Goal: Task Accomplishment & Management: Complete application form

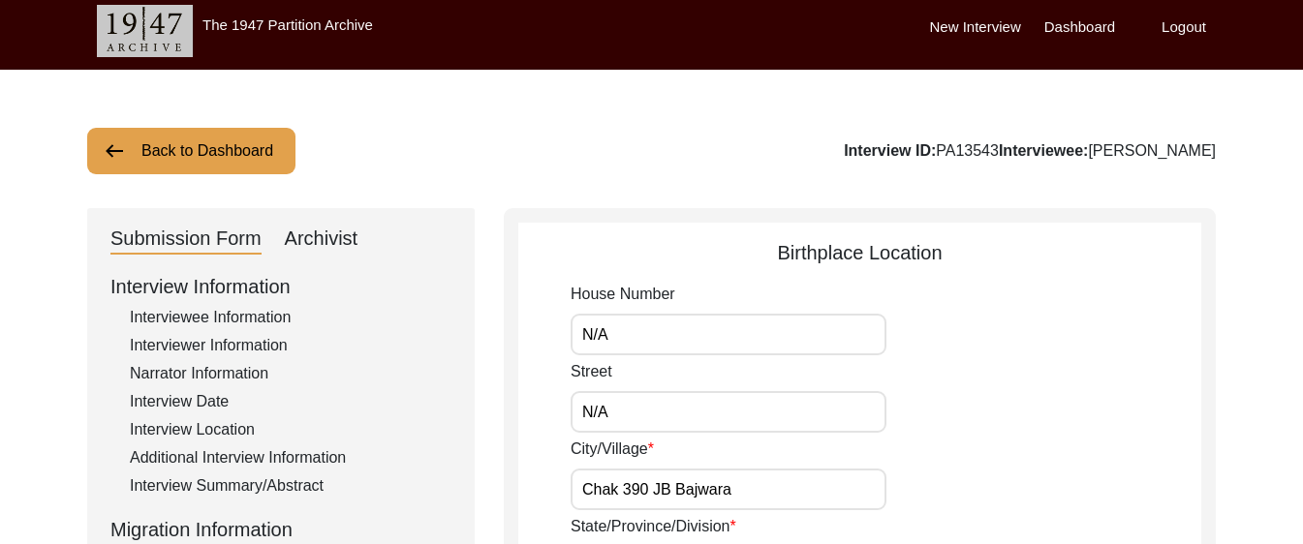
scroll to position [78, 0]
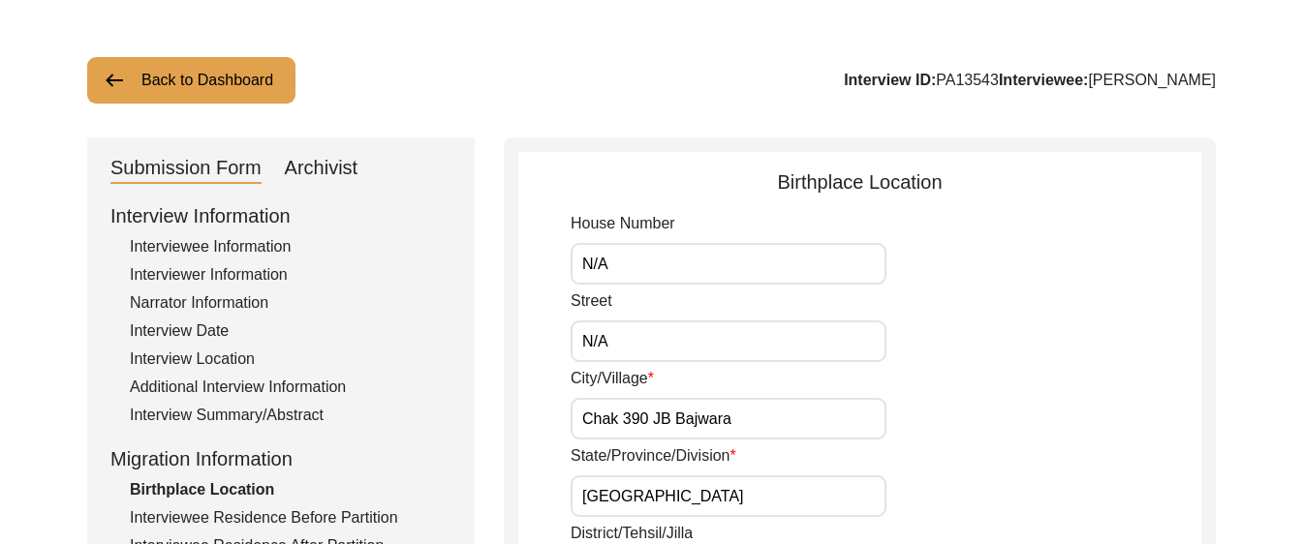
click at [330, 177] on div "Archivist" at bounding box center [322, 168] width 74 height 31
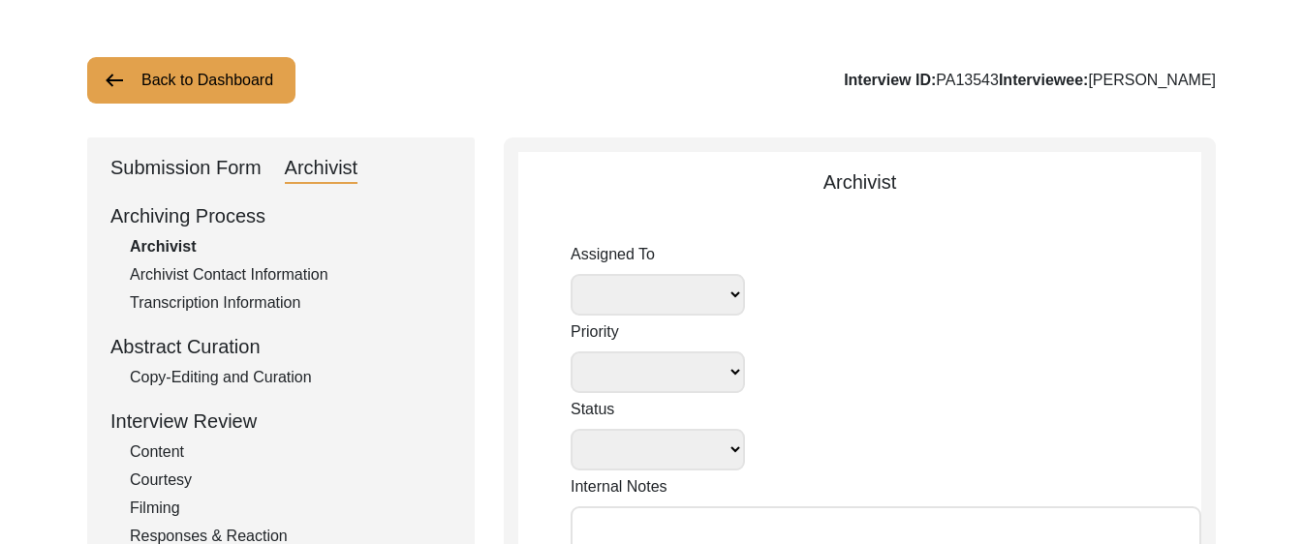
select select
select select "Submitted/Received"
radio input "true"
select select
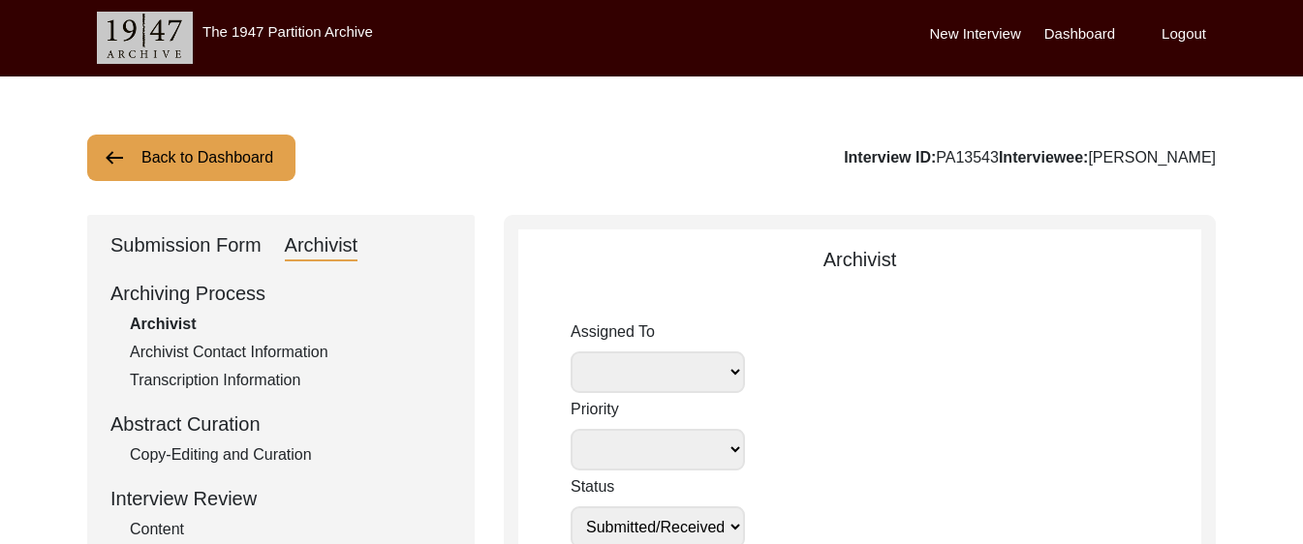
scroll to position [0, 0]
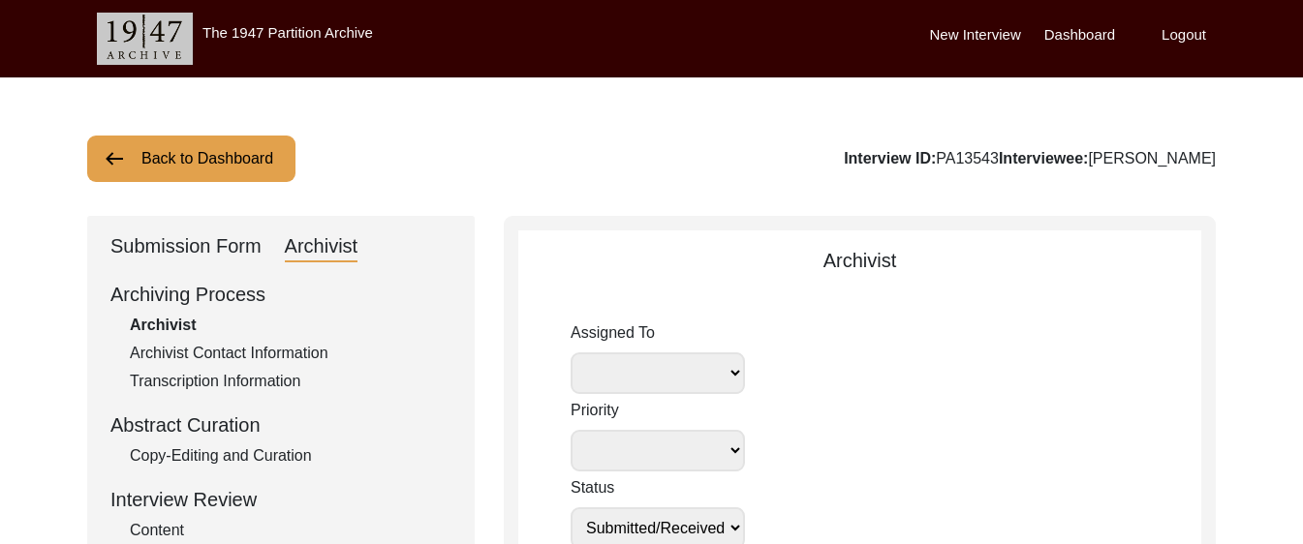
drag, startPoint x: 1023, startPoint y: 159, endPoint x: 964, endPoint y: 158, distance: 59.1
click at [964, 158] on div "Interview ID: PA13543 Interviewee: [PERSON_NAME]" at bounding box center [1030, 158] width 372 height 23
click at [142, 234] on div "Submission Form" at bounding box center [185, 246] width 151 height 31
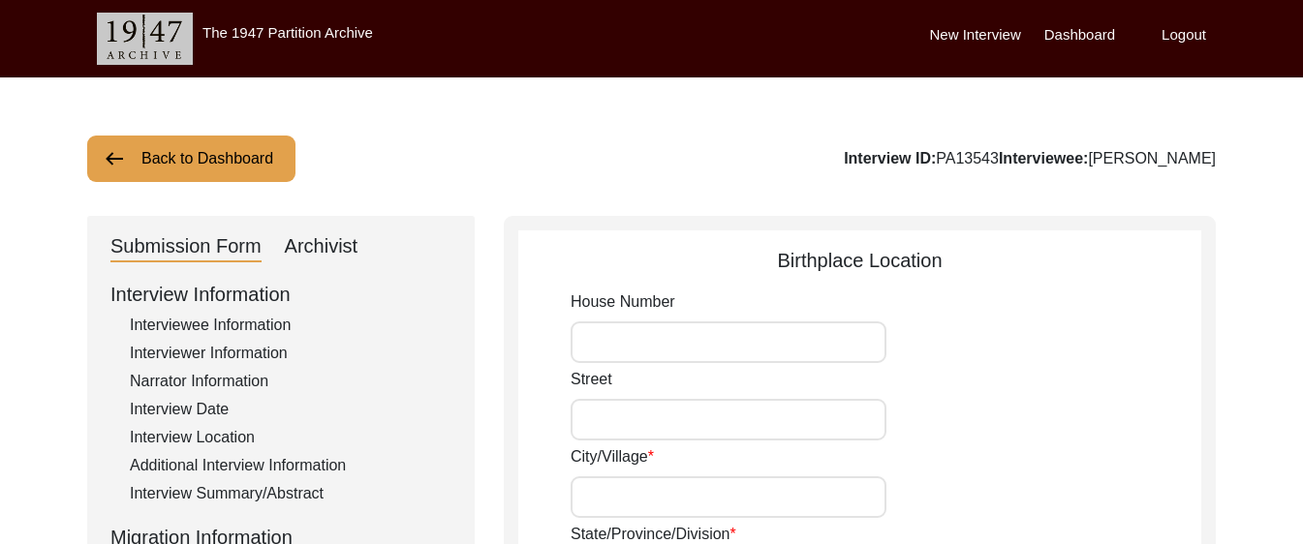
type input "N/A"
type input "Chak 390 JB Bajwara"
type input "[GEOGRAPHIC_DATA]"
type input "[PERSON_NAME]/ [PERSON_NAME]"
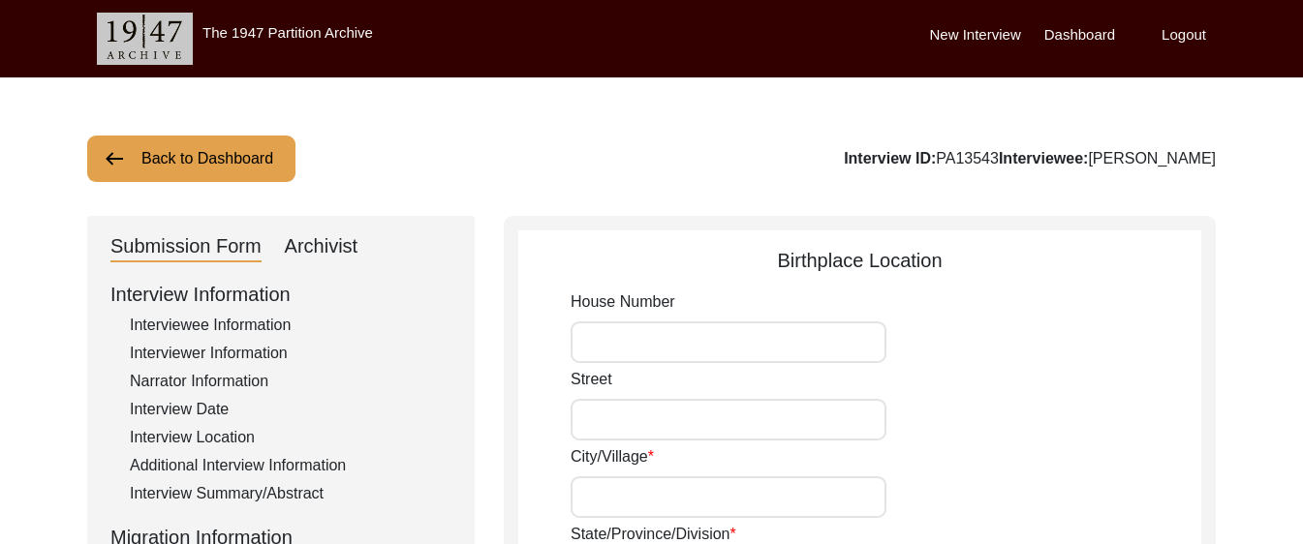
type input "36051"
type input "[GEOGRAPHIC_DATA]"
type input "Chak 390 [PERSON_NAME]/ [PERSON_NAME] Motor way Interchange"
type input "Chak 390 JB Bajwara, [GEOGRAPHIC_DATA], [GEOGRAPHIC_DATA]"
type input "N/A"
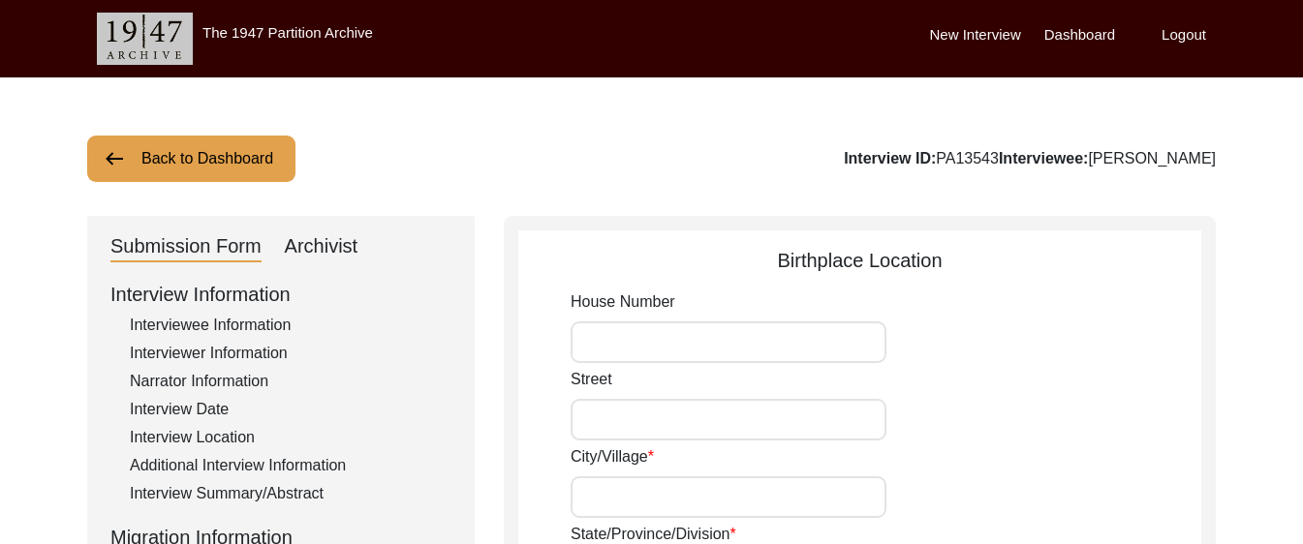
type input "N/A"
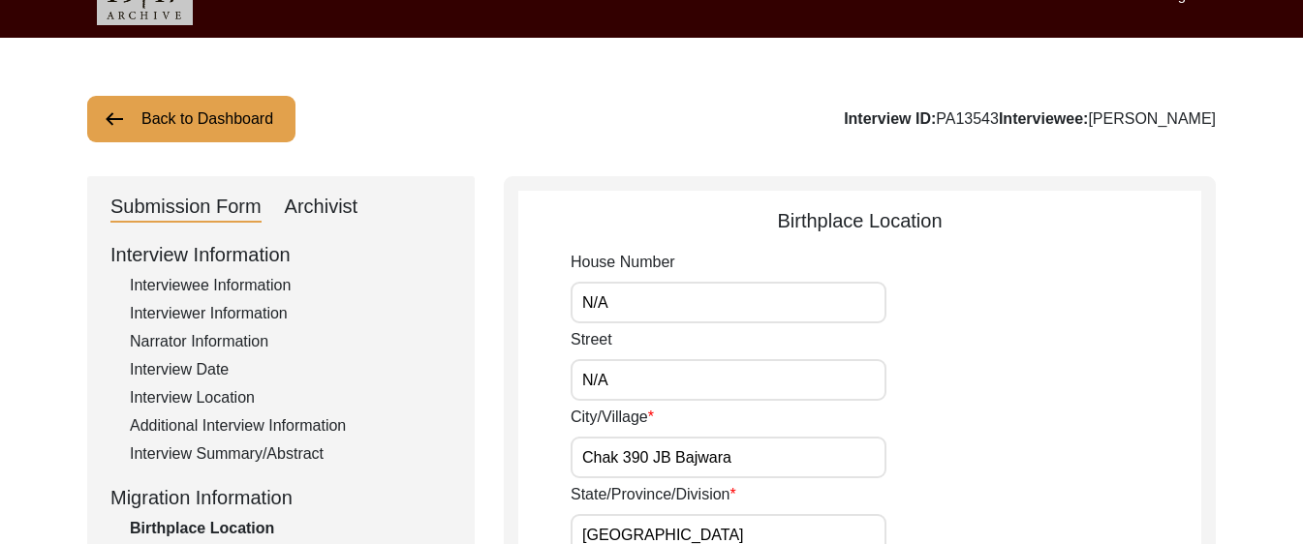
scroll to position [75, 0]
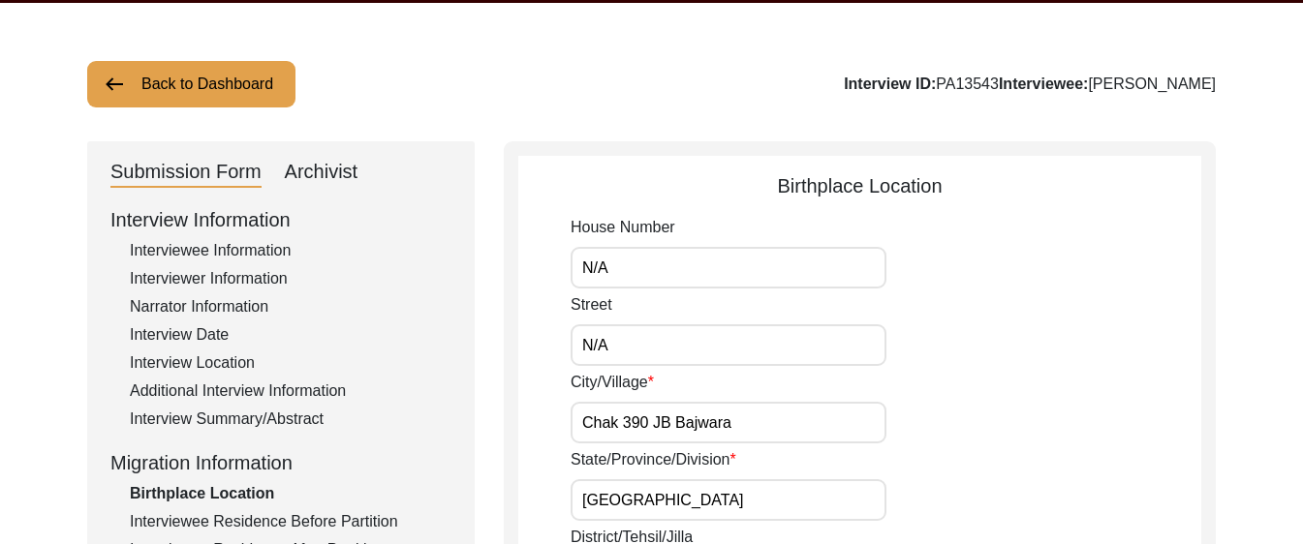
click at [260, 252] on div "Interviewee Information" at bounding box center [291, 250] width 322 height 23
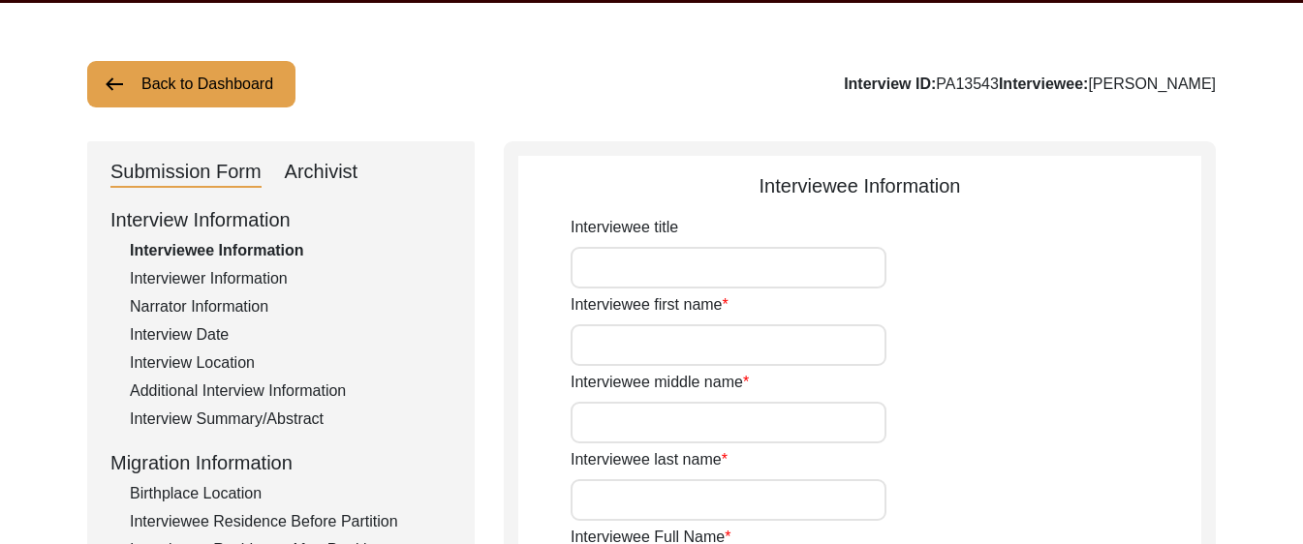
type input "Mr"
type input "[PERSON_NAME]"
type input "Hafeez"
type input "N/A"
type input "[PERSON_NAME]"
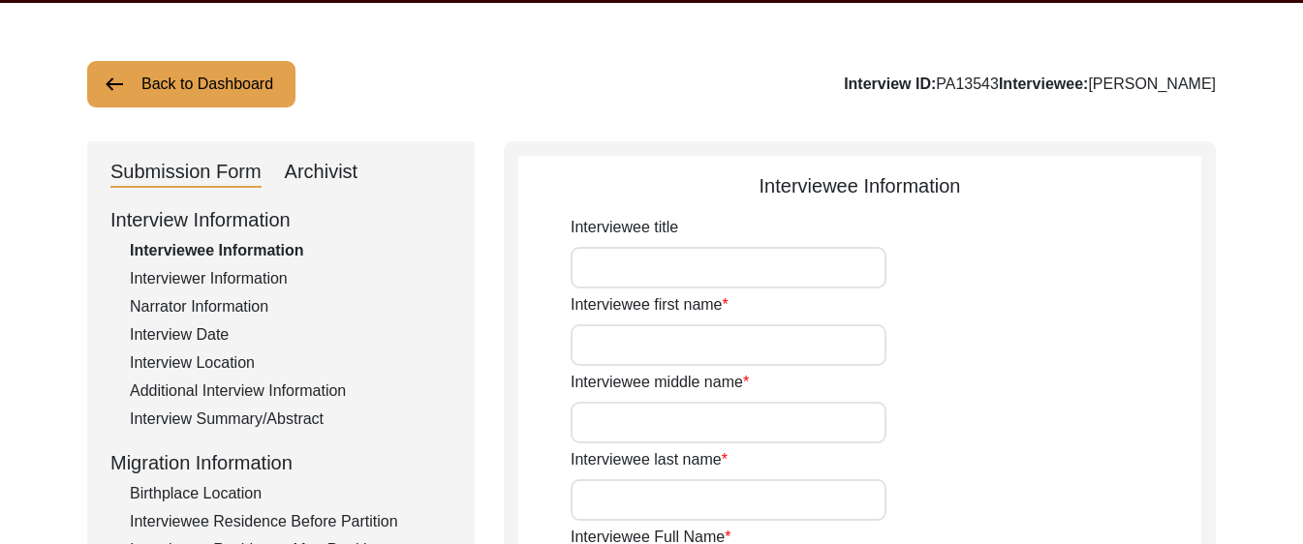
type input "N/A"
type input "[PERSON_NAME]"
type input "1936"
type input "1926"
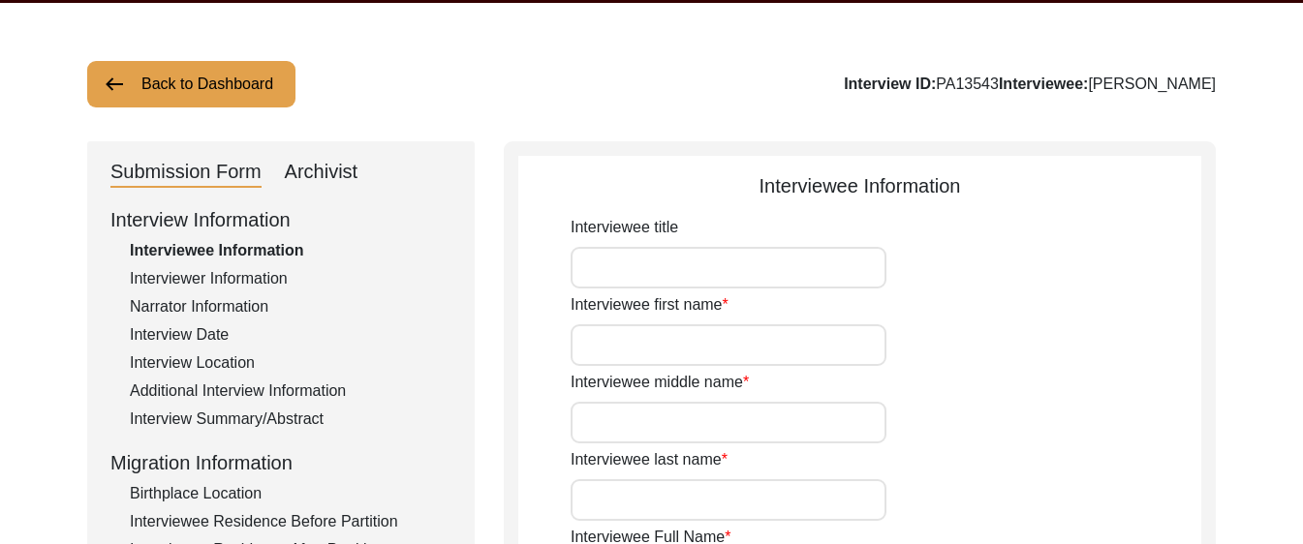
type input "99 Years"
type input "[DEMOGRAPHIC_DATA]"
type input "N/A"
type textarea "N/A"
type input "Punjabi"
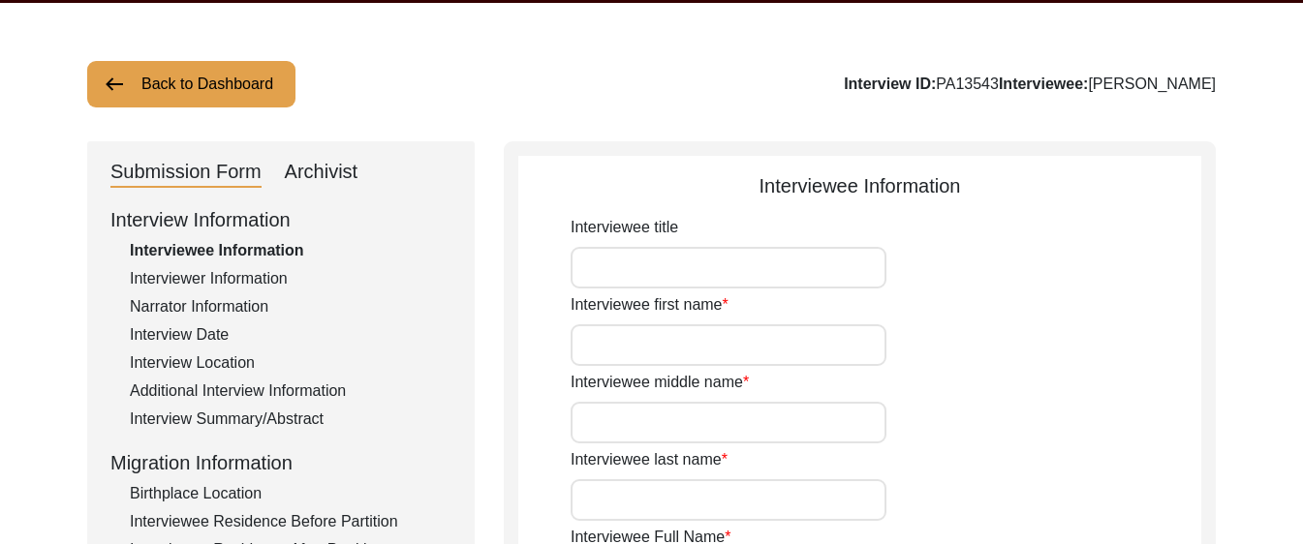
type input "Malwai"
type input "[DEMOGRAPHIC_DATA]"
type input "Araein"
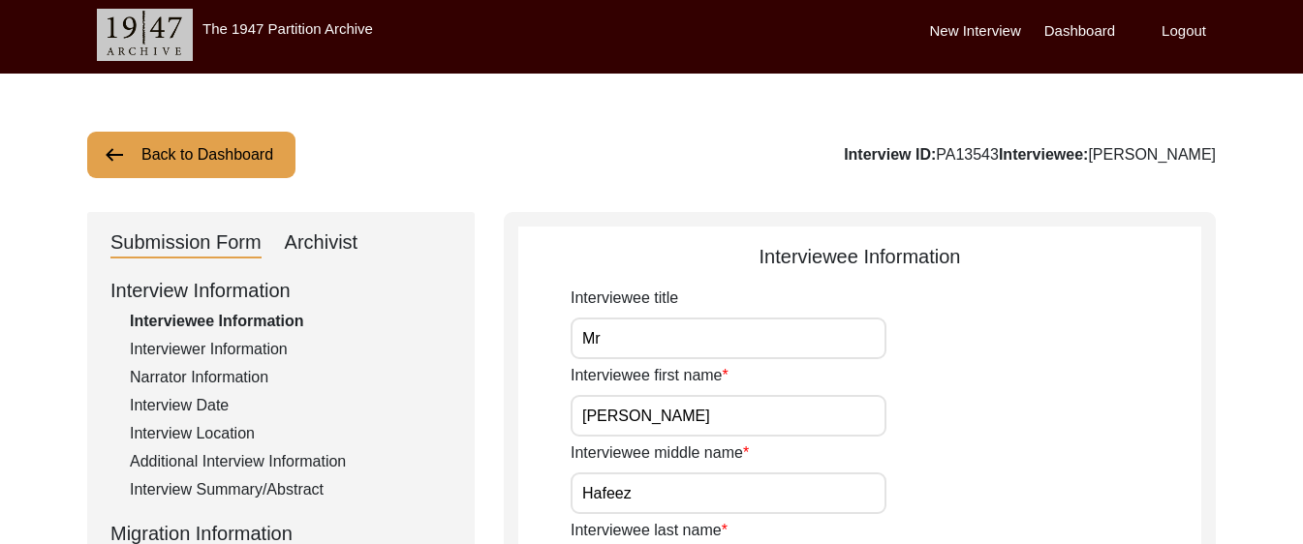
scroll to position [11, 0]
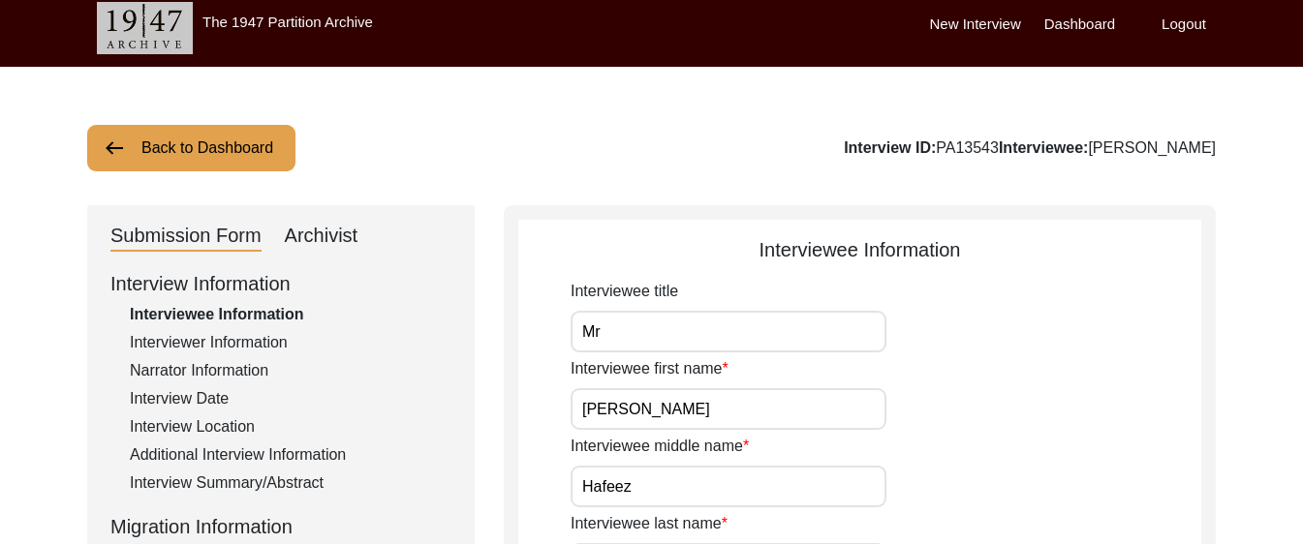
click at [612, 337] on input "Mr" at bounding box center [728, 332] width 316 height 42
click at [978, 365] on div "Interviewee first name [PERSON_NAME]" at bounding box center [885, 393] width 630 height 73
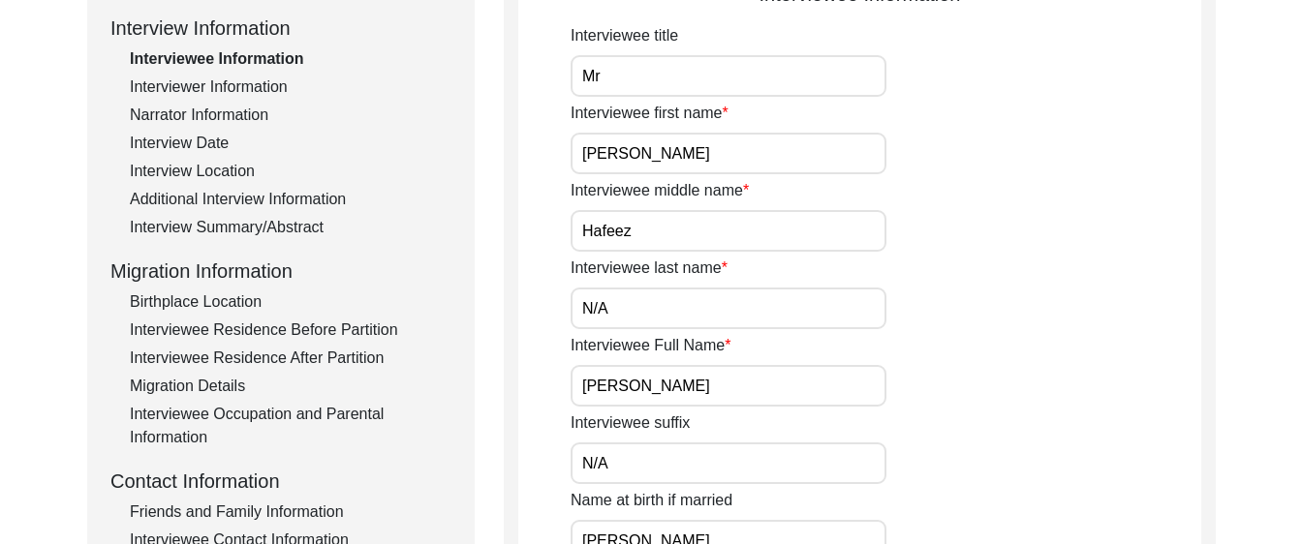
scroll to position [270, 0]
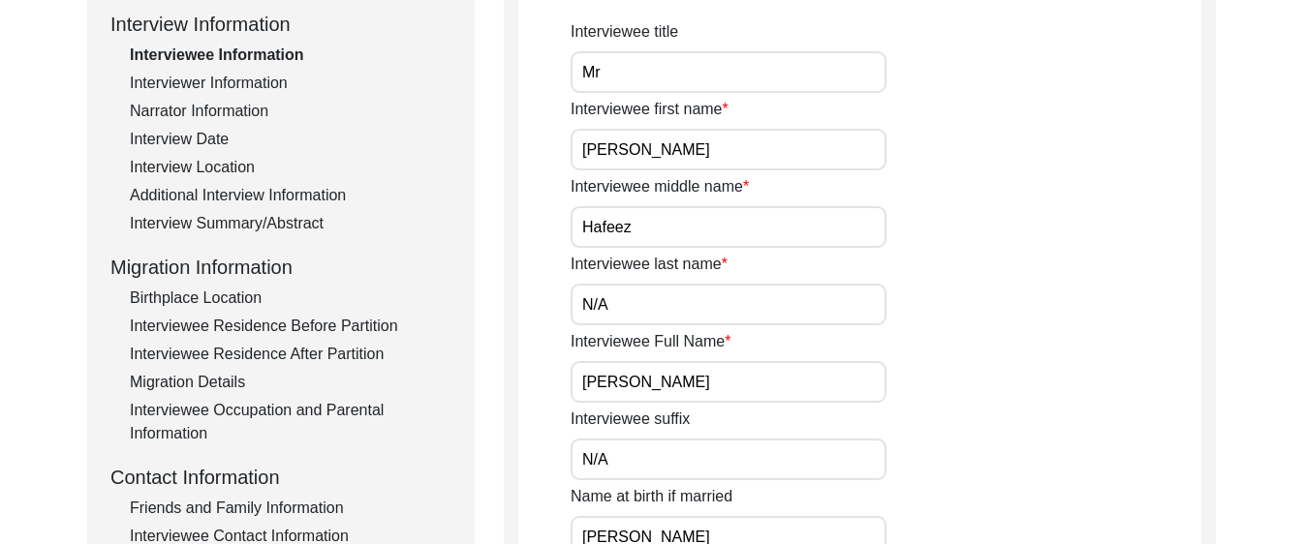
click at [634, 147] on input "[PERSON_NAME]" at bounding box center [728, 150] width 316 height 42
click at [611, 231] on input "Hafeez" at bounding box center [728, 227] width 316 height 42
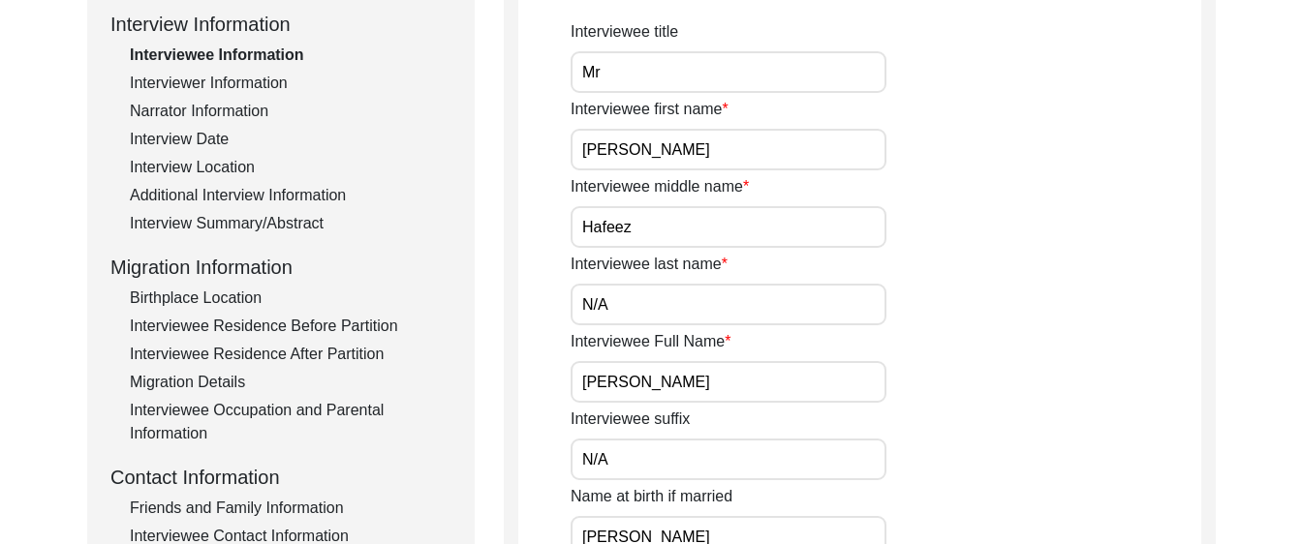
click at [611, 231] on input "Hafeez" at bounding box center [728, 227] width 316 height 42
click at [615, 311] on input "N/A" at bounding box center [728, 305] width 316 height 42
click at [711, 375] on input "[PERSON_NAME]" at bounding box center [728, 382] width 316 height 42
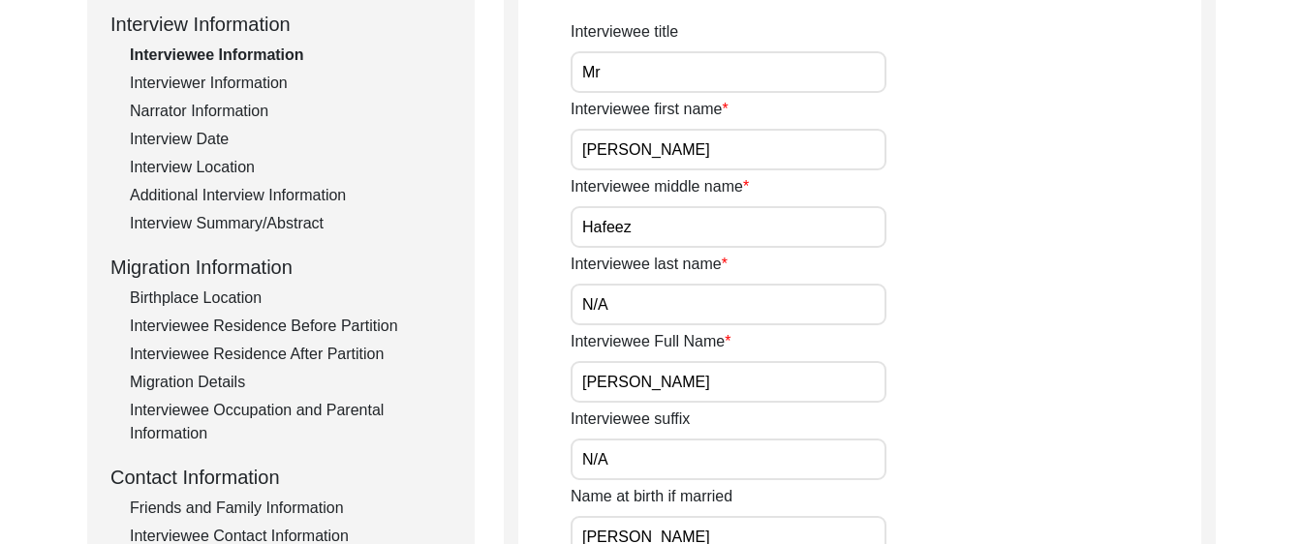
click at [711, 375] on input "[PERSON_NAME]" at bounding box center [728, 382] width 316 height 42
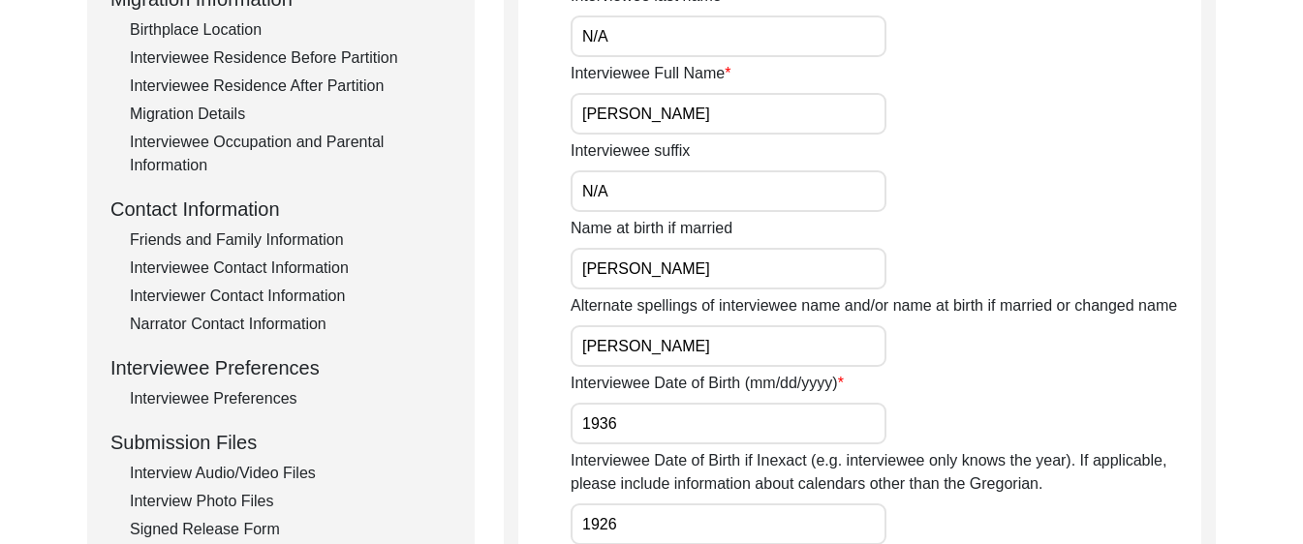
scroll to position [539, 0]
click at [643, 194] on input "N/A" at bounding box center [728, 190] width 316 height 42
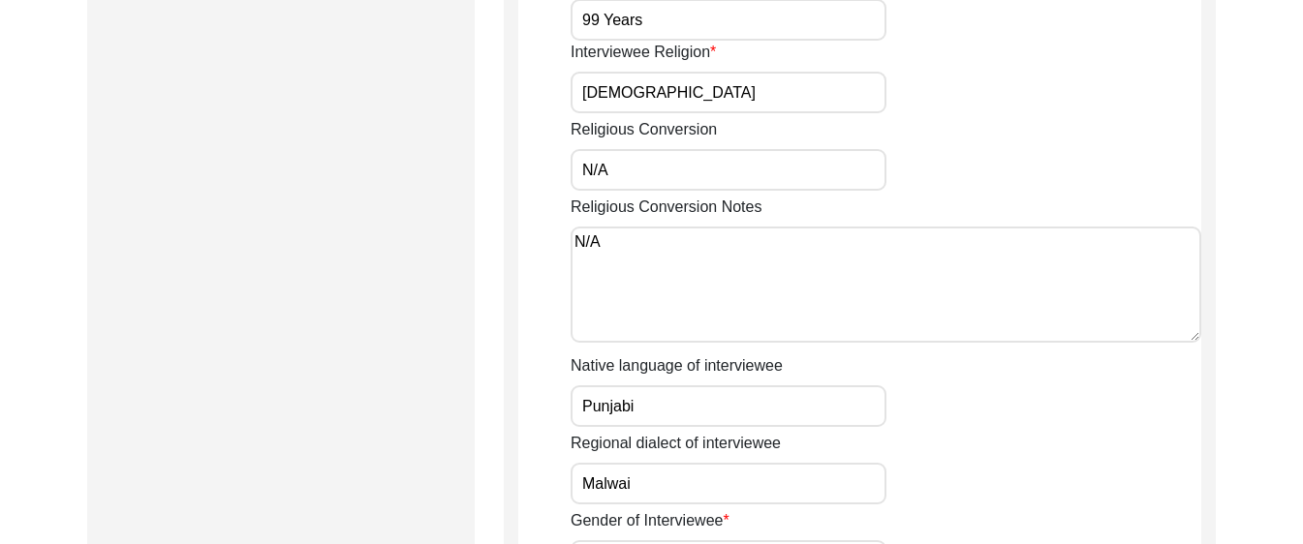
scroll to position [1113, 0]
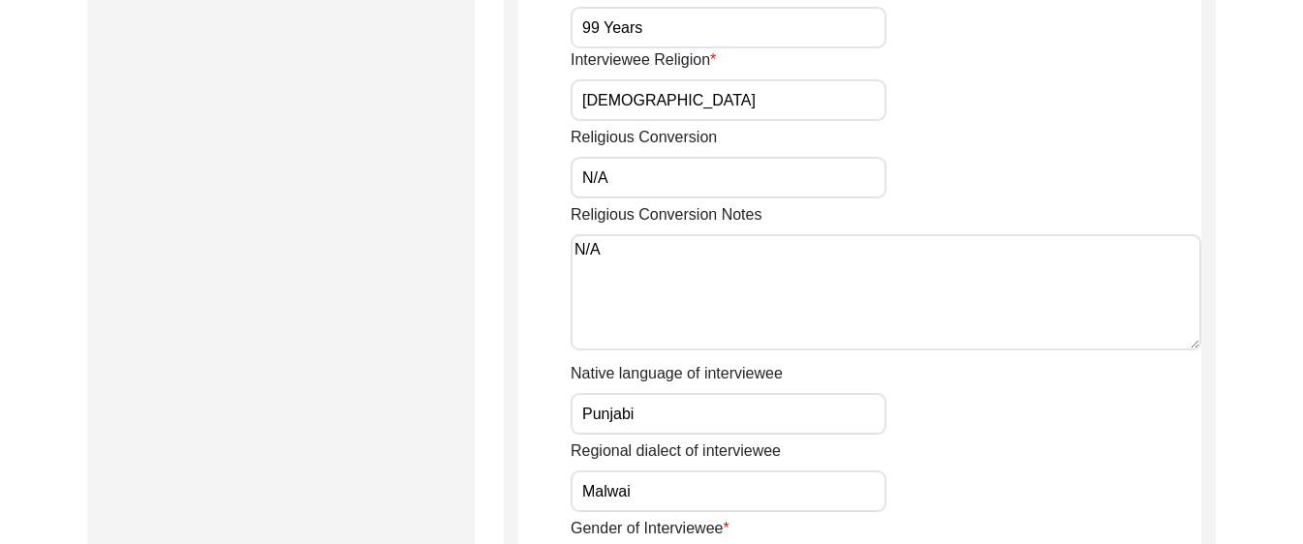
click at [652, 181] on input "N/A" at bounding box center [728, 178] width 316 height 42
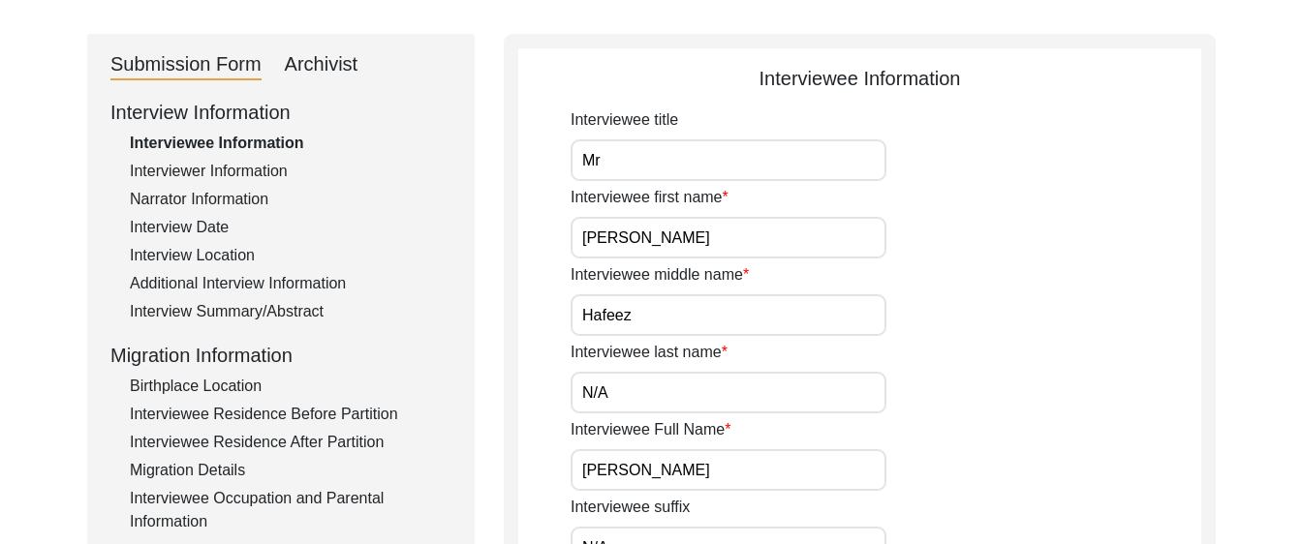
scroll to position [180, 0]
type input "-"
click at [233, 176] on div "Interviewer Information" at bounding box center [291, 173] width 322 height 23
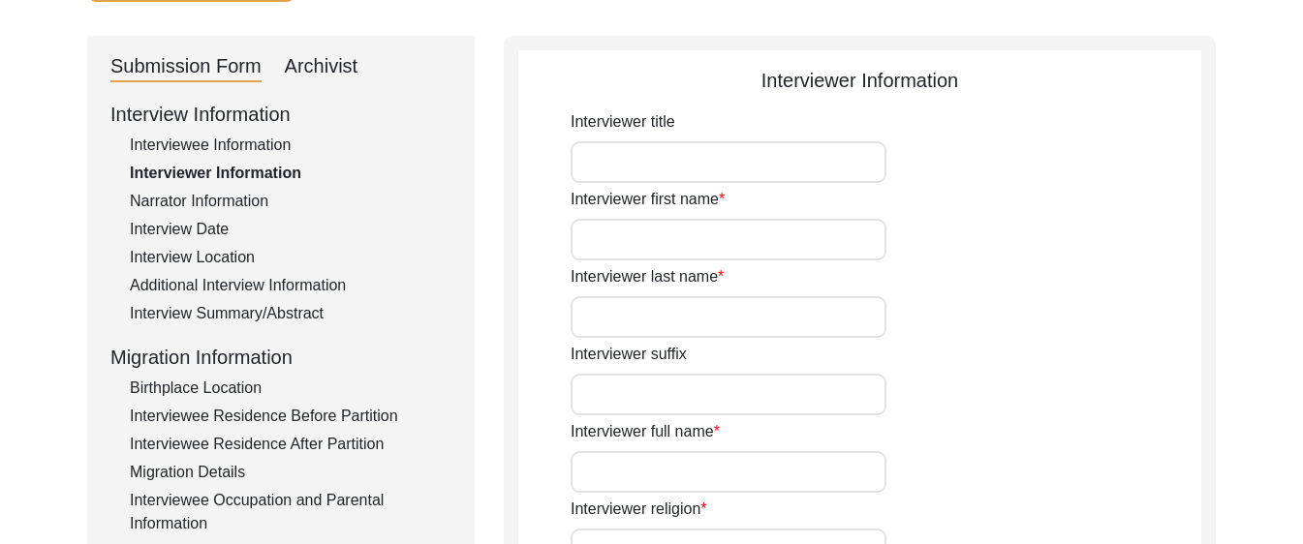
type input "Mr"
type input "[DEMOGRAPHIC_DATA]"
type input "[PERSON_NAME]"
type input "N/A"
type input "[PERSON_NAME]"
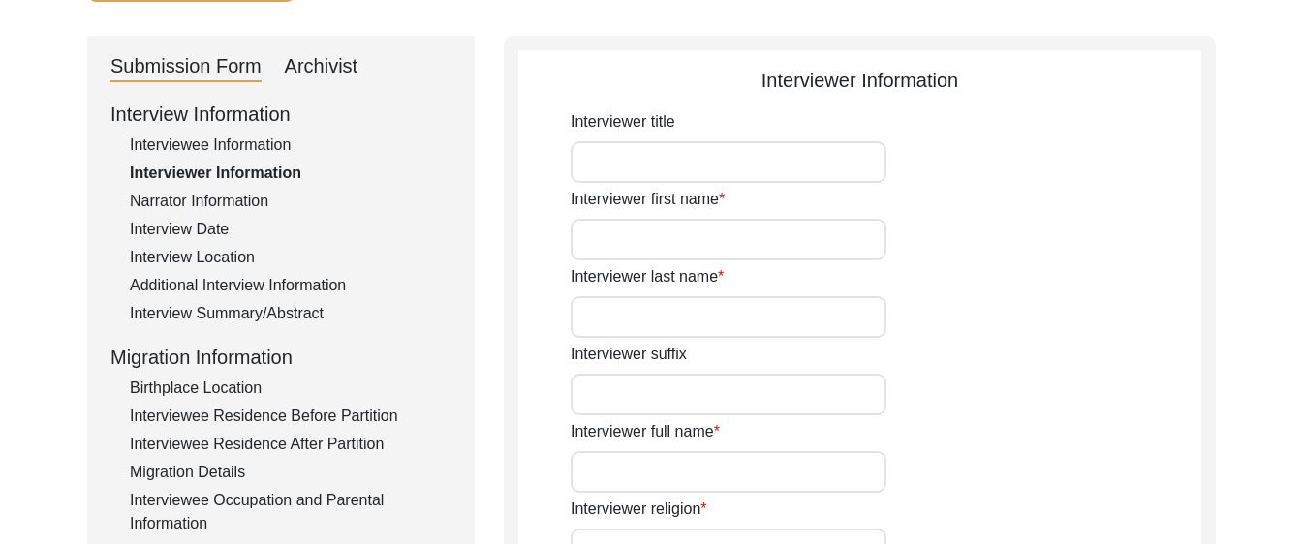
type input "[DEMOGRAPHIC_DATA]"
type input "[DATE]"
type input "[GEOGRAPHIC_DATA], [GEOGRAPHIC_DATA], [GEOGRAPHIC_DATA]"
type input "Retired Govt Servant"
type input "Mr"
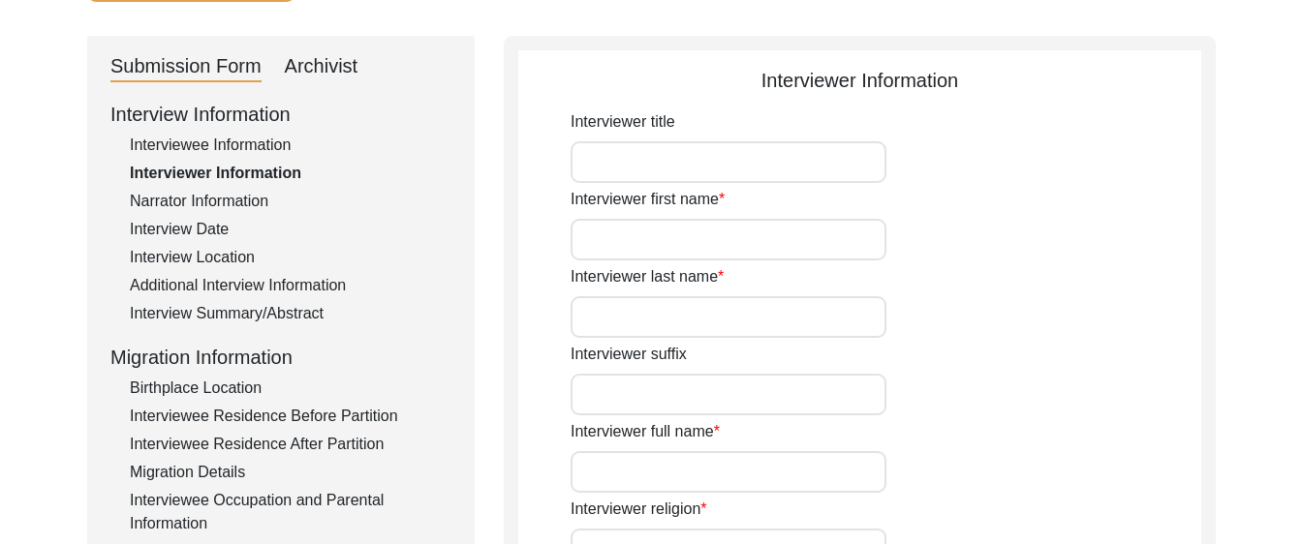
type input "[DEMOGRAPHIC_DATA]"
type input "[PERSON_NAME]"
type input "N/A"
type input "[PERSON_NAME]"
type textarea "A graduate in the subjects of education and [DEMOGRAPHIC_DATA] history."
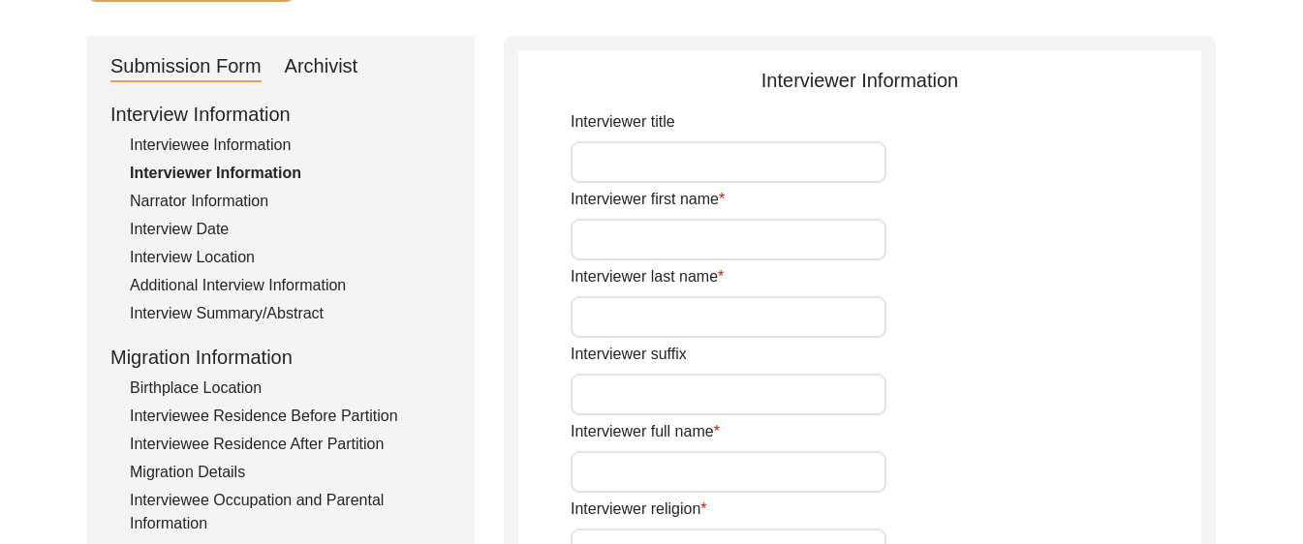
type input "Punjabi"
type input "Malwai"
type textarea "N/A"
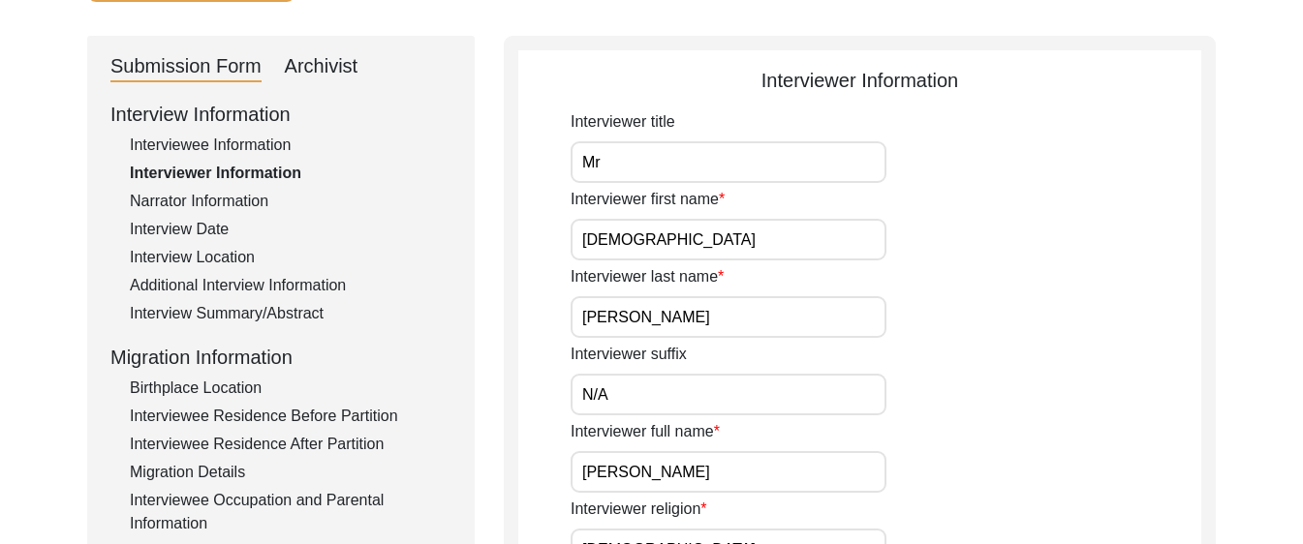
click at [228, 134] on div "Interviewee Information" at bounding box center [291, 145] width 322 height 23
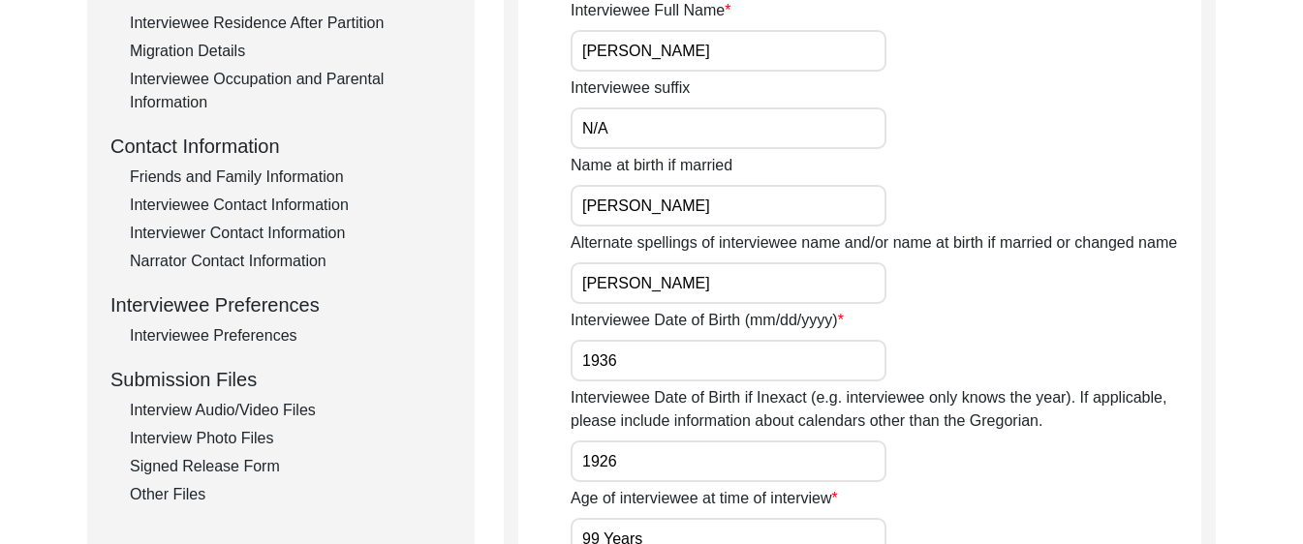
scroll to position [636, 0]
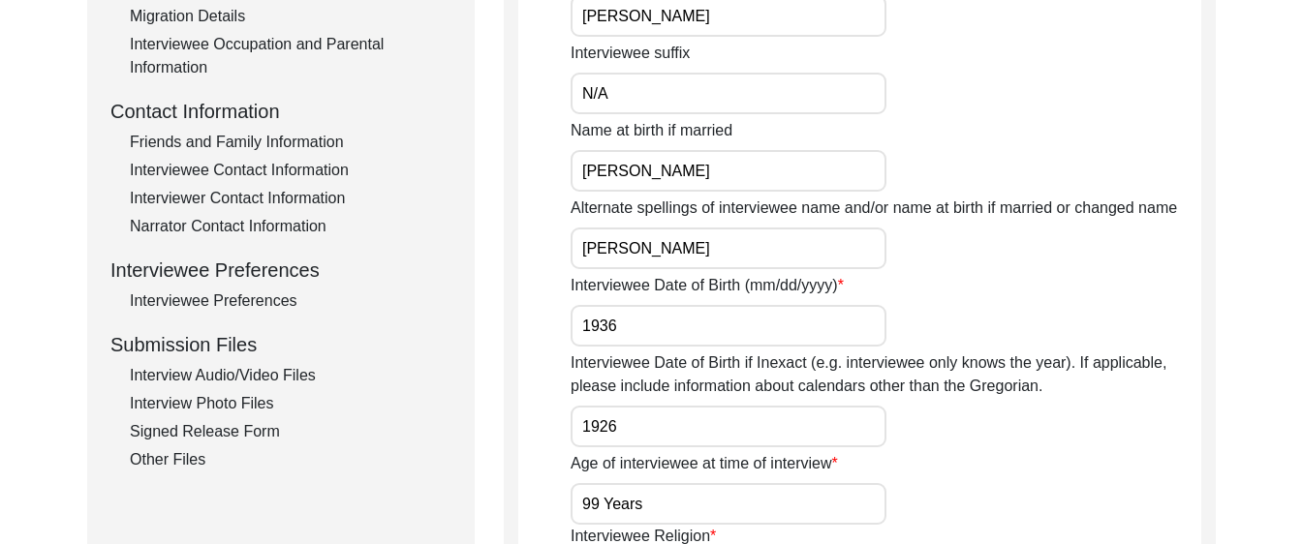
click at [655, 323] on input "1936" at bounding box center [728, 326] width 316 height 42
drag, startPoint x: 748, startPoint y: 287, endPoint x: 836, endPoint y: 290, distance: 88.2
click at [836, 290] on label "Interviewee Date of Birth (mm/dd/yyyy)" at bounding box center [706, 285] width 273 height 23
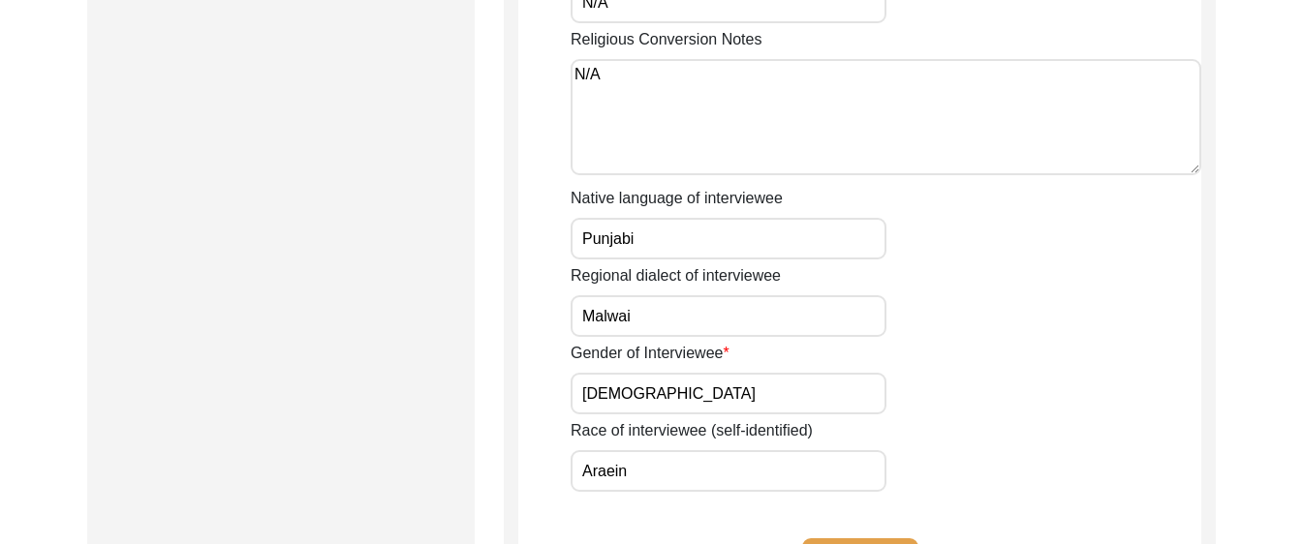
scroll to position [1292, 0]
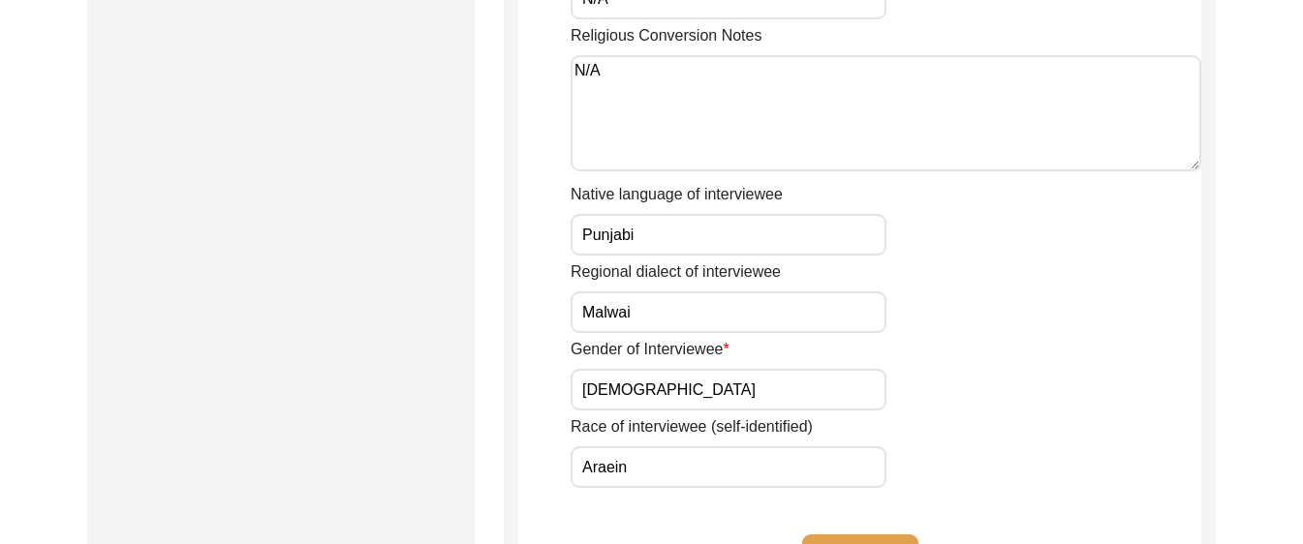
click at [653, 240] on input "Punjabi" at bounding box center [728, 235] width 316 height 42
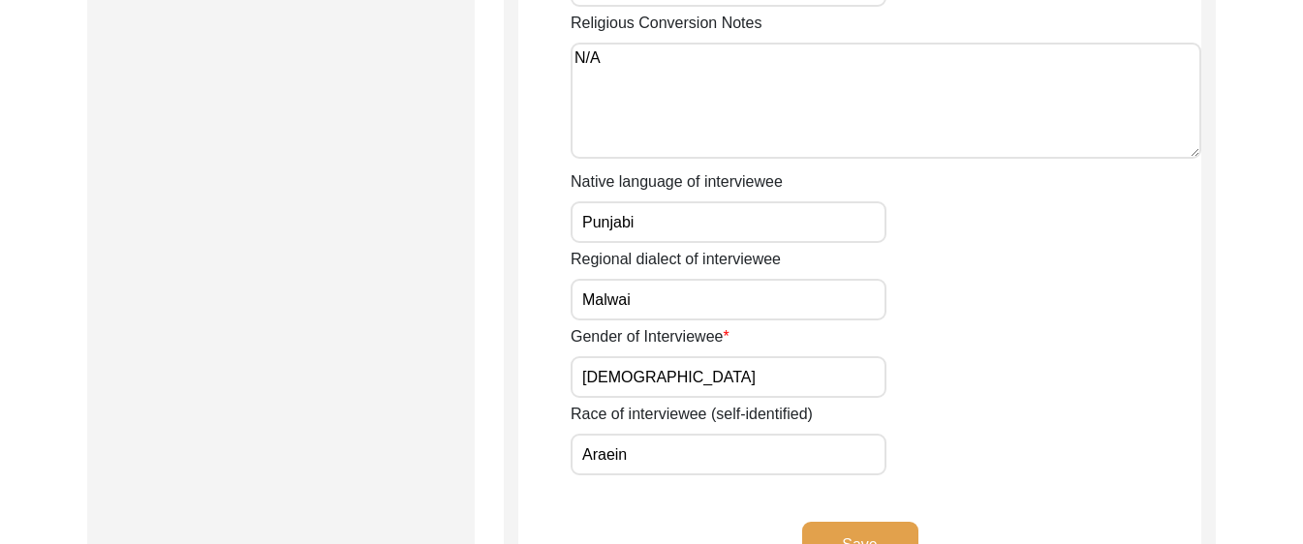
scroll to position [1316, 0]
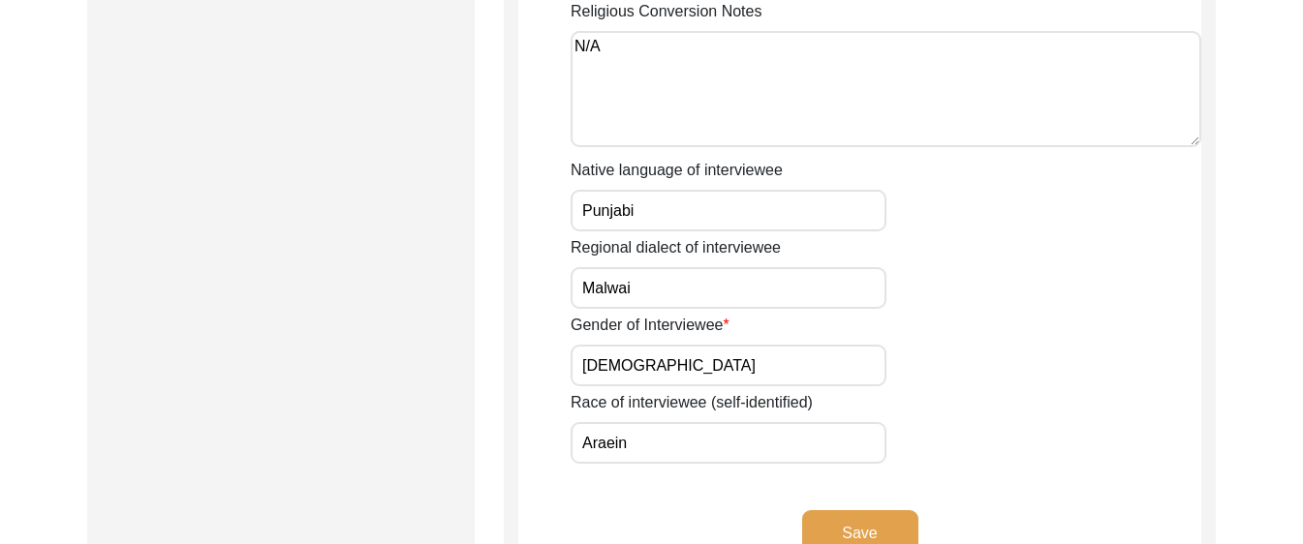
click at [639, 368] on input "[DEMOGRAPHIC_DATA]" at bounding box center [728, 366] width 316 height 42
click at [642, 449] on input "Araein" at bounding box center [728, 443] width 316 height 42
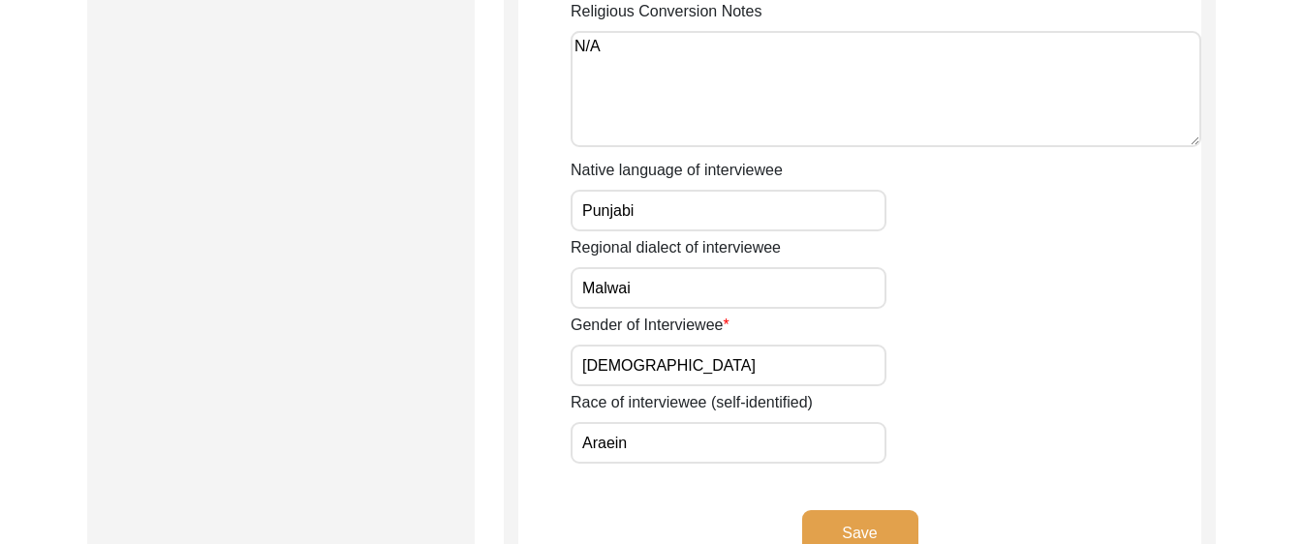
paste input "text"
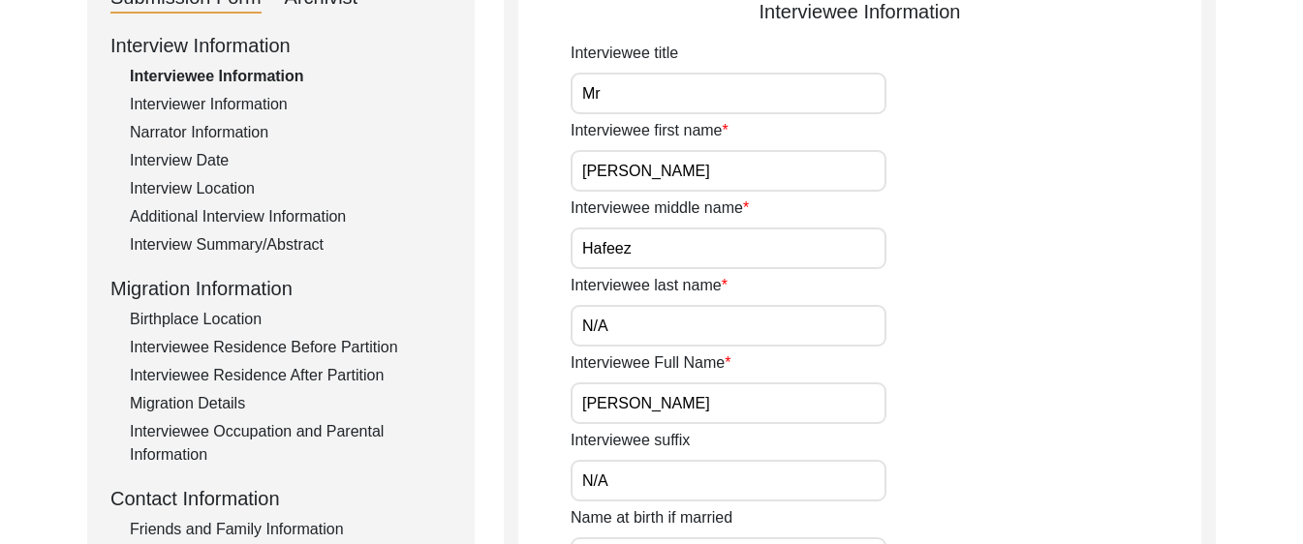
scroll to position [143, 0]
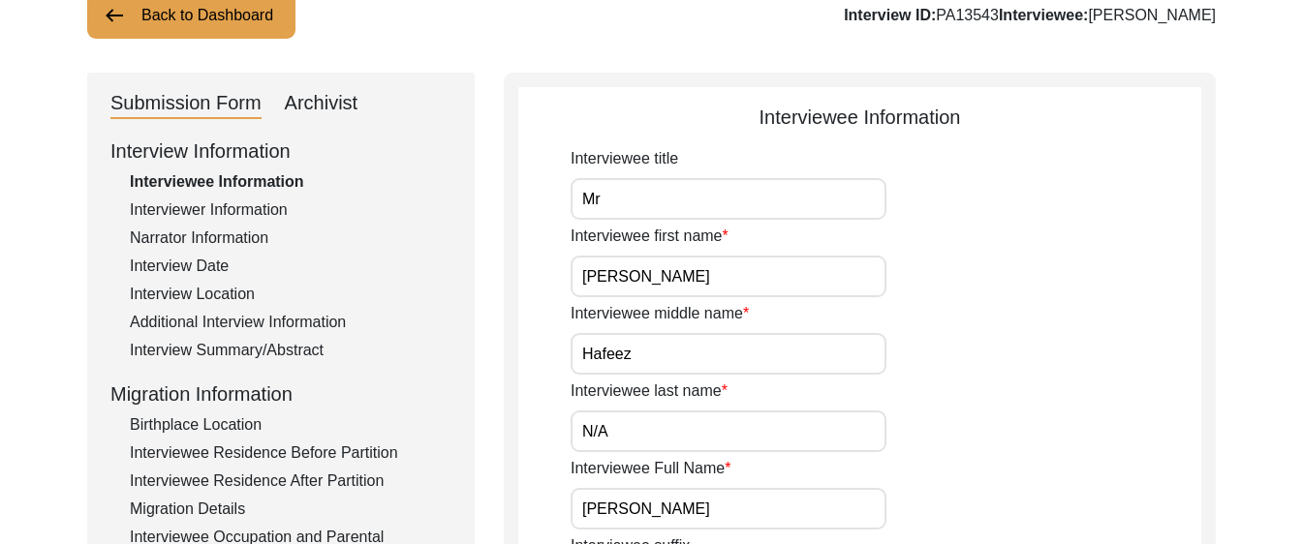
click at [226, 217] on div "Interviewer Information" at bounding box center [291, 210] width 322 height 23
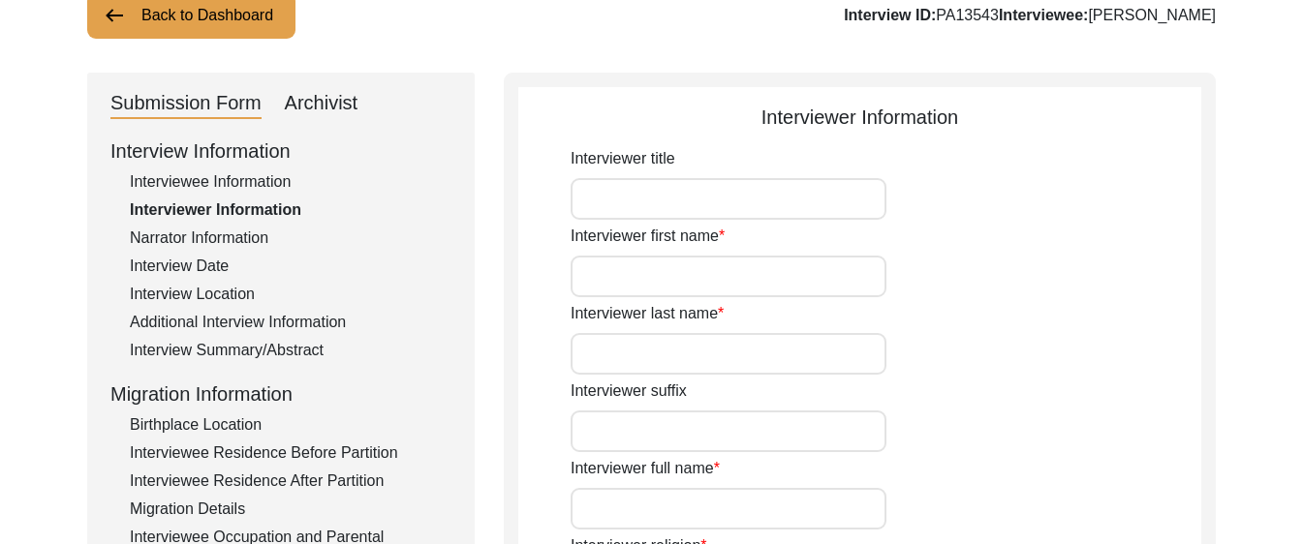
type input "Mr"
type input "[DEMOGRAPHIC_DATA]"
type input "[PERSON_NAME]"
type input "N/A"
type input "[PERSON_NAME]"
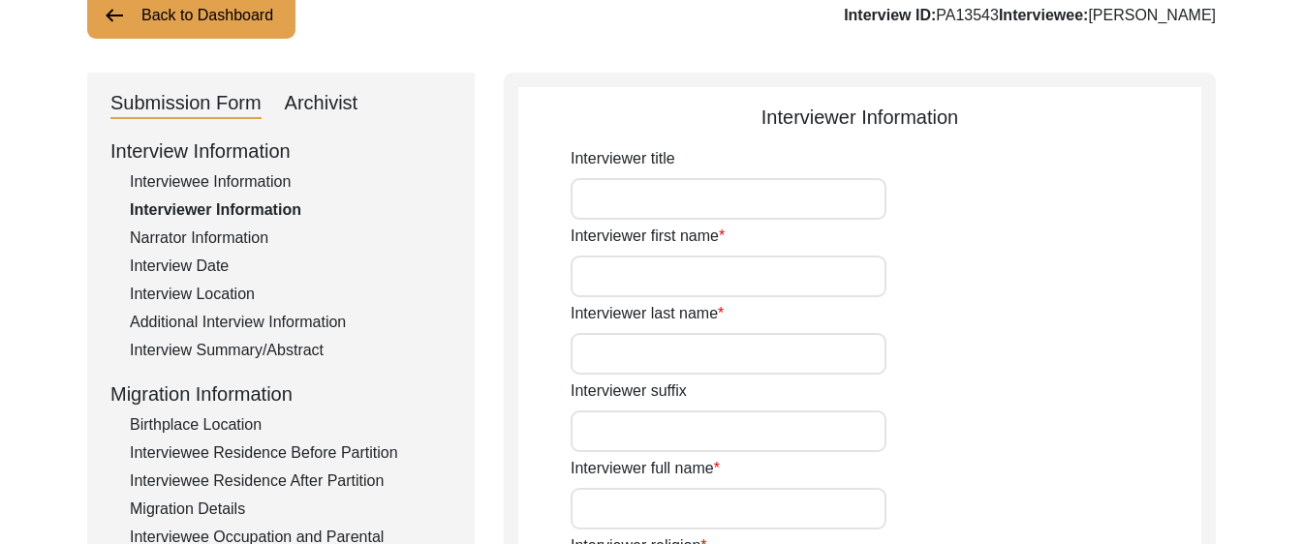
type input "[DEMOGRAPHIC_DATA]"
type input "[DATE]"
type input "[GEOGRAPHIC_DATA], [GEOGRAPHIC_DATA], [GEOGRAPHIC_DATA]"
type input "Retired Govt Servant"
type input "Mr"
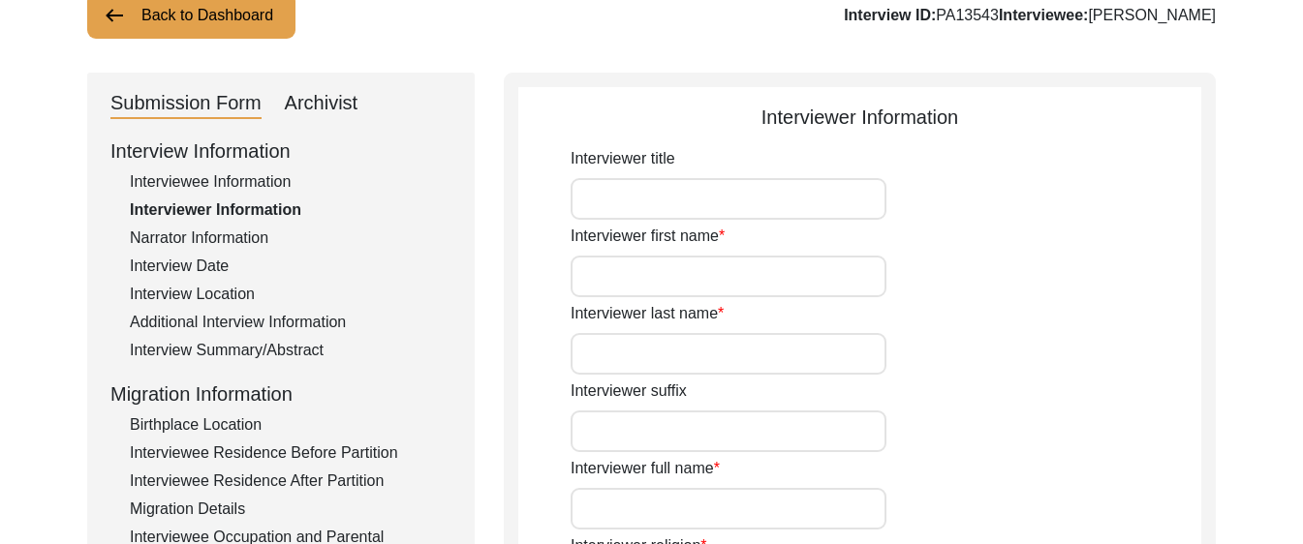
type input "[DEMOGRAPHIC_DATA]"
type input "[PERSON_NAME]"
type input "N/A"
type input "[PERSON_NAME]"
type textarea "A graduate in the subjects of education and [DEMOGRAPHIC_DATA] history."
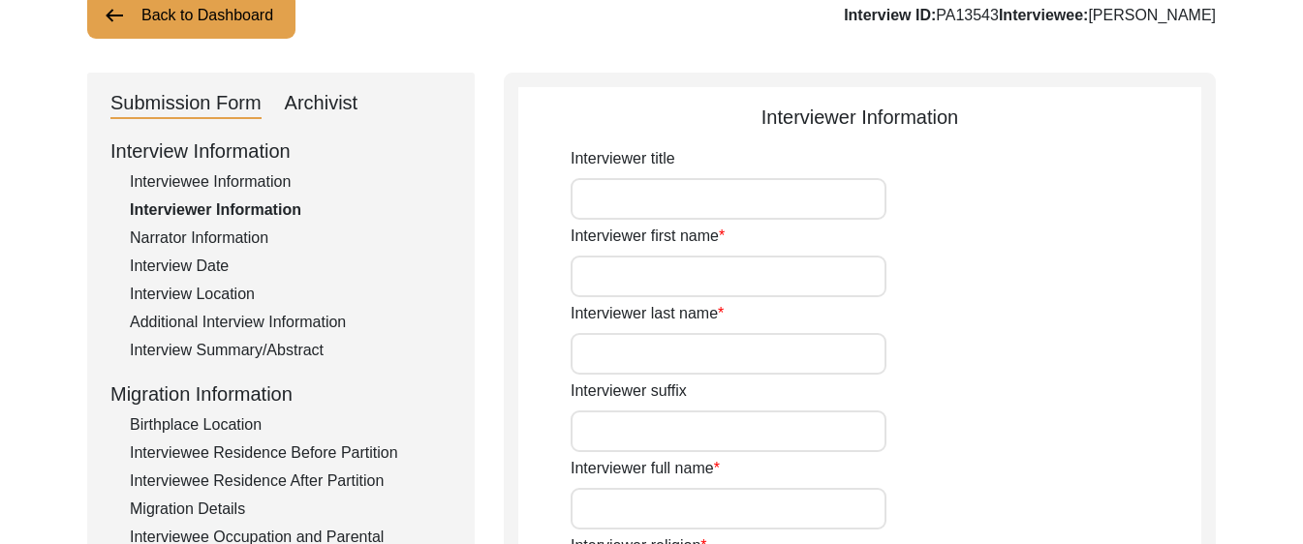
type input "Punjabi"
type input "Malwai"
type textarea "N/A"
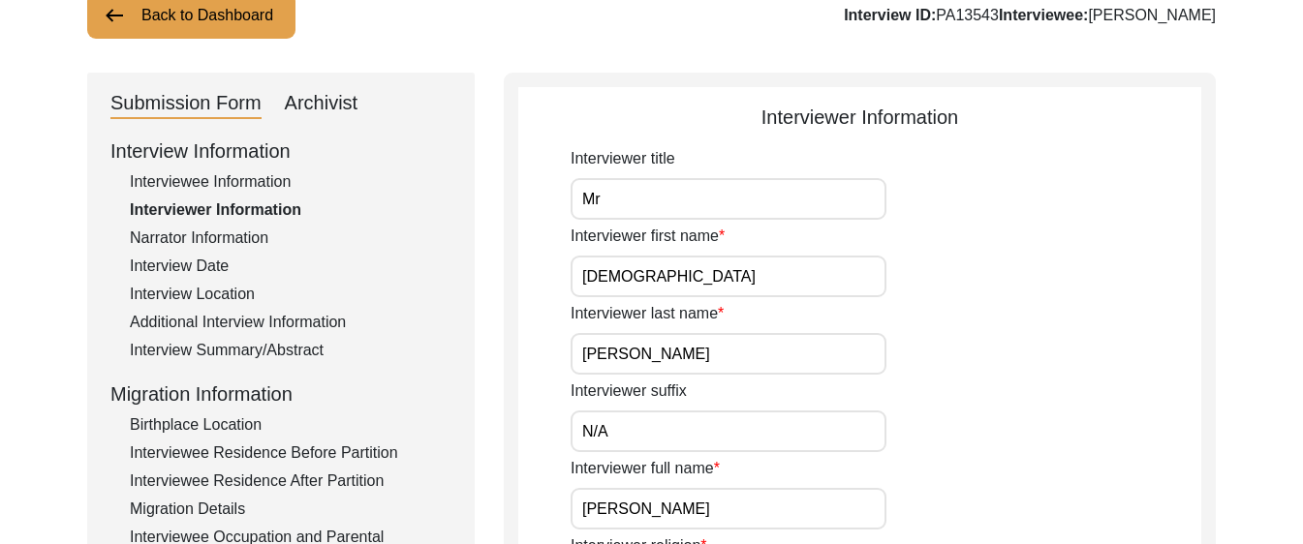
click at [227, 182] on div "Interviewee Information" at bounding box center [291, 181] width 322 height 23
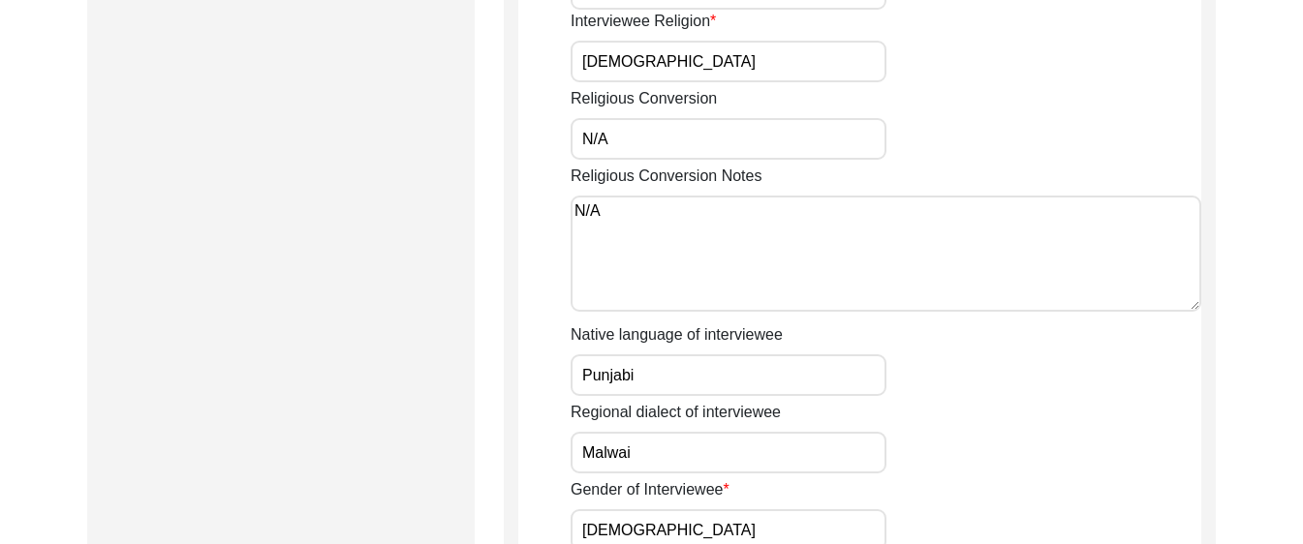
scroll to position [1273, 0]
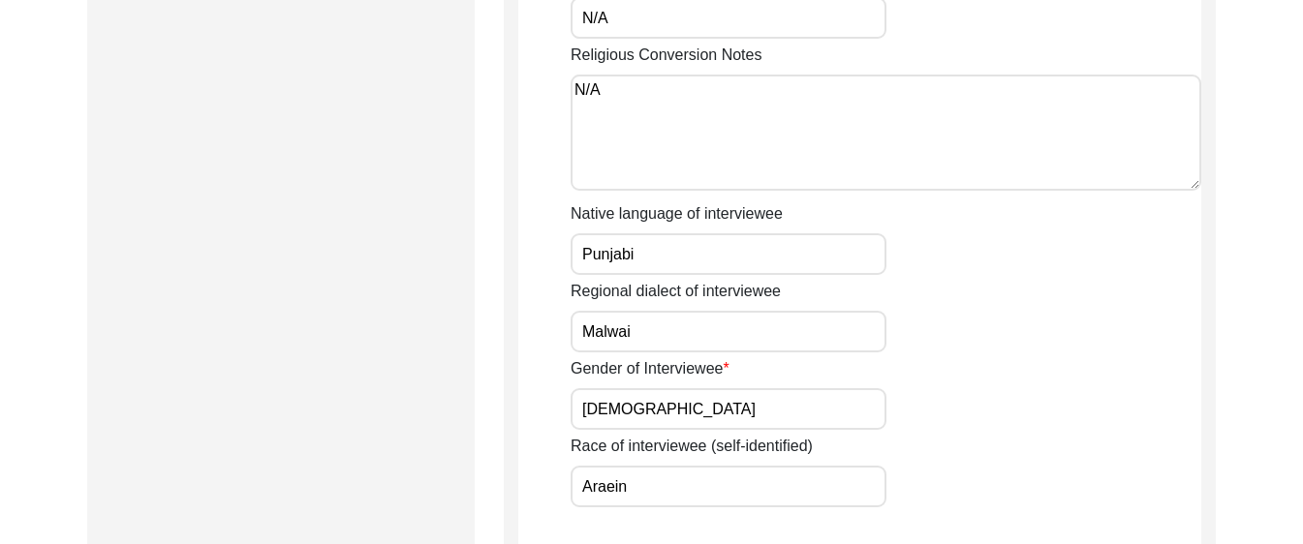
click at [715, 474] on input "Araein" at bounding box center [728, 487] width 316 height 42
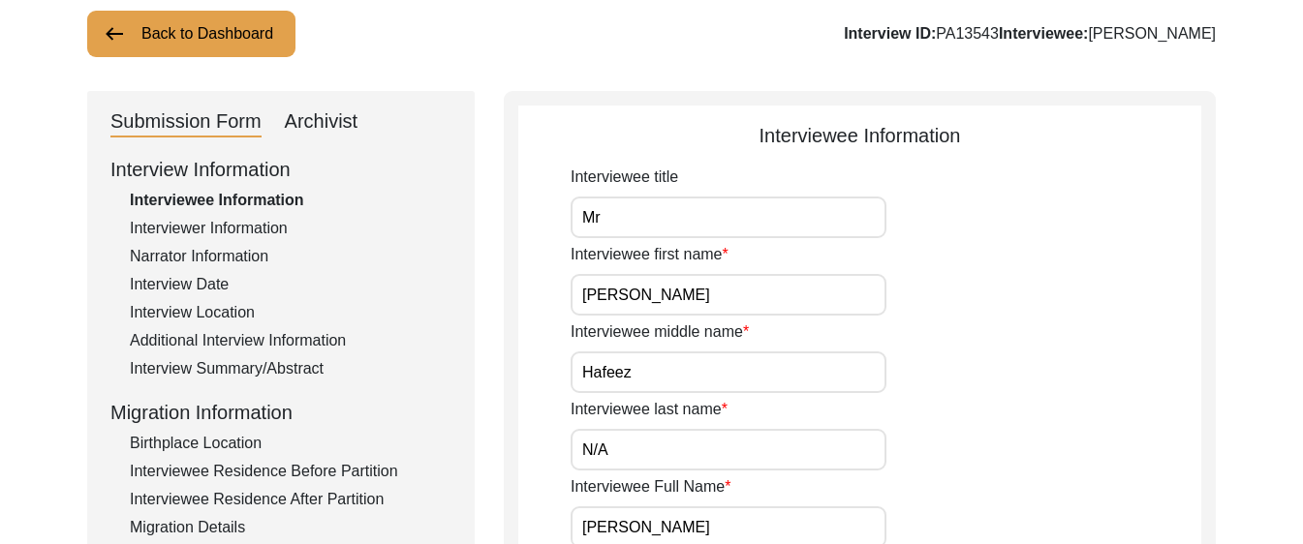
scroll to position [0, 0]
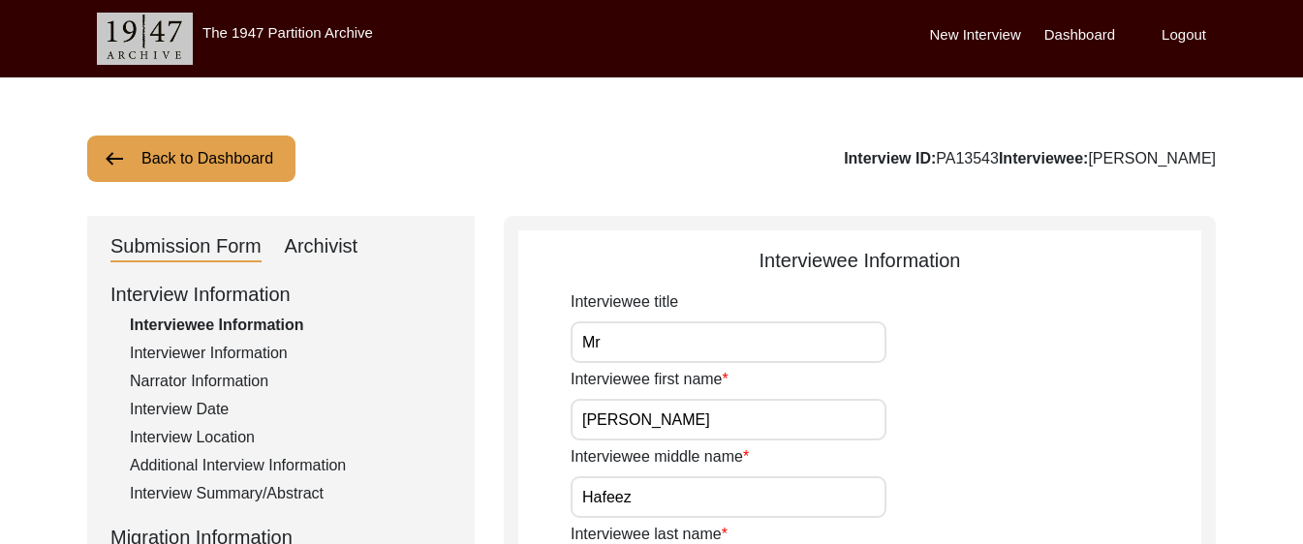
click at [638, 341] on input "Mr" at bounding box center [728, 343] width 316 height 42
click at [701, 345] on input "Mr" at bounding box center [728, 343] width 316 height 42
click at [691, 414] on input "[PERSON_NAME]" at bounding box center [728, 420] width 316 height 42
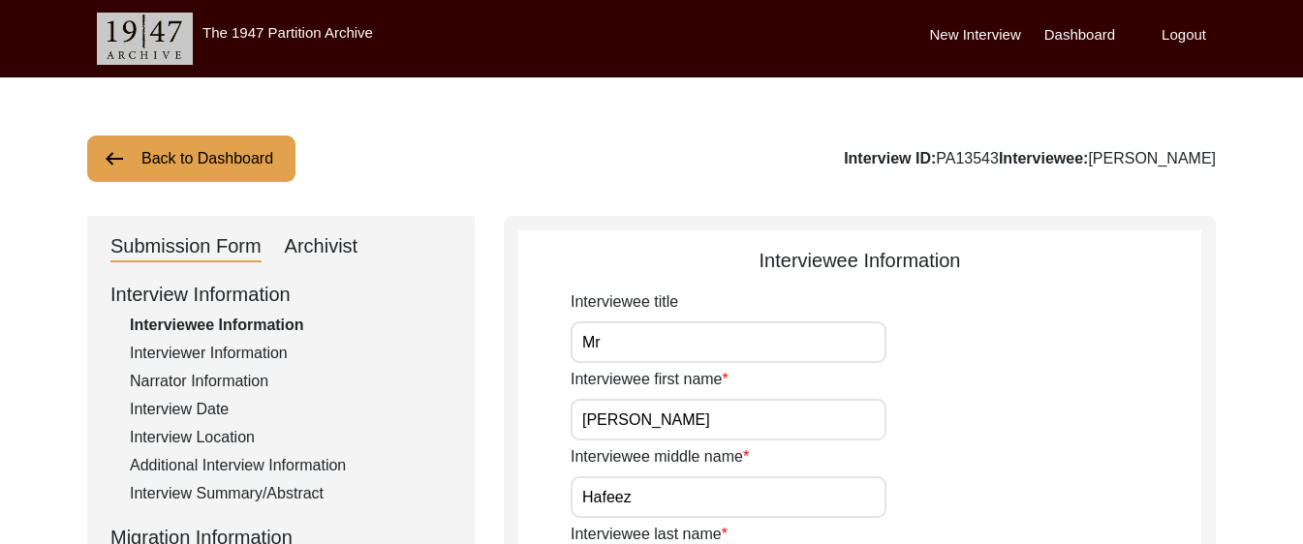
click at [691, 414] on input "[PERSON_NAME]" at bounding box center [728, 420] width 316 height 42
click at [677, 343] on input "Mr" at bounding box center [728, 343] width 316 height 42
type input "[PERSON_NAME]"
click at [236, 349] on div "Interviewer Information" at bounding box center [291, 353] width 322 height 23
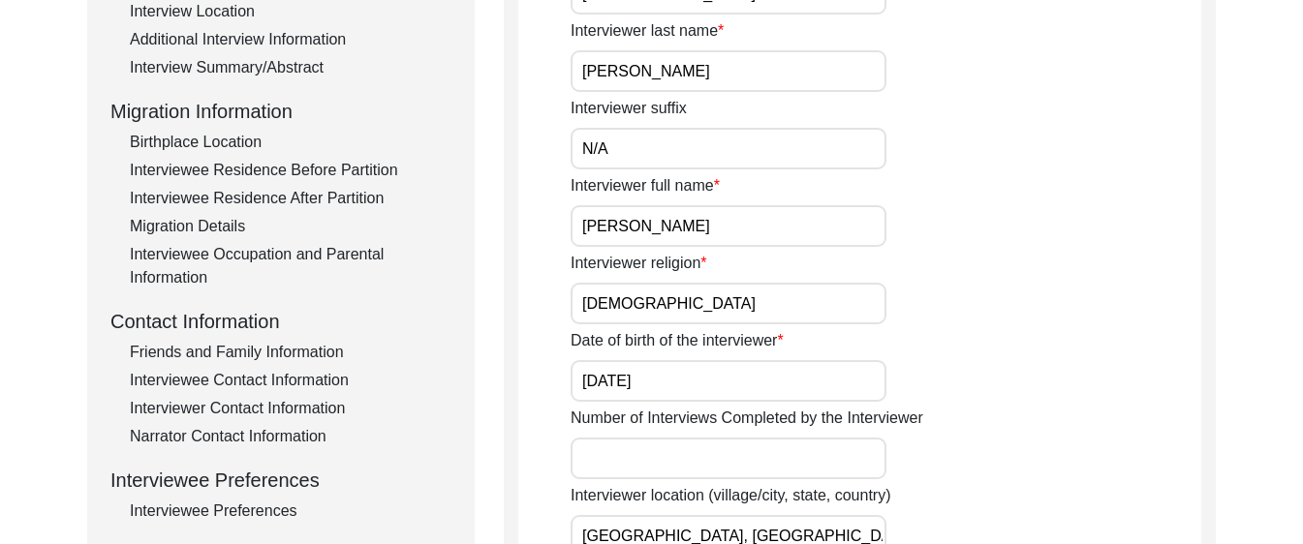
scroll to position [434, 0]
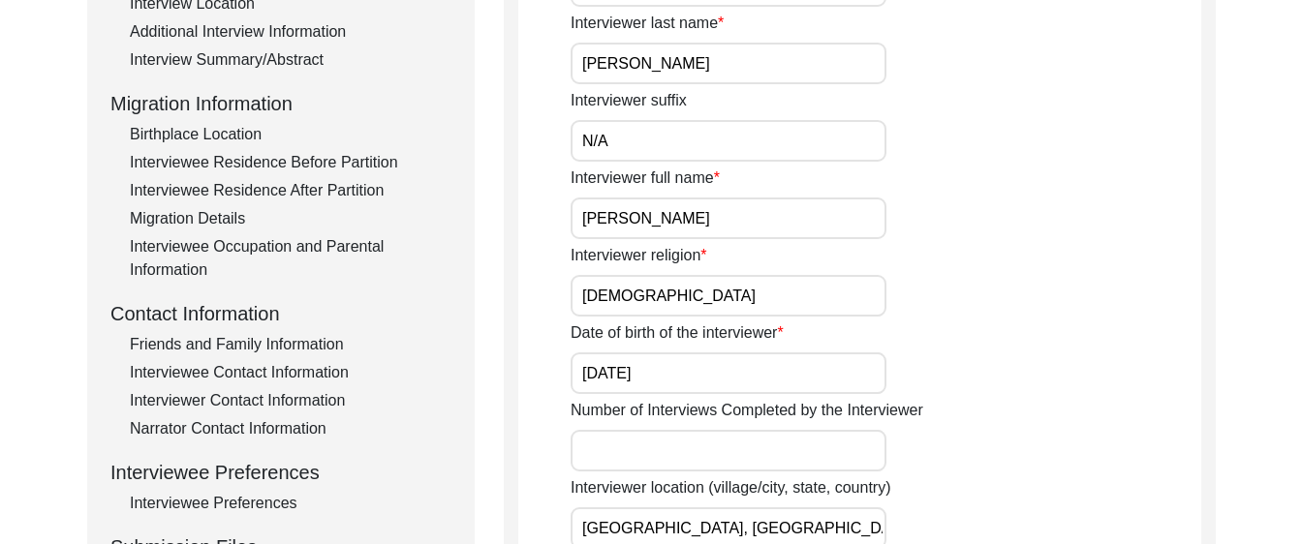
click at [689, 231] on input "[PERSON_NAME]" at bounding box center [728, 219] width 316 height 42
click at [742, 306] on input "[DEMOGRAPHIC_DATA]" at bounding box center [728, 296] width 316 height 42
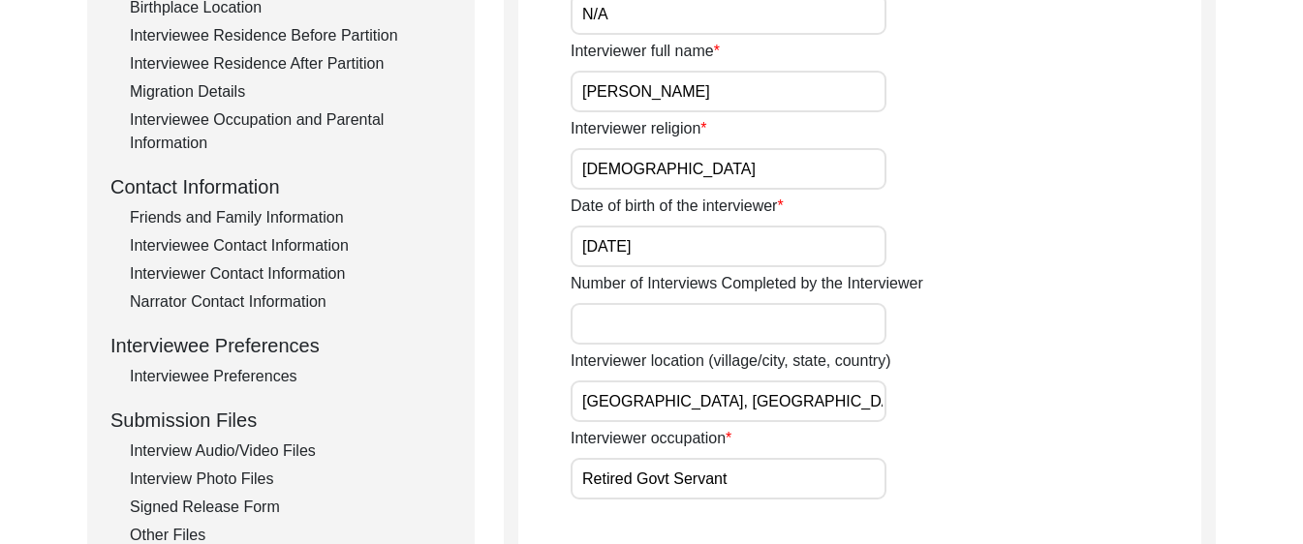
scroll to position [563, 0]
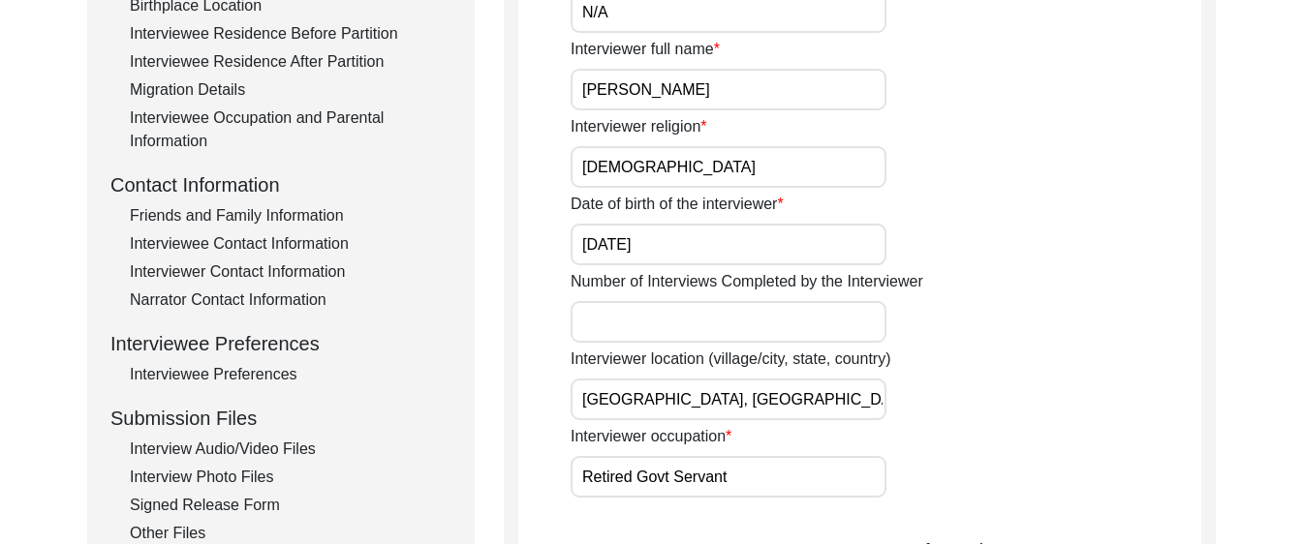
click at [694, 194] on label "Date of birth of the interviewer" at bounding box center [676, 204] width 213 height 23
click at [694, 224] on input "[DATE]" at bounding box center [728, 245] width 316 height 42
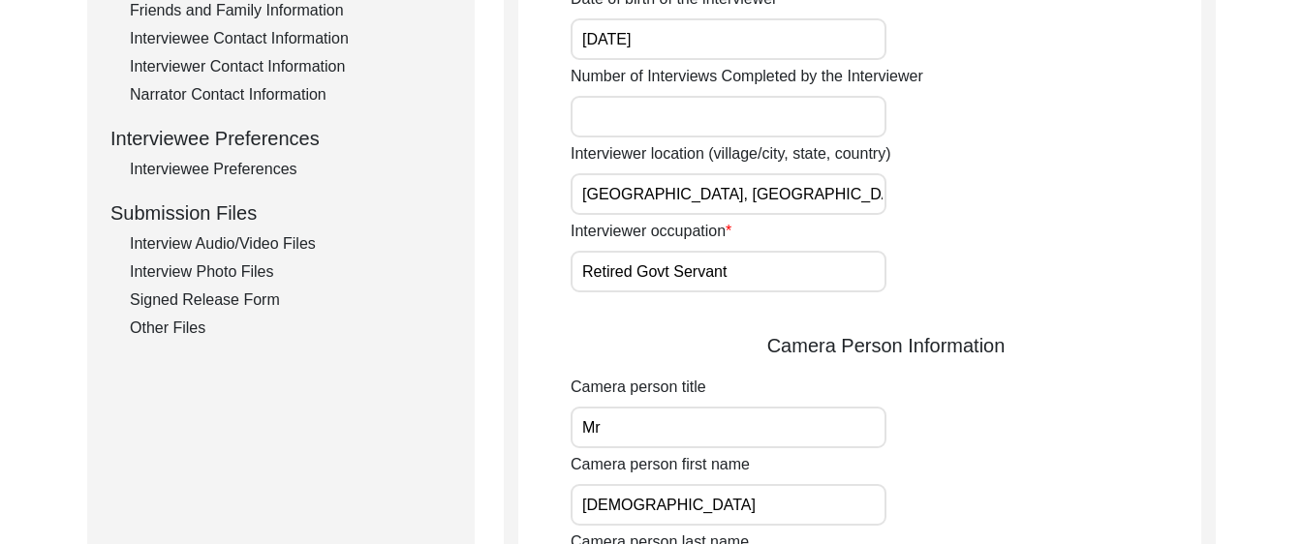
scroll to position [779, 0]
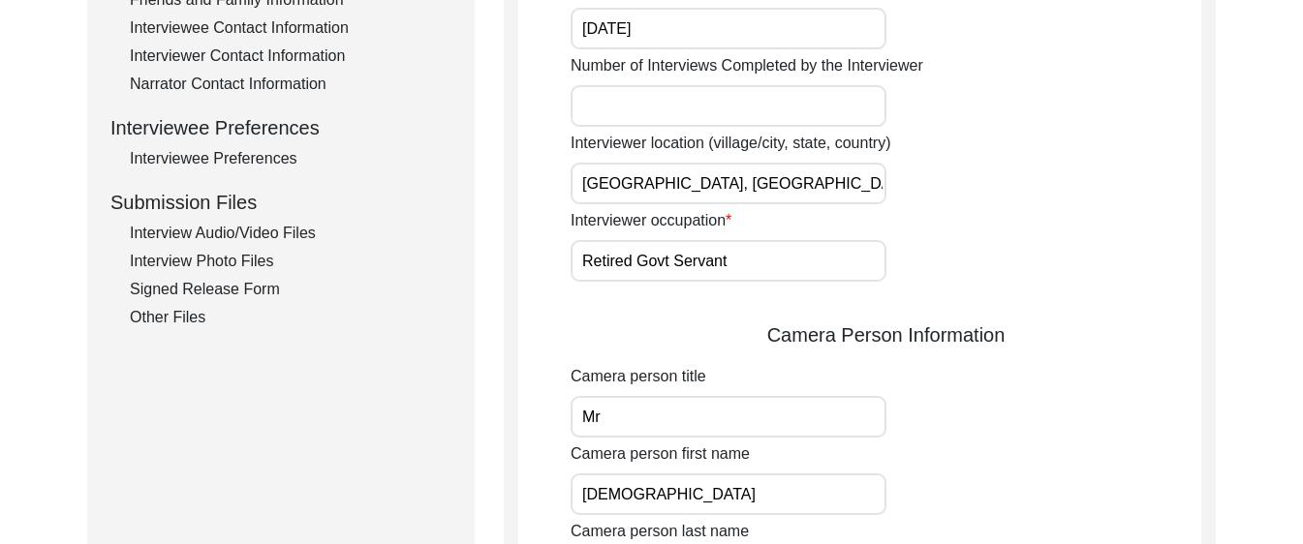
click at [797, 183] on input "[GEOGRAPHIC_DATA], [GEOGRAPHIC_DATA], [GEOGRAPHIC_DATA]" at bounding box center [728, 184] width 316 height 42
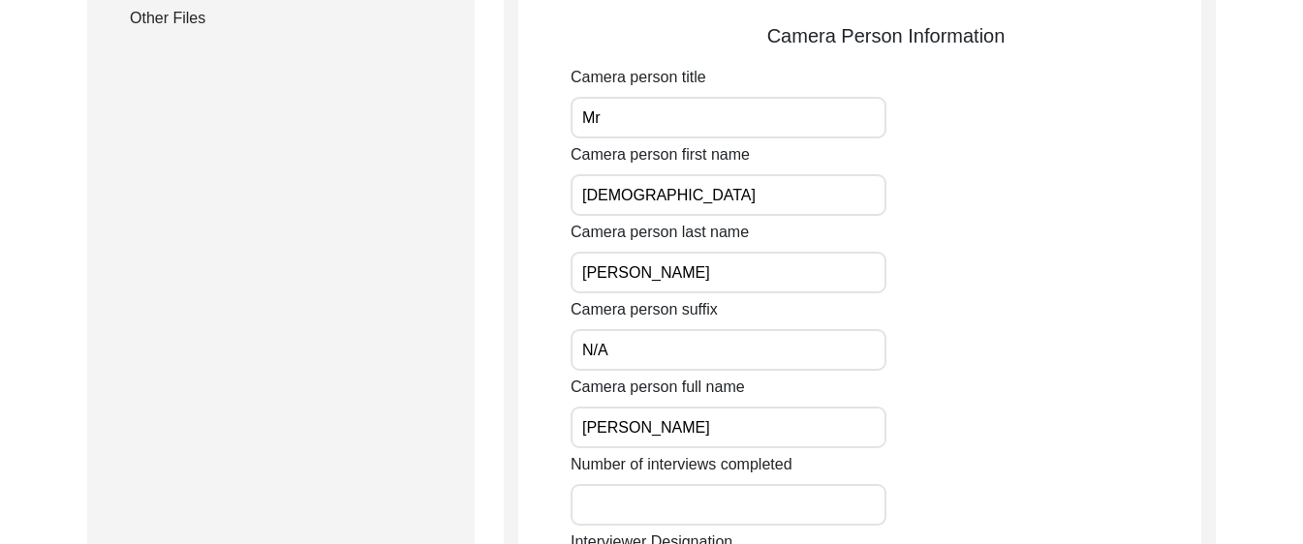
scroll to position [1388, 0]
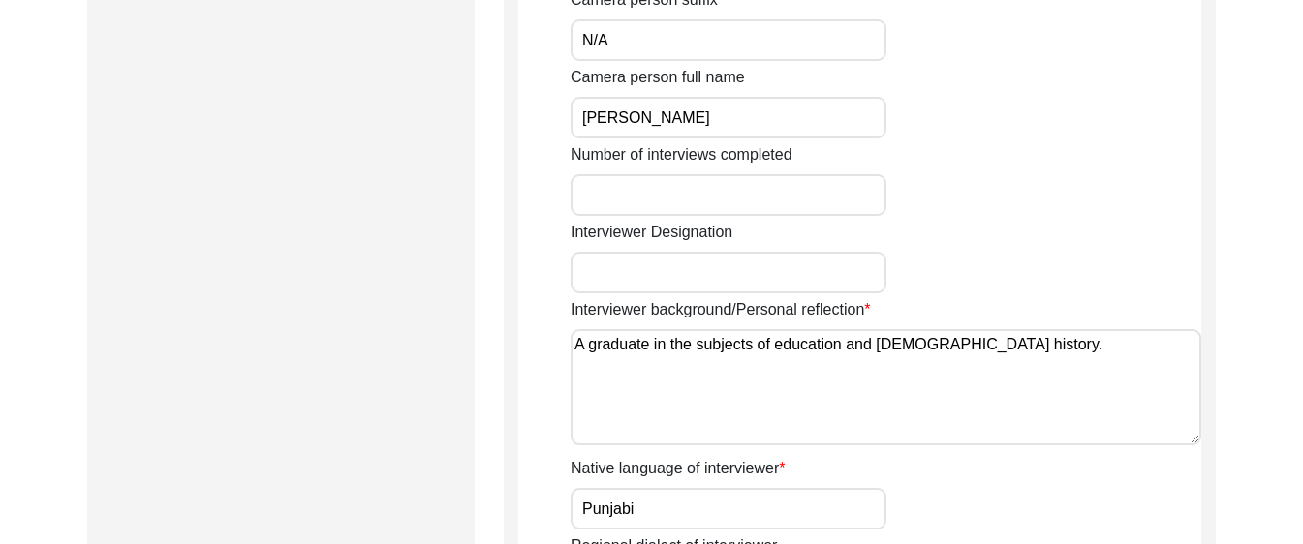
click at [870, 357] on textarea "A graduate in the subjects of education and [DEMOGRAPHIC_DATA] history." at bounding box center [885, 387] width 630 height 116
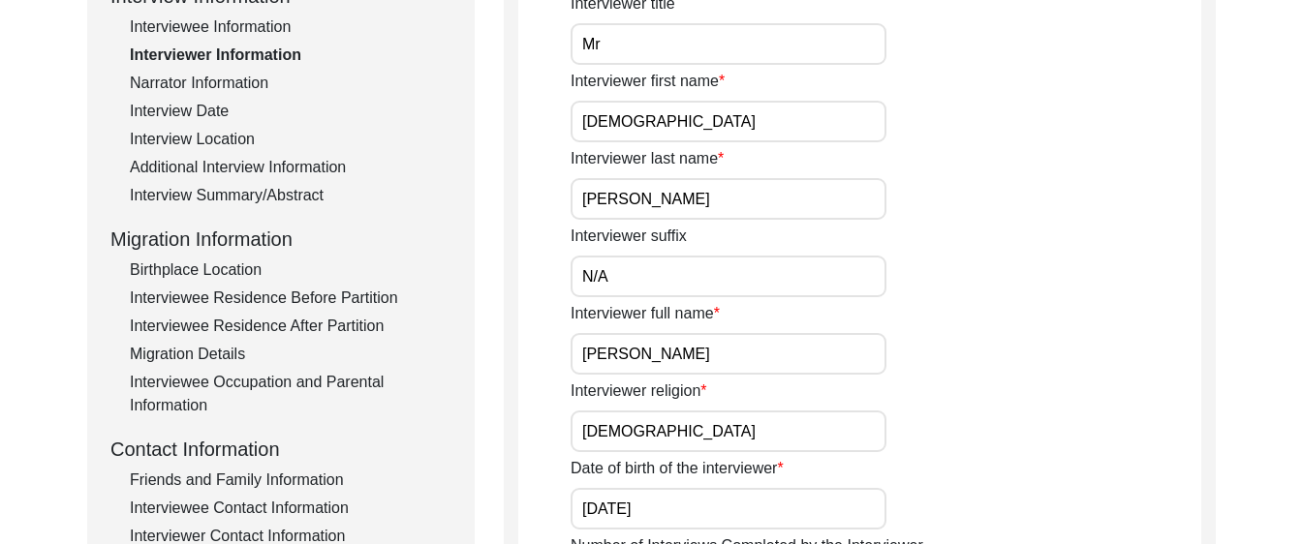
scroll to position [160, 0]
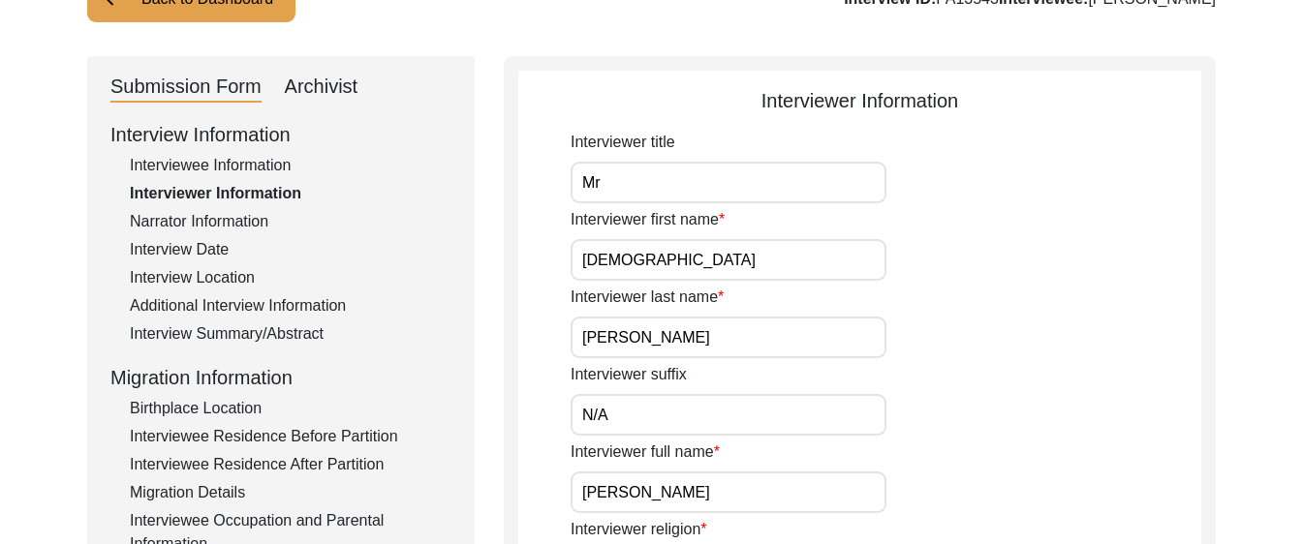
click at [231, 230] on div "Narrator Information" at bounding box center [291, 221] width 322 height 23
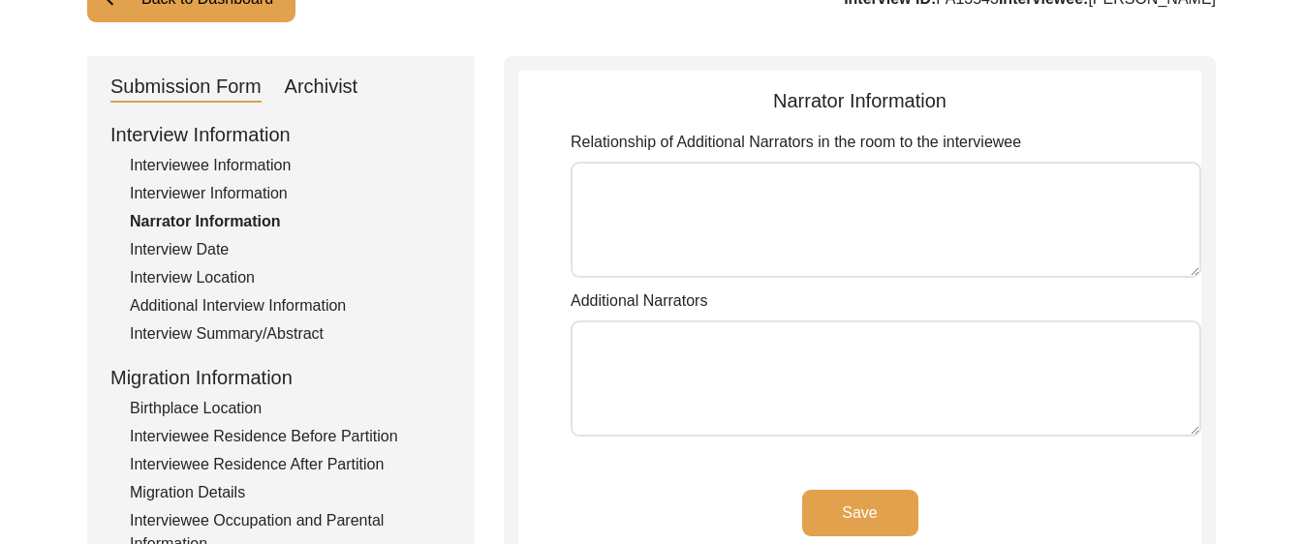
type textarea "N/A"
click at [604, 185] on textarea "N/A" at bounding box center [885, 220] width 630 height 116
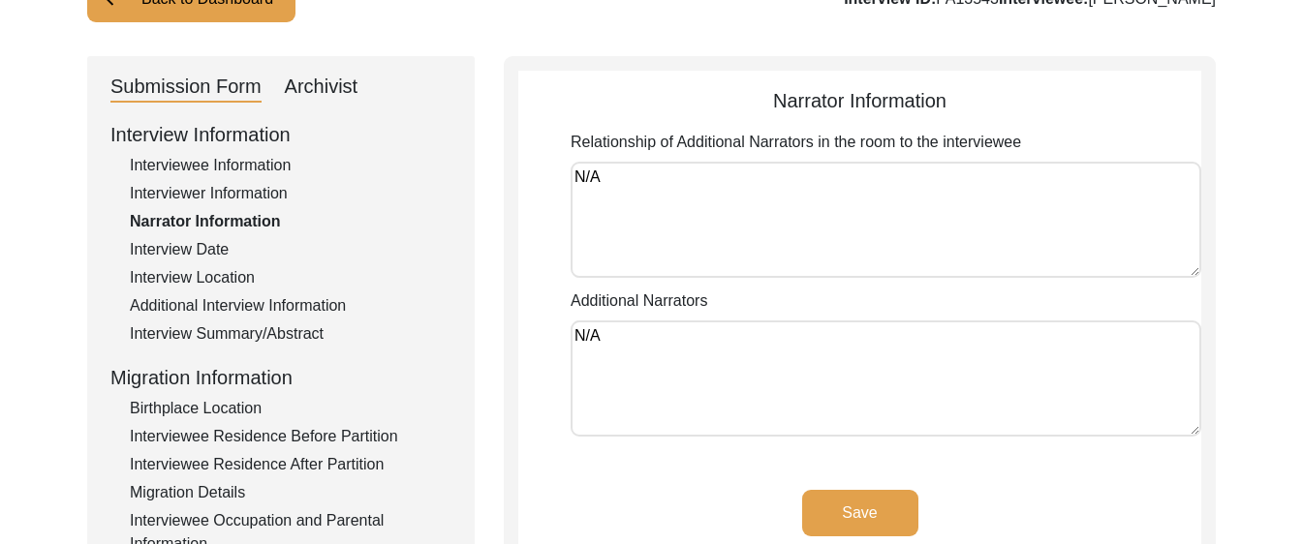
click at [174, 251] on div "Interview Date" at bounding box center [291, 249] width 322 height 23
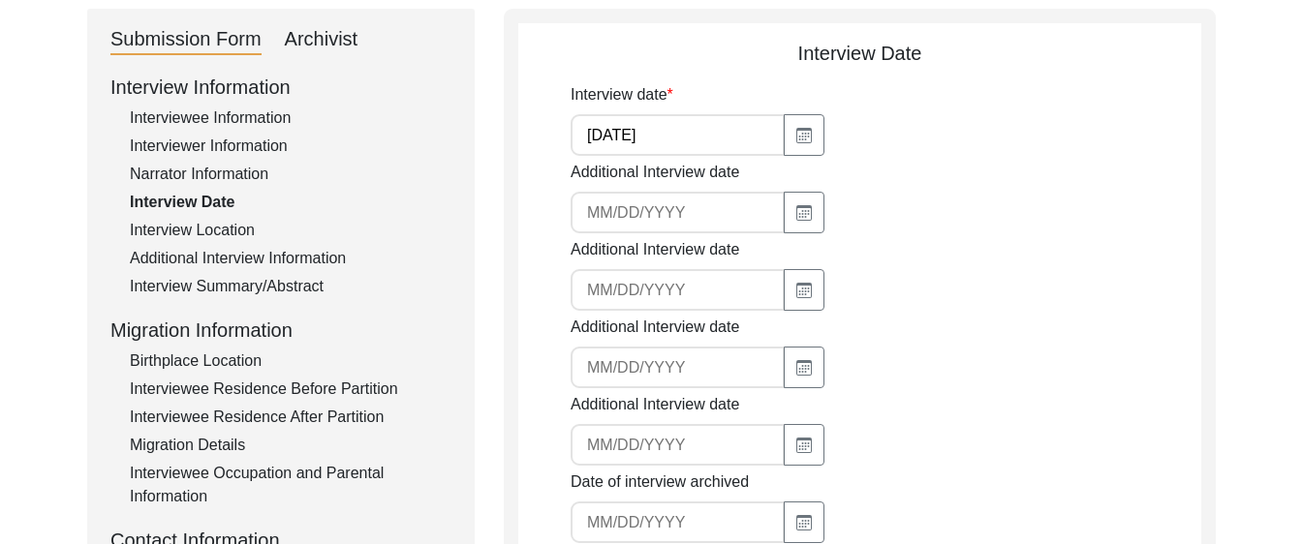
scroll to position [201, 0]
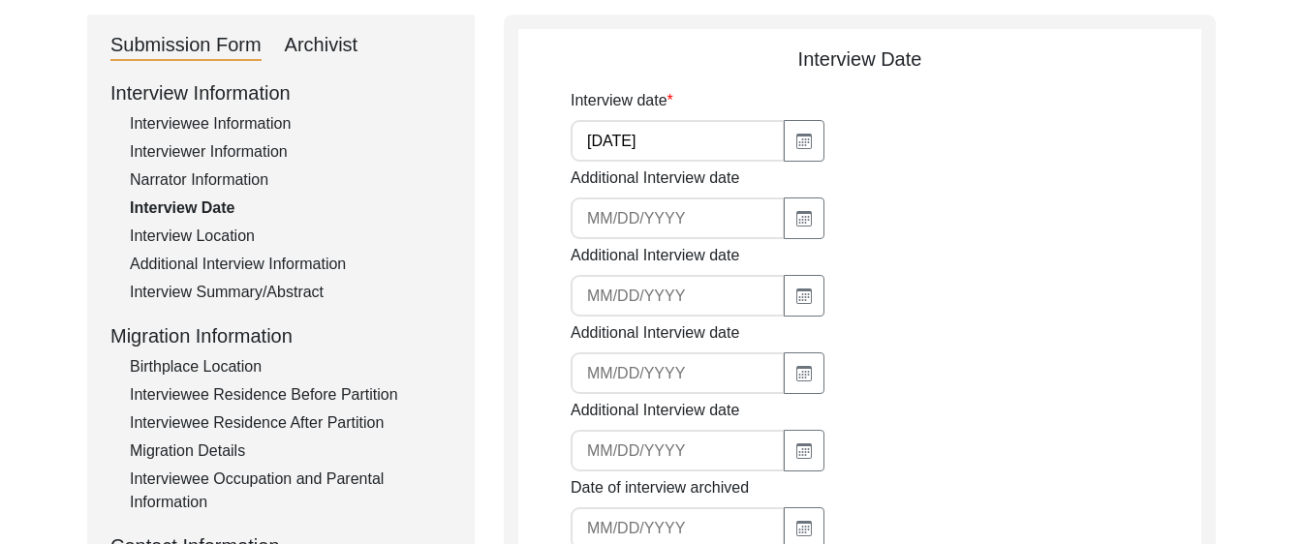
click at [715, 131] on input "[DATE]" at bounding box center [677, 141] width 214 height 42
click at [923, 133] on div "Interview date [DATE]" at bounding box center [885, 125] width 630 height 73
click at [783, 160] on button "button" at bounding box center [803, 141] width 41 height 42
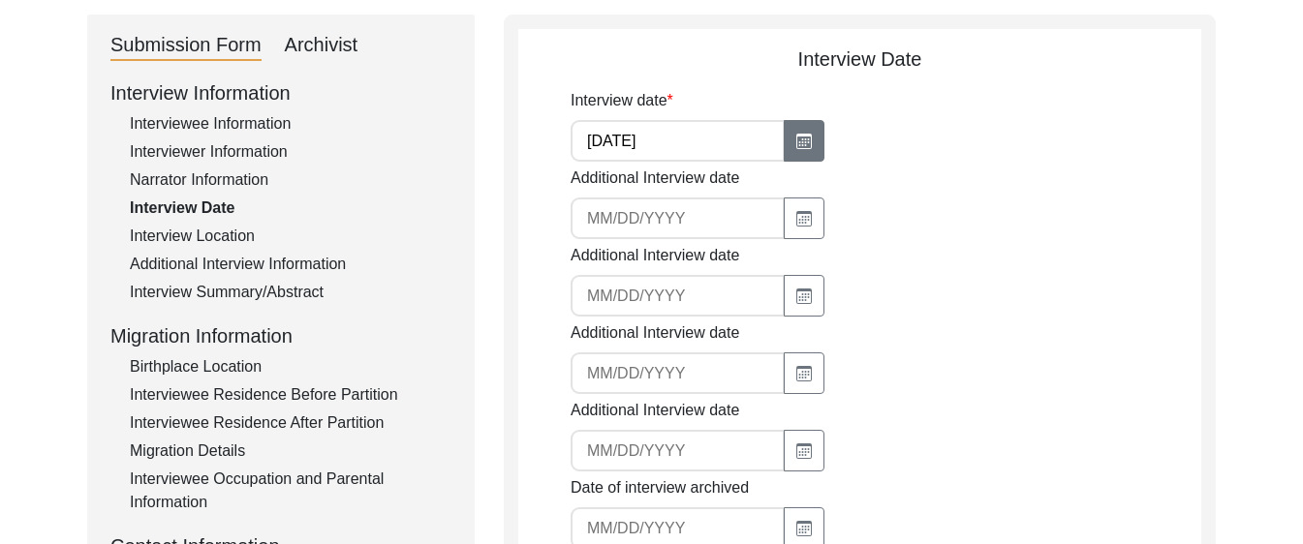
select select "9"
select select "2025"
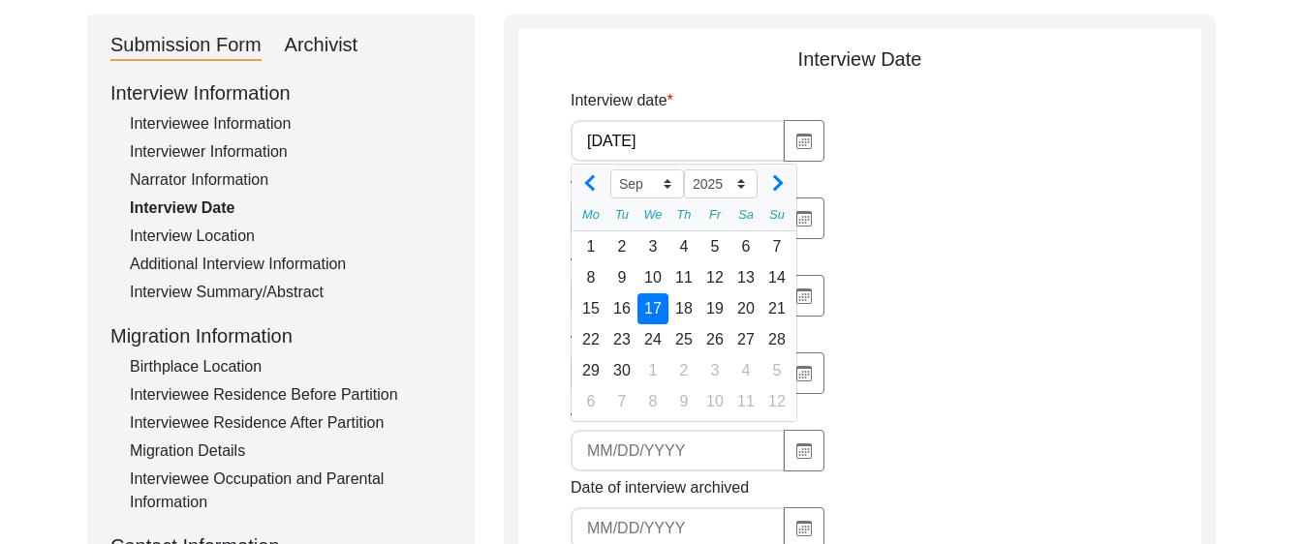
click at [1062, 158] on div "Interview date [DATE] Jan Feb Mar Apr May Jun [DATE] Aug Sep Oct Nov [DATE] 201…" at bounding box center [885, 125] width 630 height 73
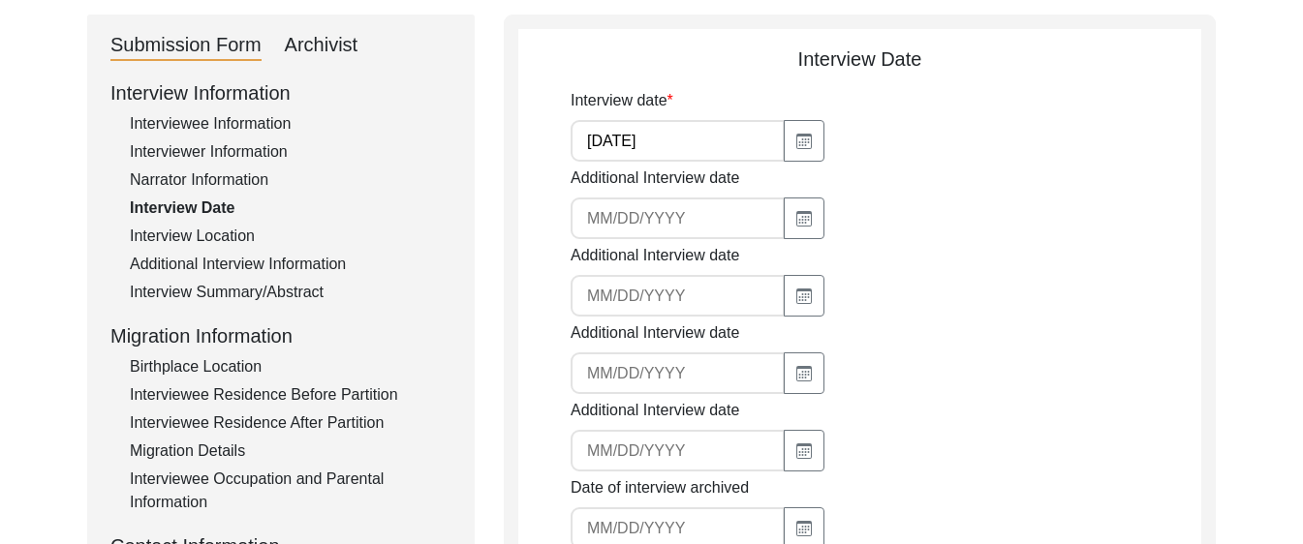
click at [178, 226] on div "Interview Location" at bounding box center [291, 236] width 322 height 23
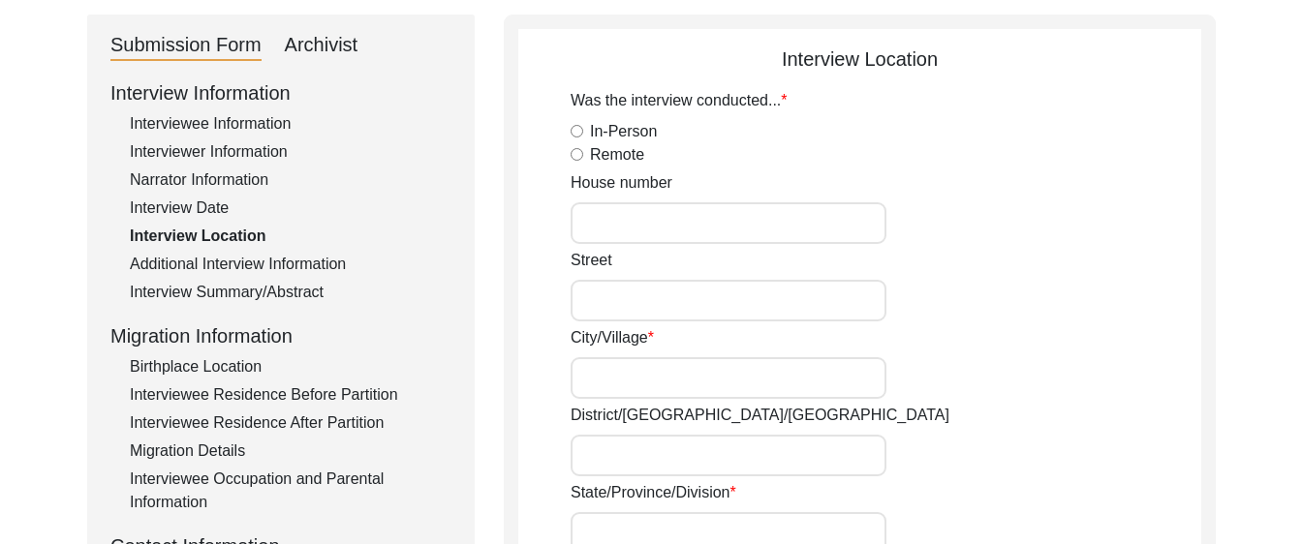
radio input "true"
type input "177"
type input "N/A"
type input "Chak 390 JB Bajwara"
type input "[PERSON_NAME]/ [PERSON_NAME]"
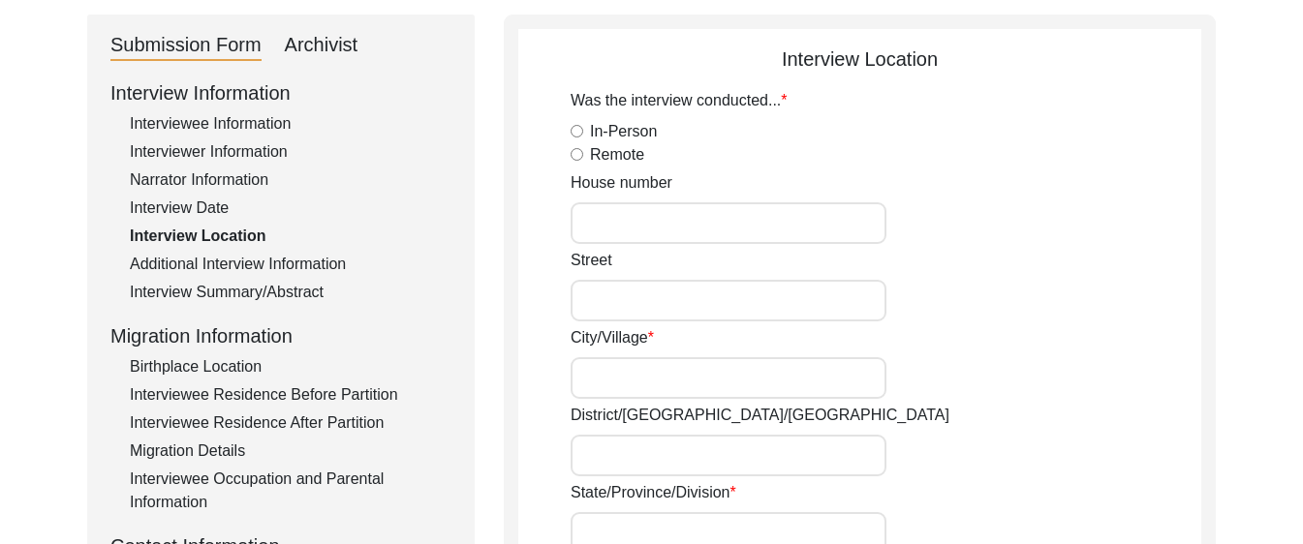
type input "[GEOGRAPHIC_DATA]"
type input "36051"
type input "Chak 390 JB Bajwara/ [GEOGRAPHIC_DATA]/ Toba [GEOGRAPHIC_DATA]"
type input "Chak 390 JB Bajwara, [GEOGRAPHIC_DATA], [GEOGRAPHIC_DATA]"
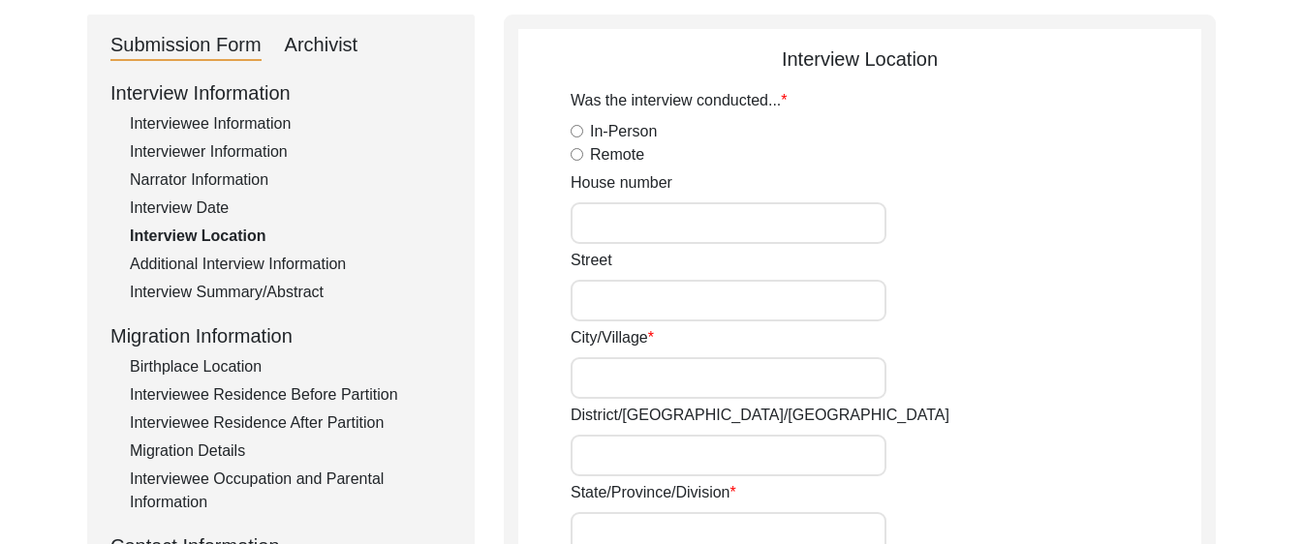
type input "N/A"
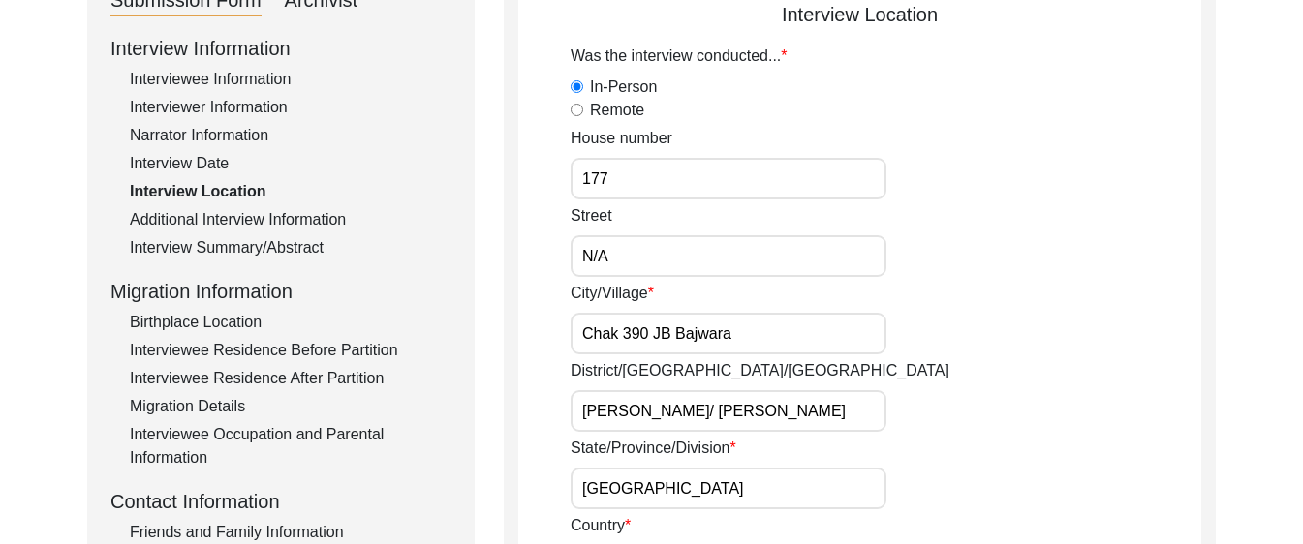
scroll to position [230, 0]
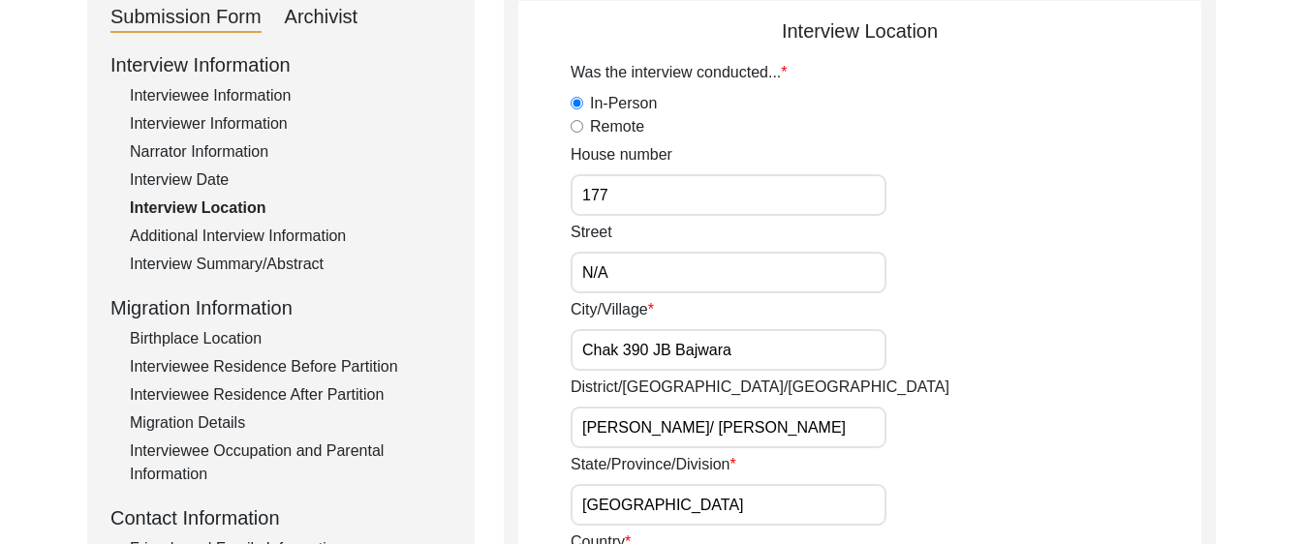
click at [292, 232] on div "Additional Interview Information" at bounding box center [291, 236] width 322 height 23
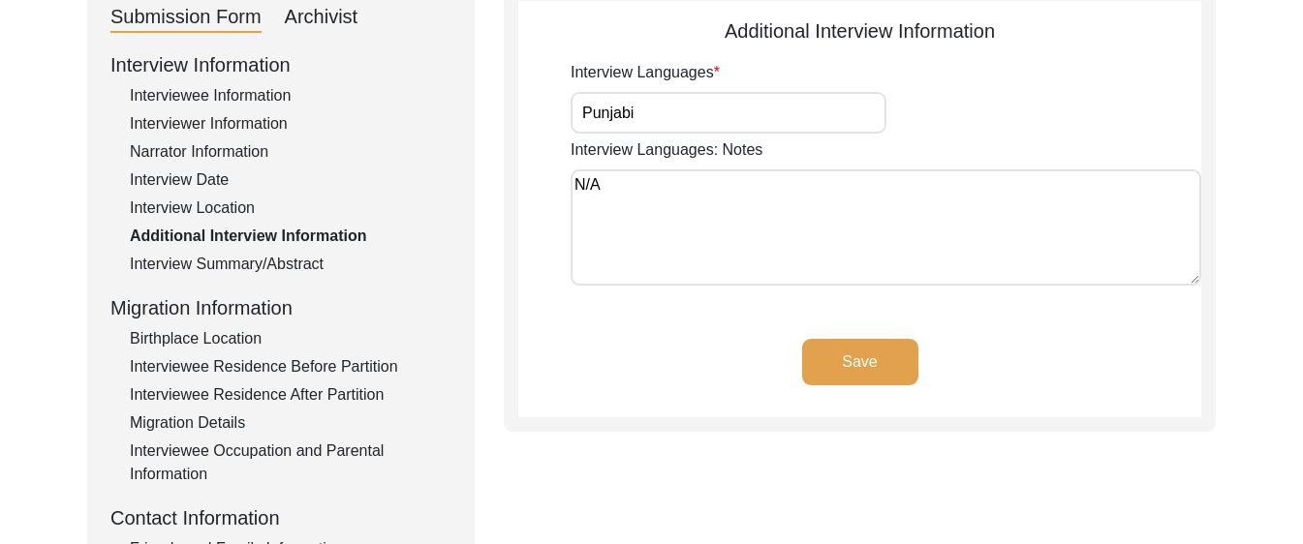
click at [659, 109] on input "Punjabi" at bounding box center [728, 113] width 316 height 42
click at [623, 196] on textarea "N/A" at bounding box center [885, 227] width 630 height 116
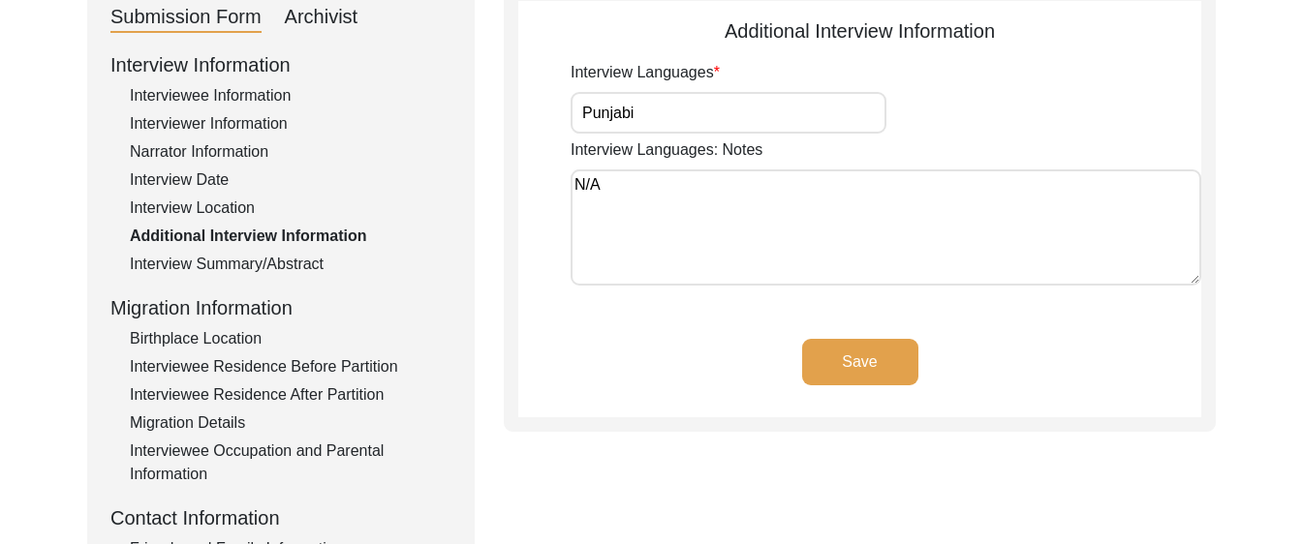
click at [623, 196] on textarea "N/A" at bounding box center [885, 227] width 630 height 116
click at [245, 263] on div "Interview Summary/Abstract" at bounding box center [291, 264] width 322 height 23
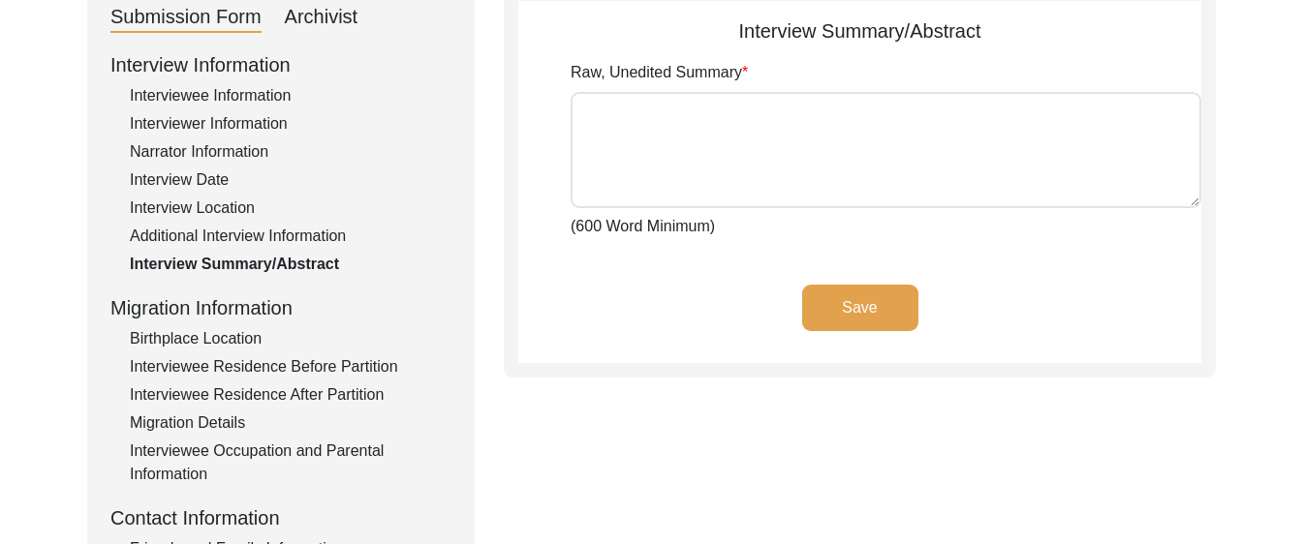
type textarea "[PERSON_NAME] [PERSON_NAME] [PERSON_NAME] Son of [PERSON_NAME] was born at the …"
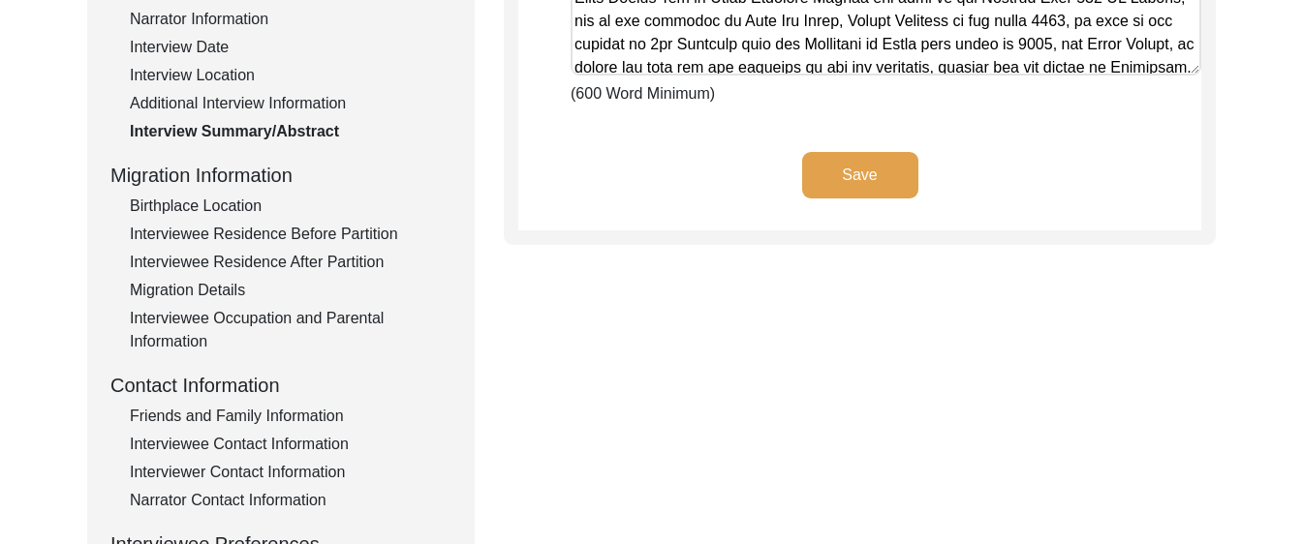
scroll to position [370, 0]
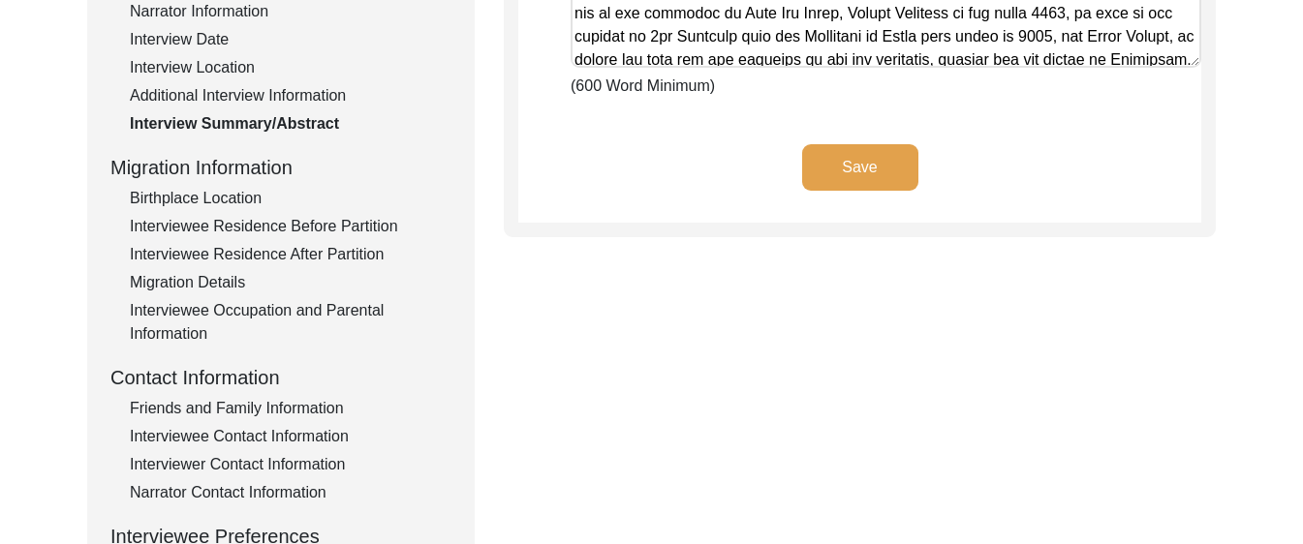
click at [163, 192] on div "Birthplace Location" at bounding box center [291, 198] width 322 height 23
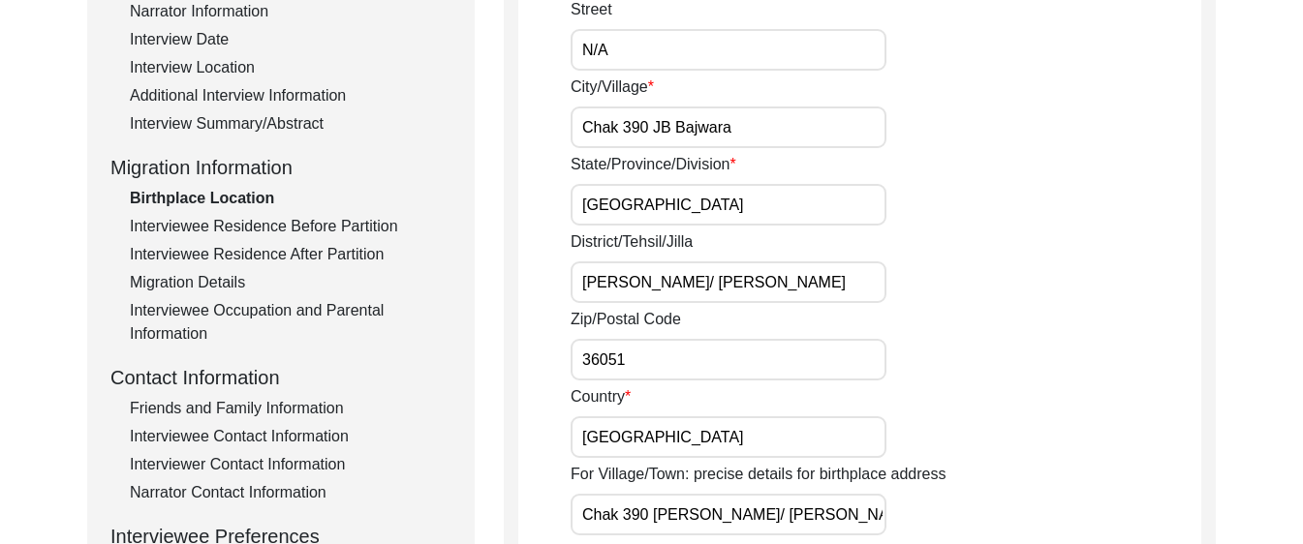
click at [186, 226] on div "Interviewee Residence Before Partition" at bounding box center [291, 226] width 322 height 23
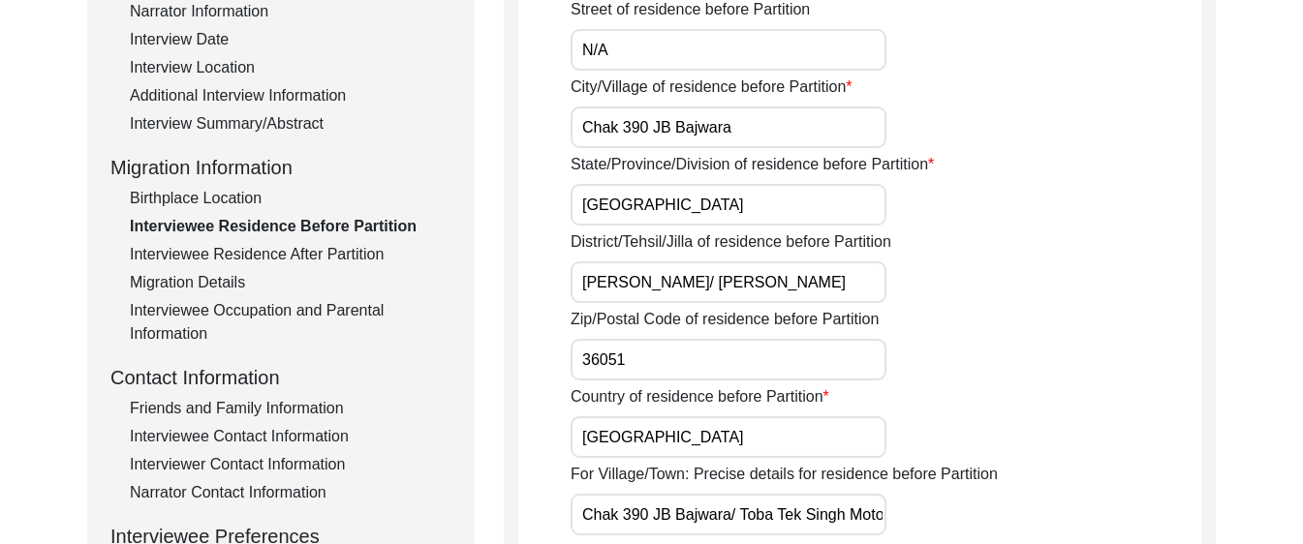
click at [218, 259] on div "Interviewee Residence After Partition" at bounding box center [291, 254] width 322 height 23
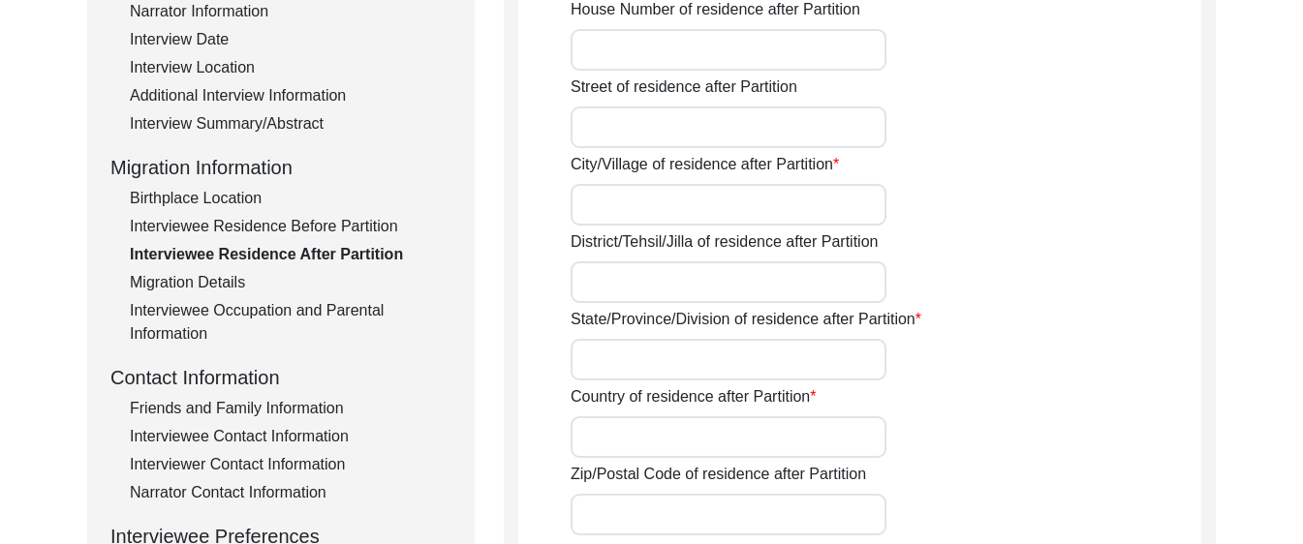
type input "No"
type input "N/A"
type input "Chak 390 JB Bajwara"
type input "[PERSON_NAME]/ [PERSON_NAME]"
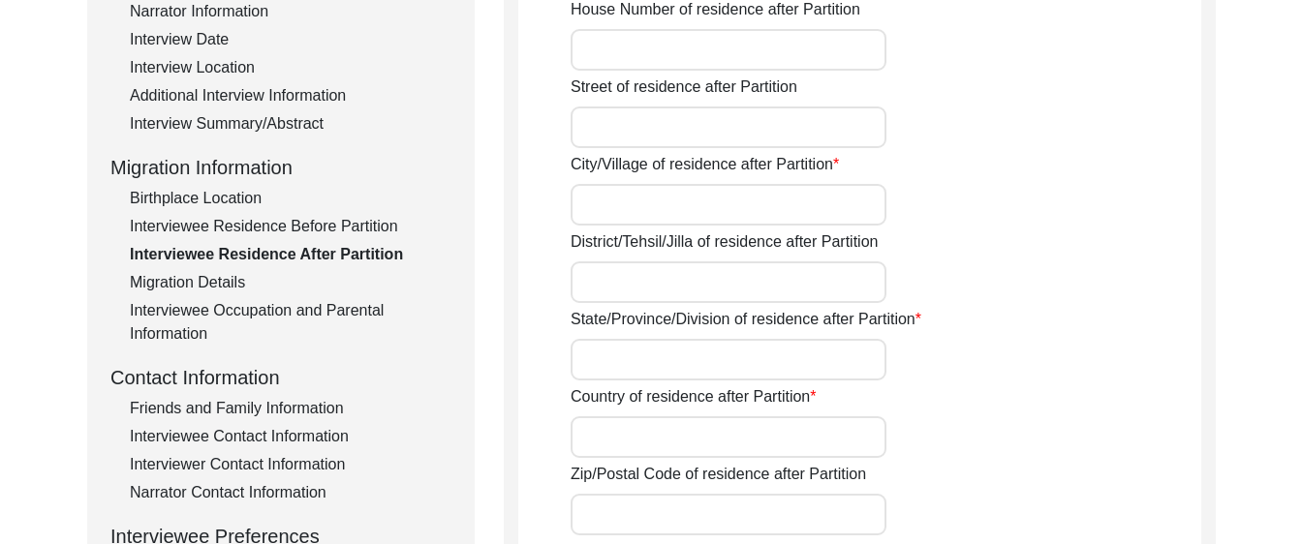
type input "[GEOGRAPHIC_DATA]"
type input "36051"
type input "Chak 390 [PERSON_NAME]/ Toba Tek Singh Motorway Interchange"
type input "Did Not Migrate"
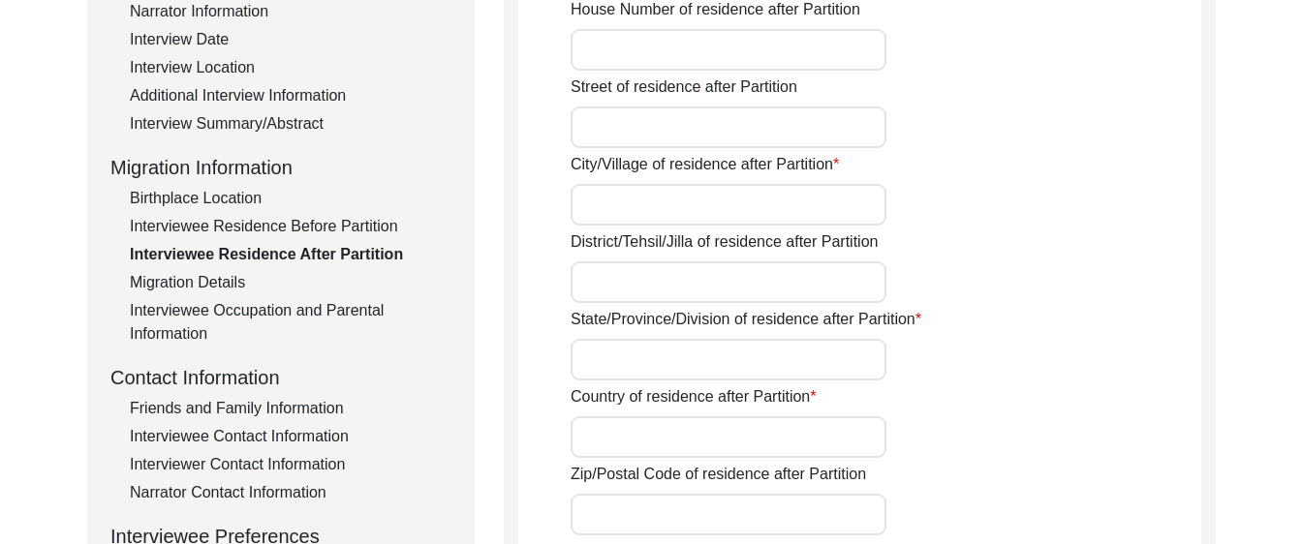
type input "N/A"
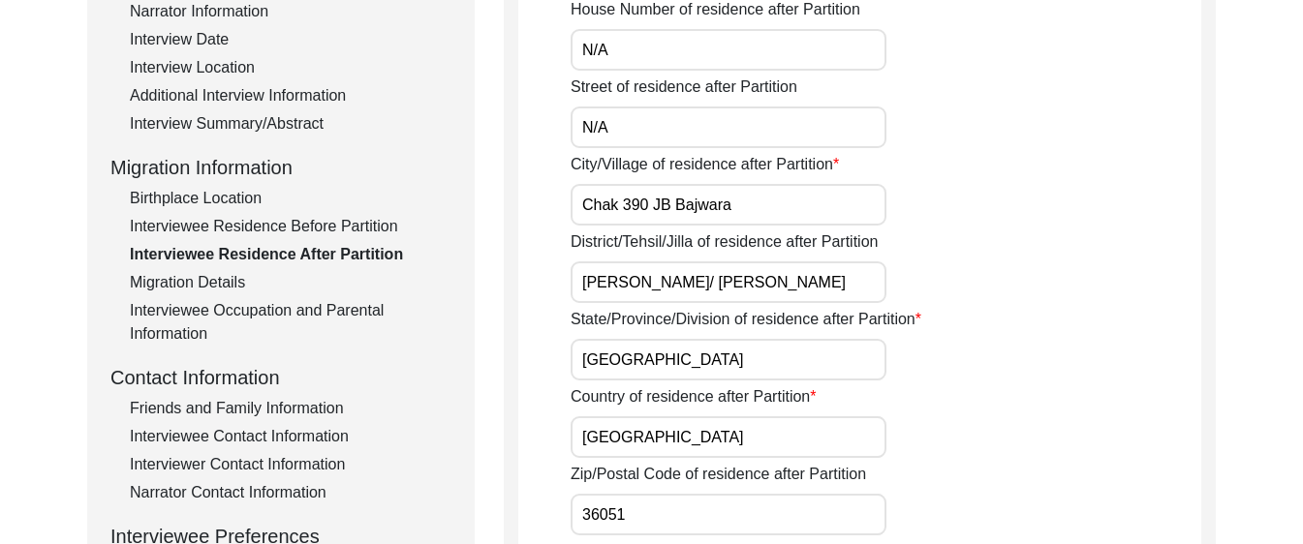
click at [215, 280] on div "Migration Details" at bounding box center [291, 282] width 322 height 23
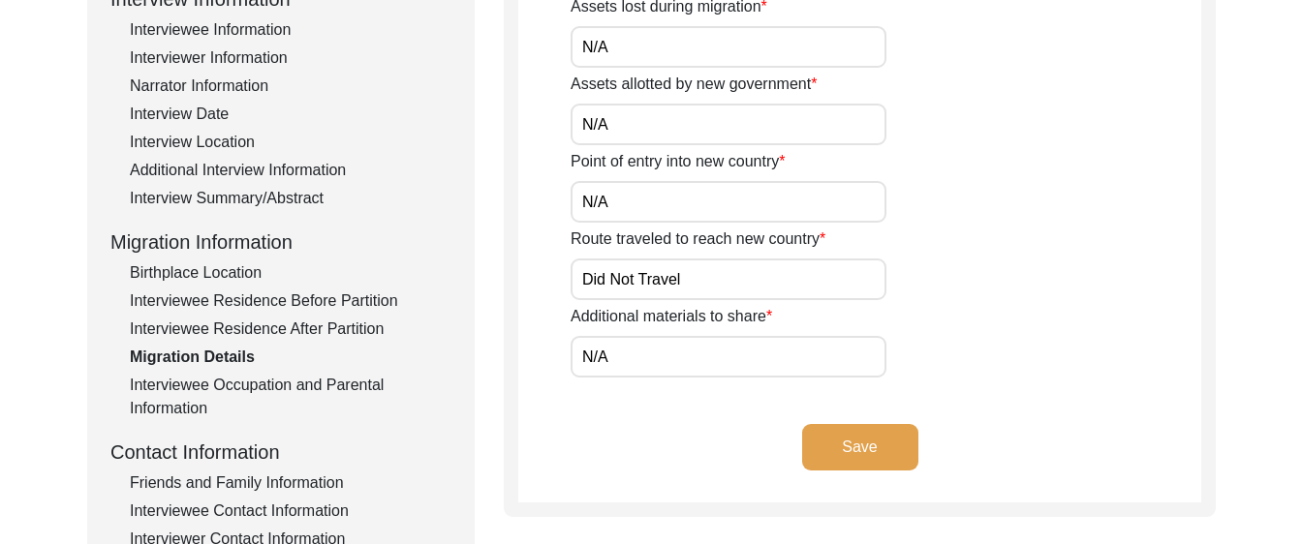
scroll to position [292, 0]
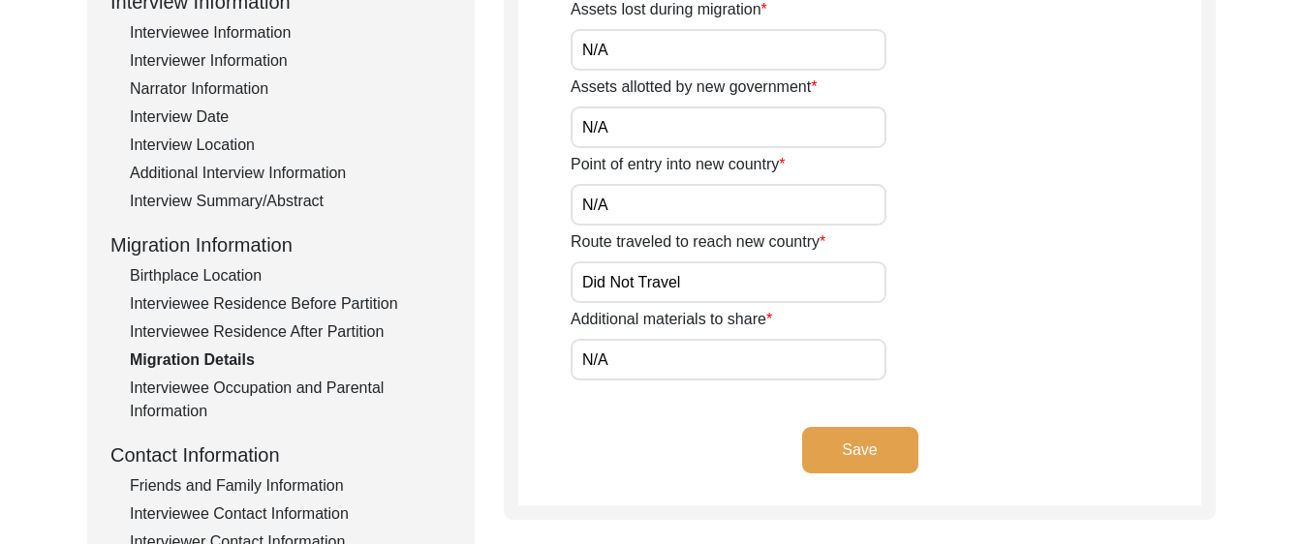
click at [223, 323] on div "Interviewee Residence After Partition" at bounding box center [291, 332] width 322 height 23
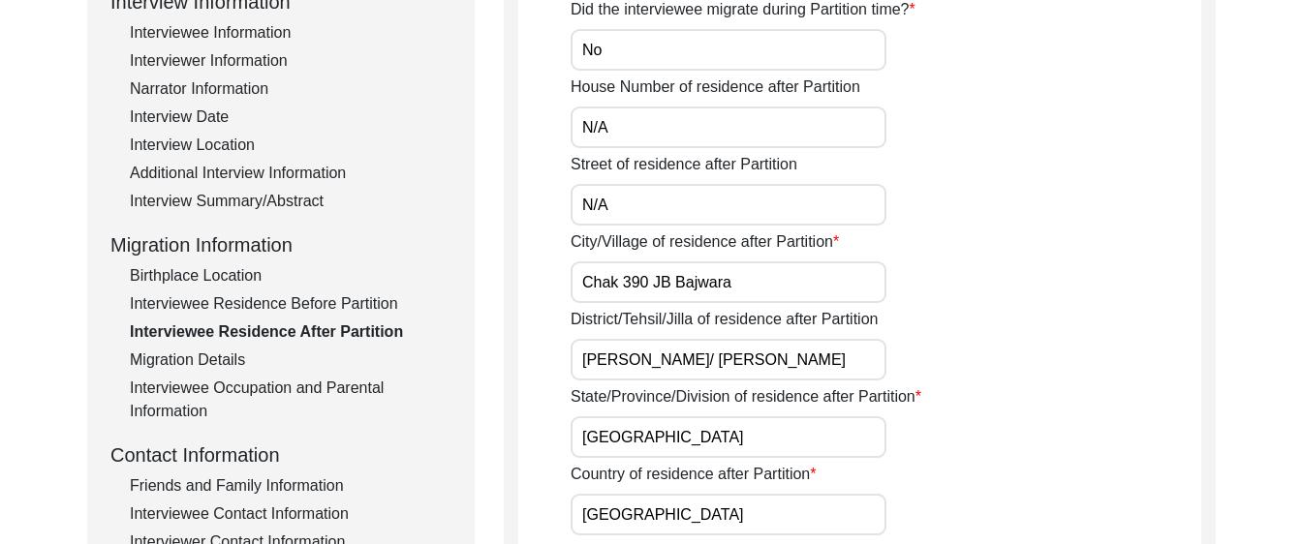
click at [631, 43] on input "No" at bounding box center [728, 50] width 316 height 42
click at [216, 364] on div "Migration Details" at bounding box center [291, 360] width 322 height 23
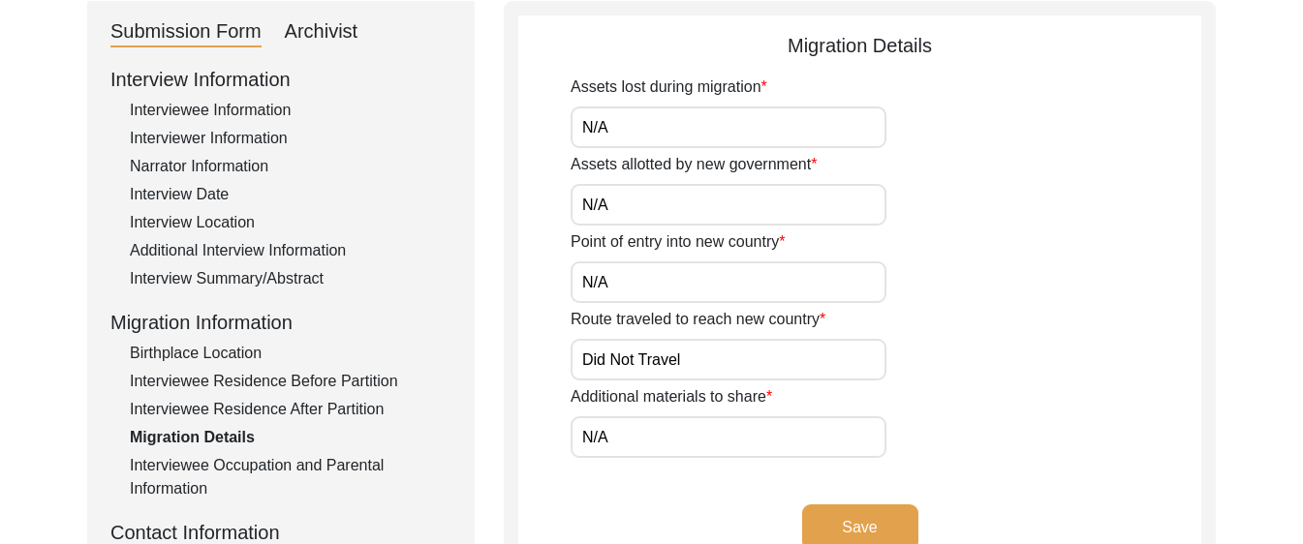
scroll to position [211, 0]
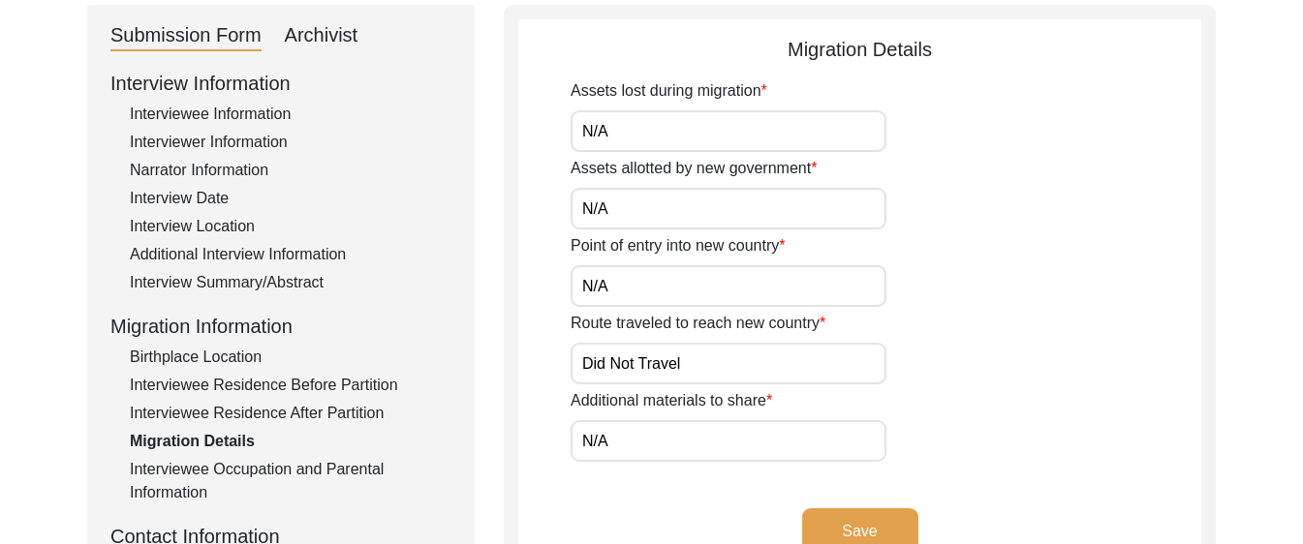
click at [660, 139] on input "N/A" at bounding box center [728, 131] width 316 height 42
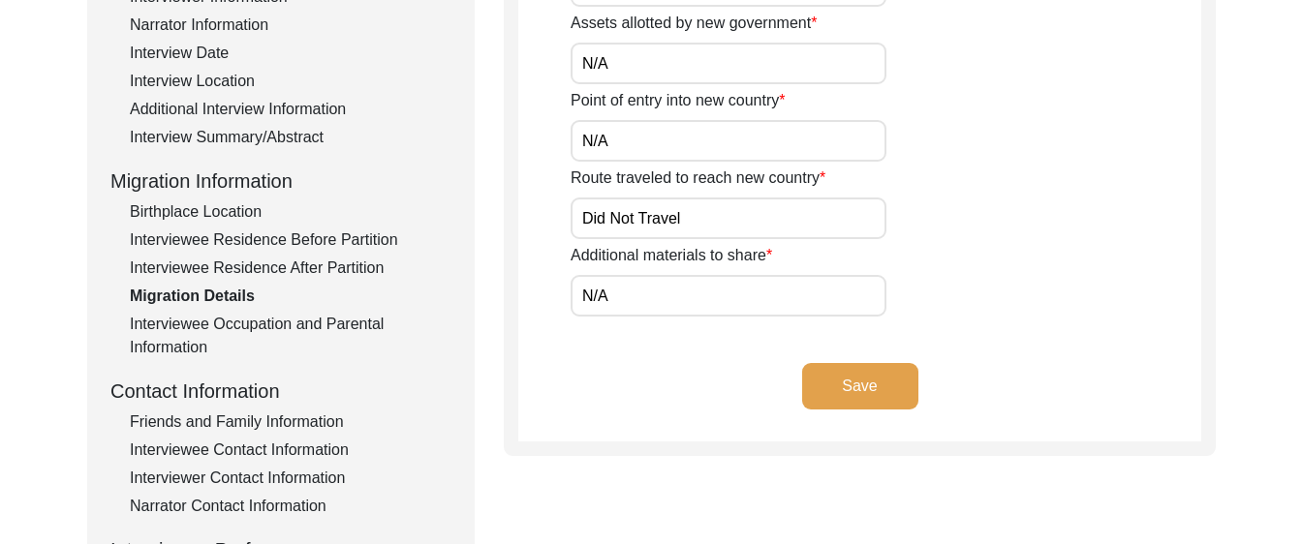
scroll to position [380, 0]
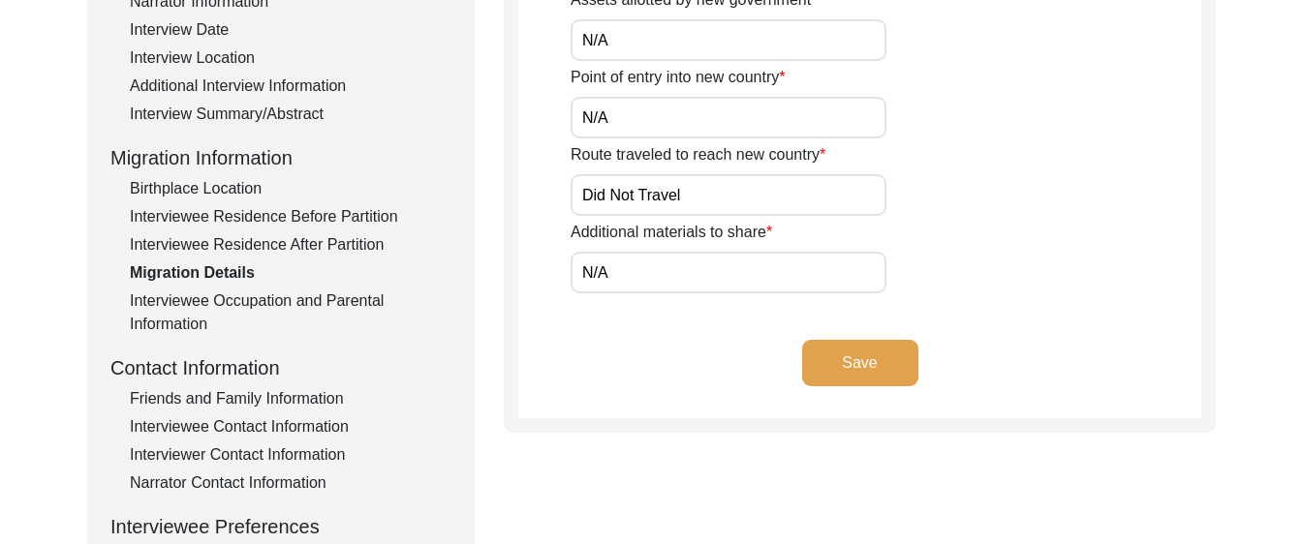
click at [340, 293] on div "Interviewee Occupation and Parental Information" at bounding box center [291, 313] width 322 height 46
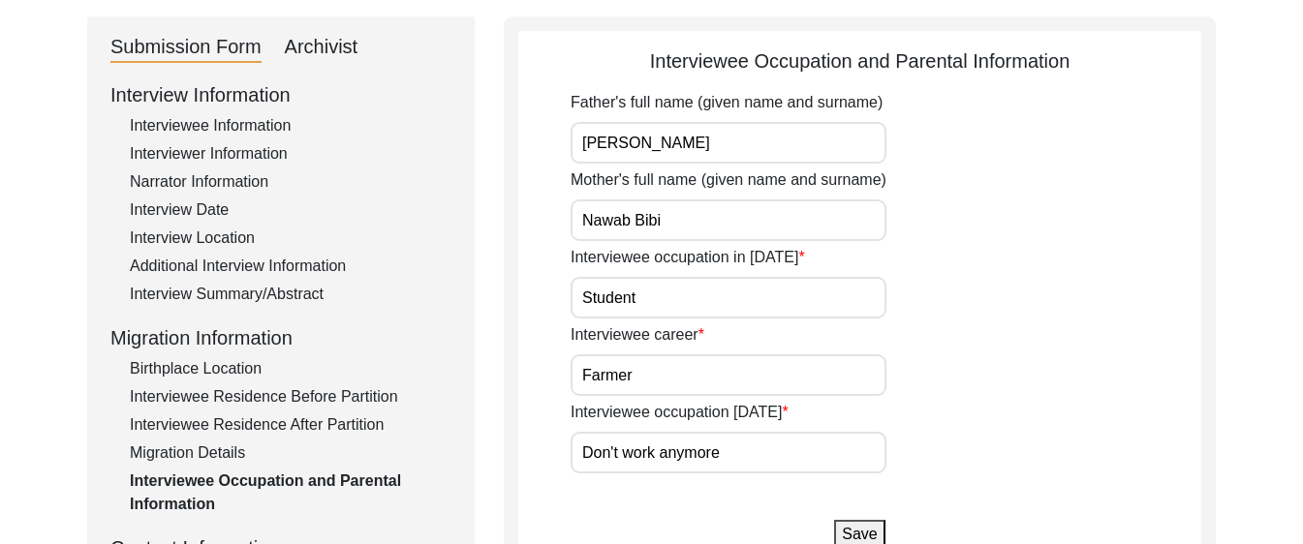
scroll to position [166, 0]
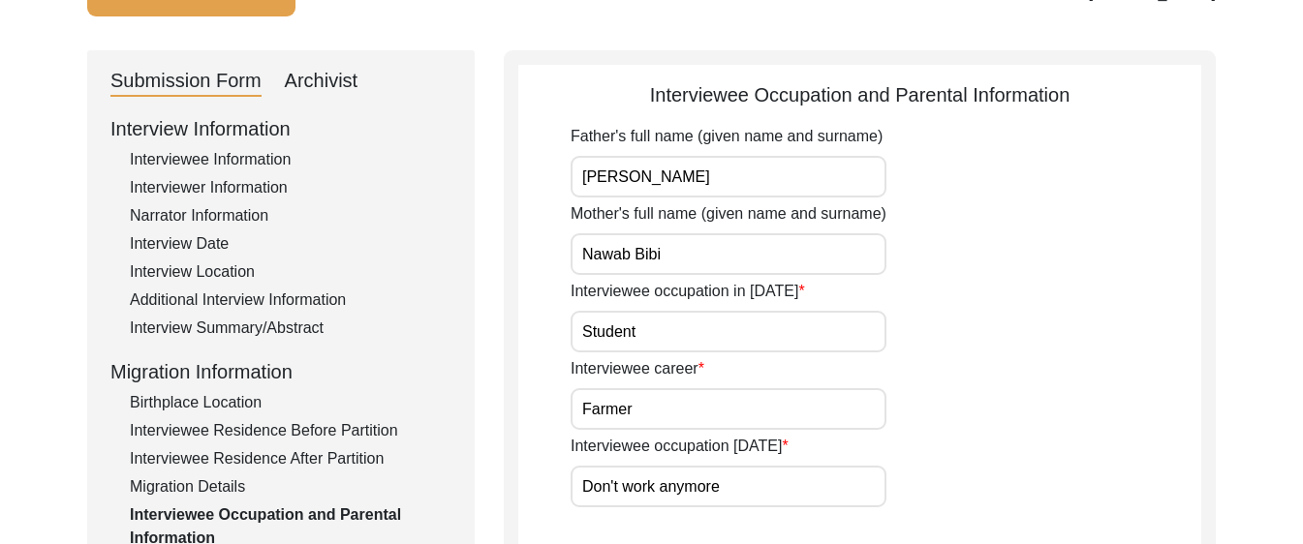
click at [742, 191] on input "[PERSON_NAME]" at bounding box center [728, 177] width 316 height 42
click at [684, 260] on input "Nawab Bibi" at bounding box center [728, 254] width 316 height 42
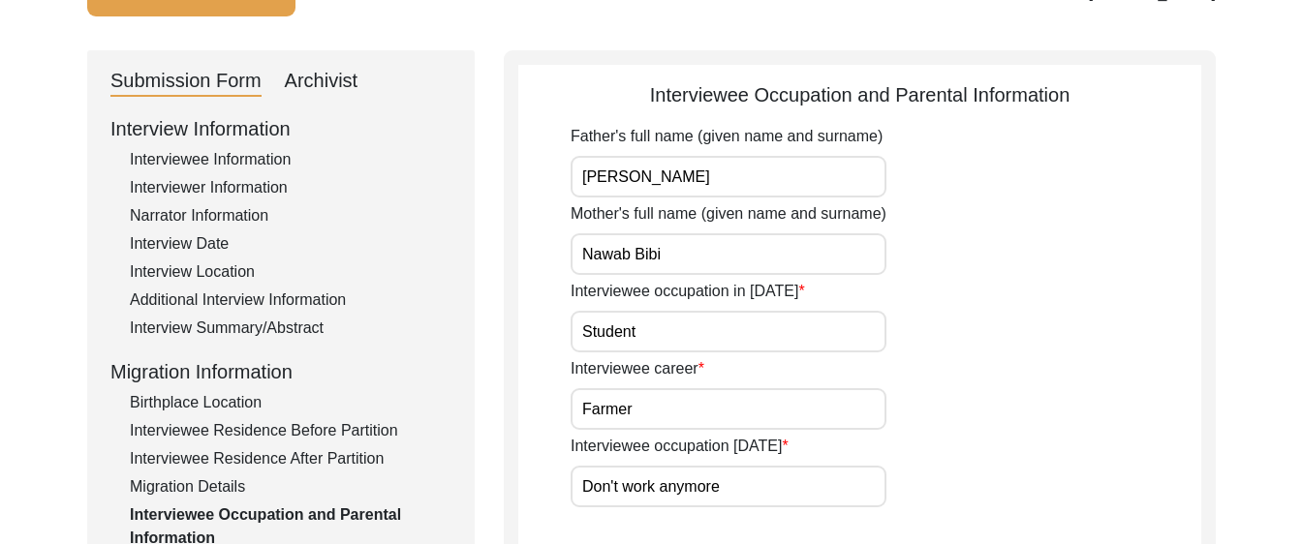
click at [684, 260] on input "Nawab Bibi" at bounding box center [728, 254] width 316 height 42
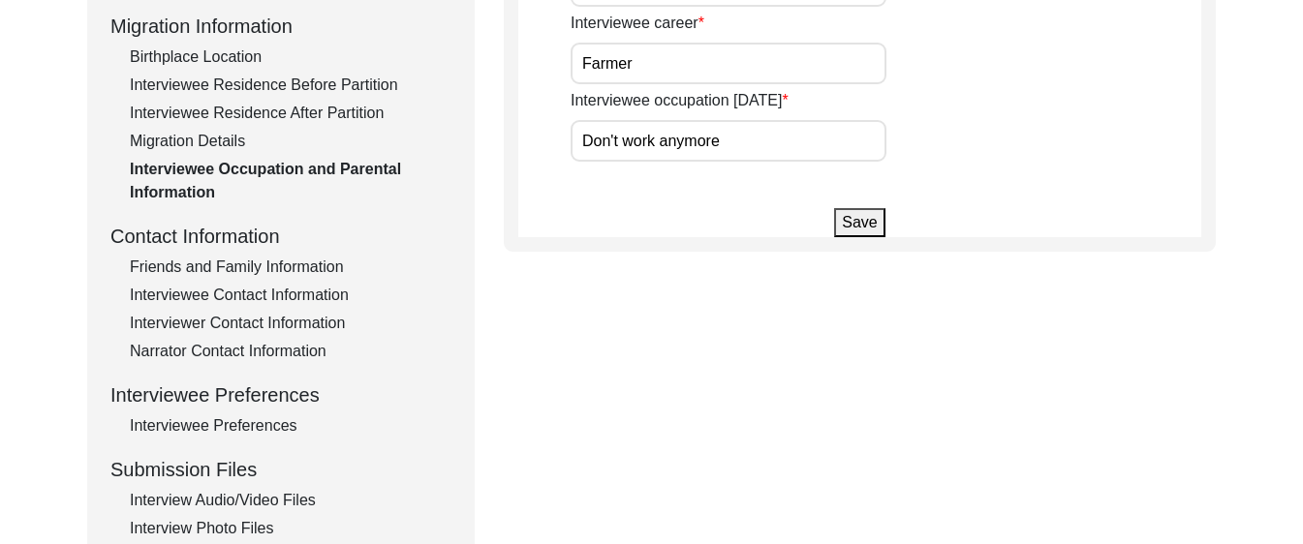
scroll to position [523, 0]
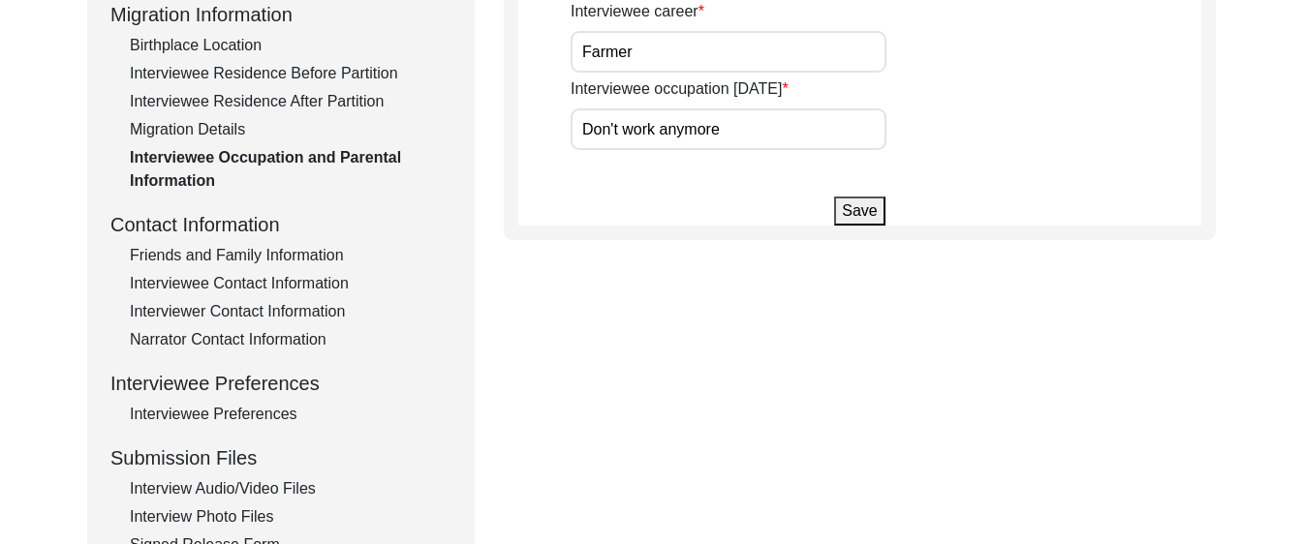
click at [242, 261] on div "Friends and Family Information" at bounding box center [291, 255] width 322 height 23
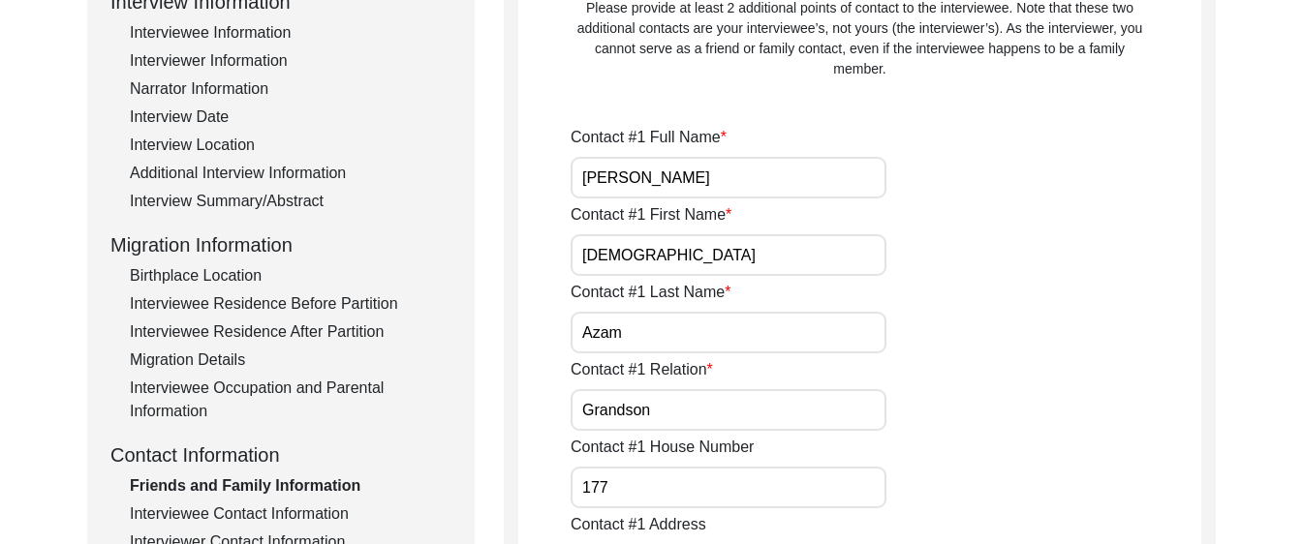
scroll to position [296, 0]
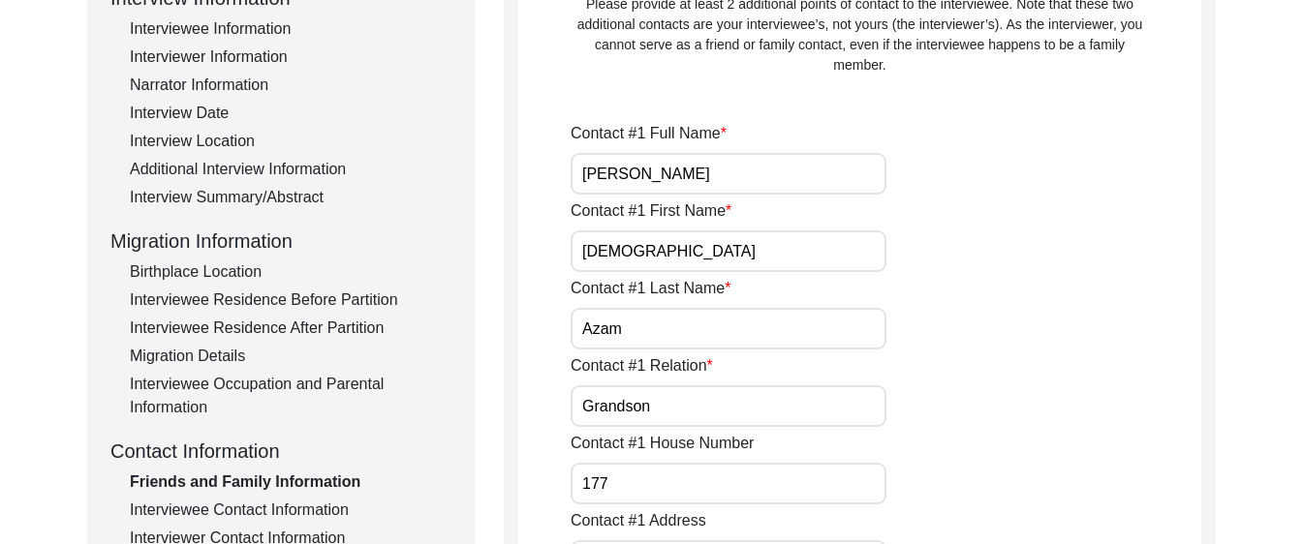
click at [749, 180] on input "[PERSON_NAME]" at bounding box center [728, 174] width 316 height 42
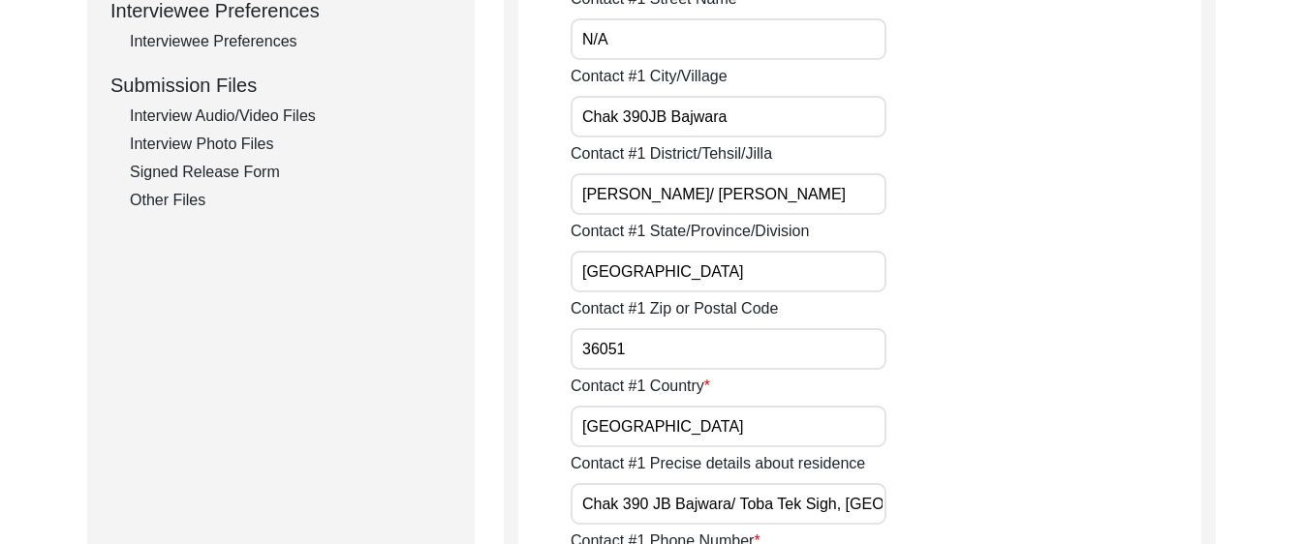
scroll to position [916, 0]
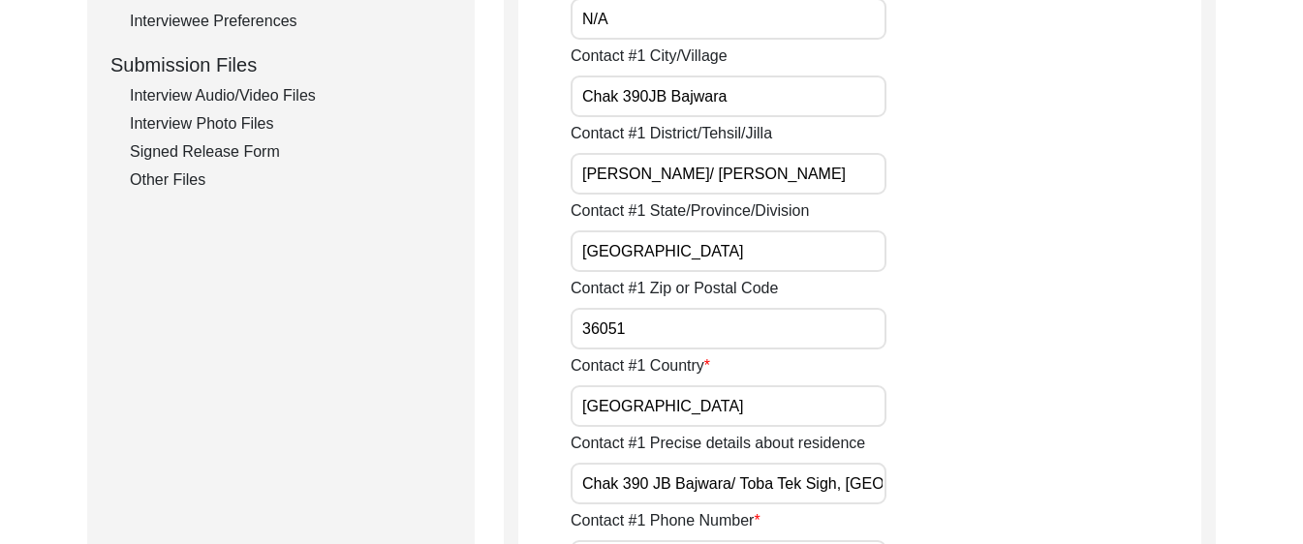
click at [775, 489] on input "Chak 390 JB Bajwara/ Toba Tek Sigh, [GEOGRAPHIC_DATA]" at bounding box center [728, 484] width 316 height 42
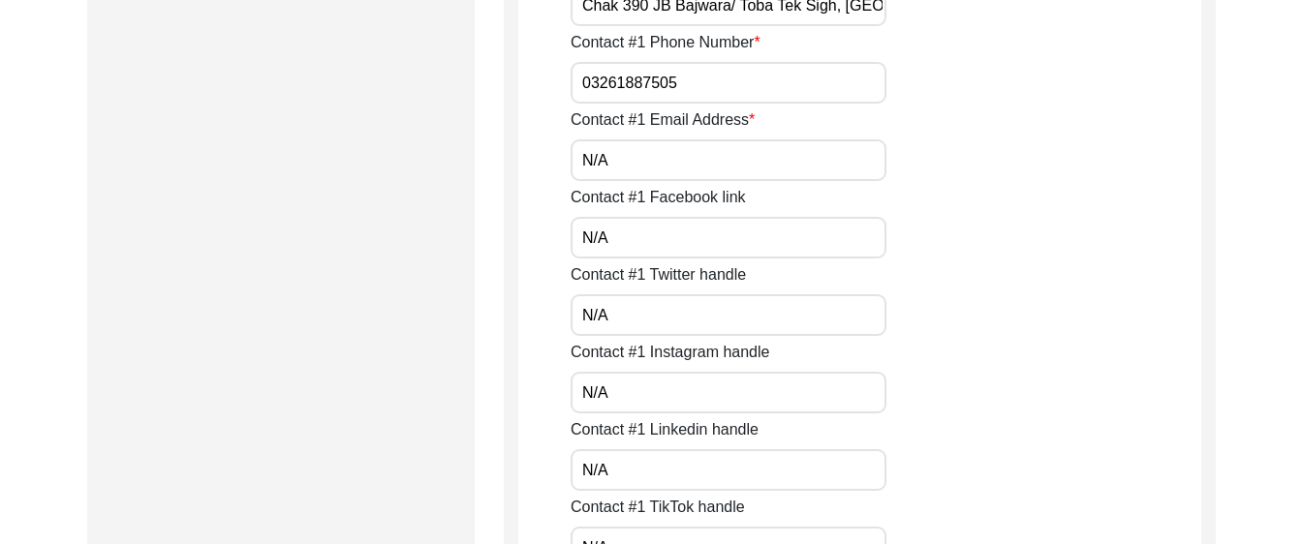
scroll to position [1391, 0]
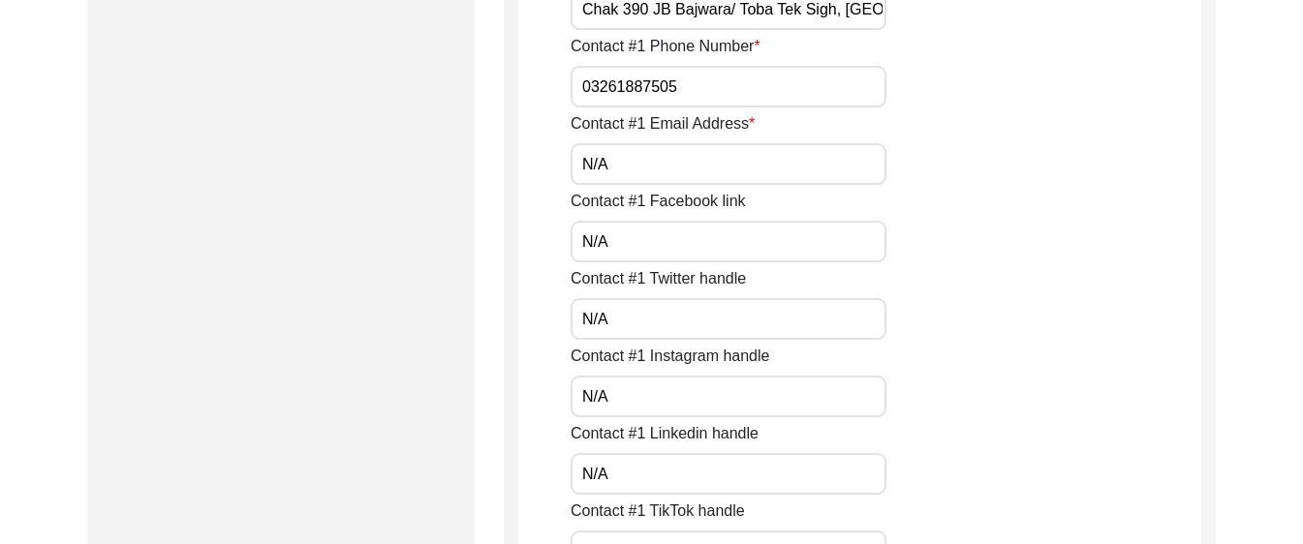
click at [648, 168] on input "N/A" at bounding box center [728, 164] width 316 height 42
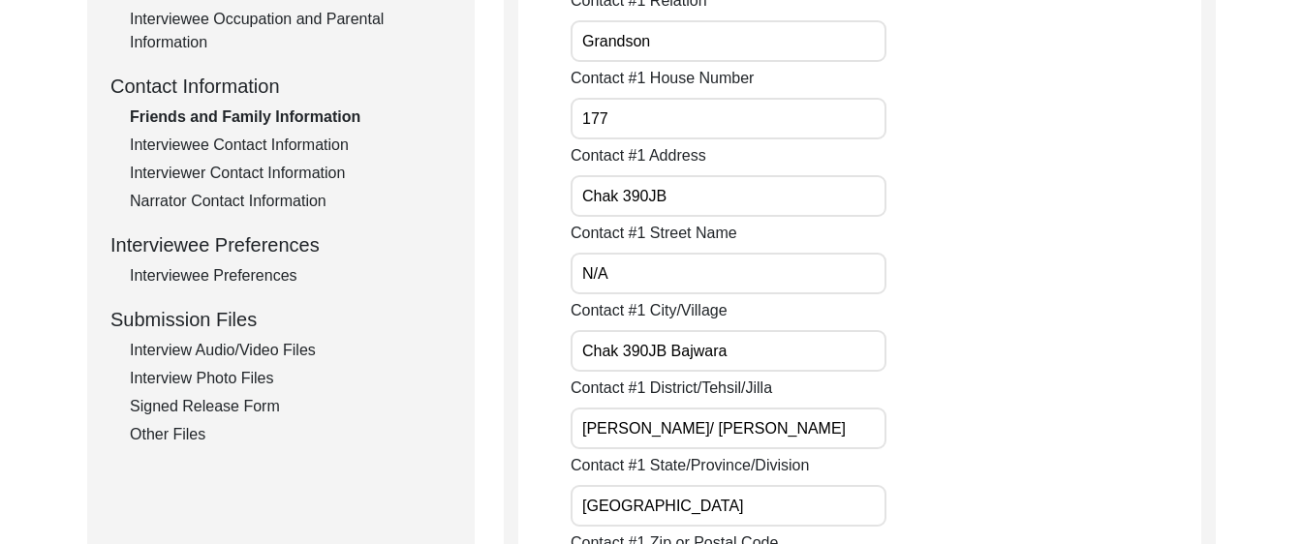
scroll to position [528, 0]
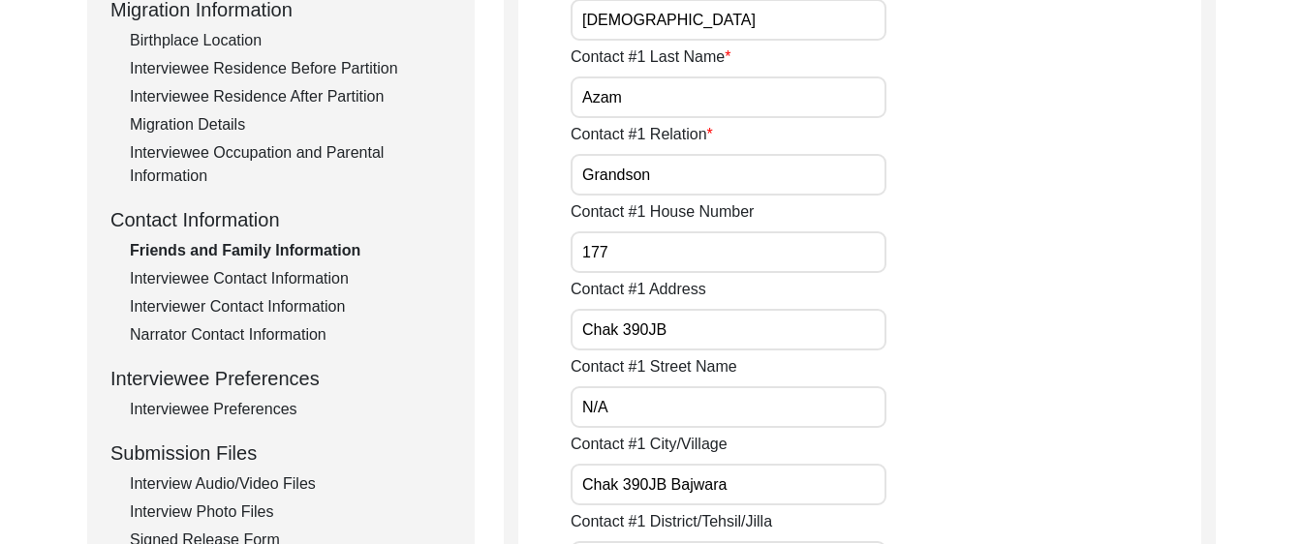
click at [197, 271] on div "Interviewee Contact Information" at bounding box center [291, 278] width 322 height 23
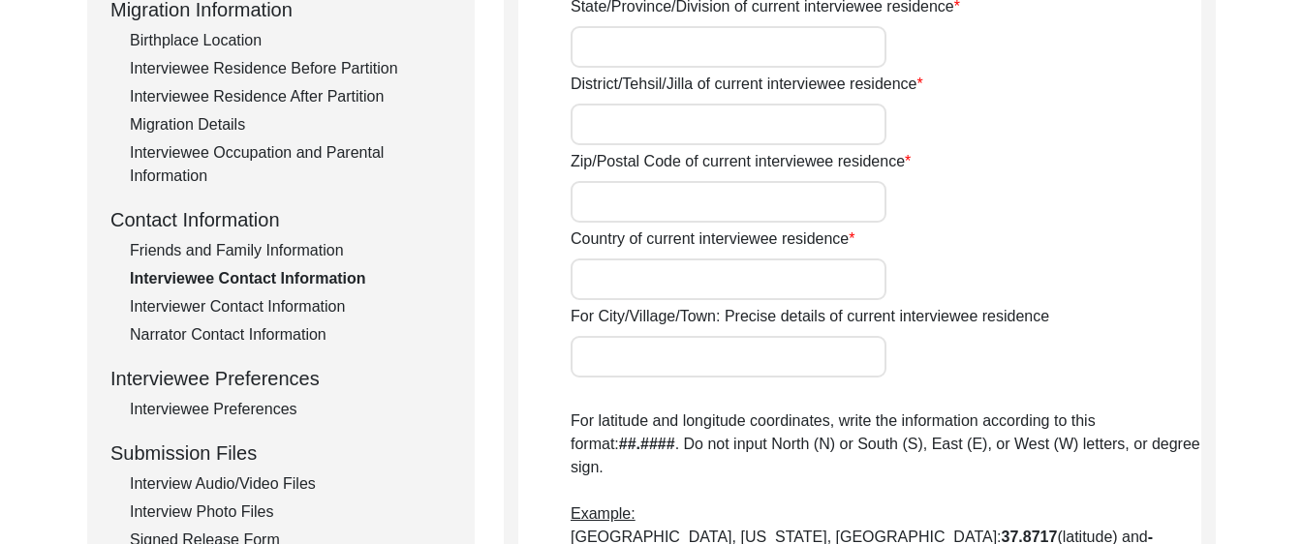
type input "177"
type input "N/A"
type input "Chak 390 JB Bajwara"
type input "[GEOGRAPHIC_DATA]"
type input "[PERSON_NAME]/ [PERSON_NAME]"
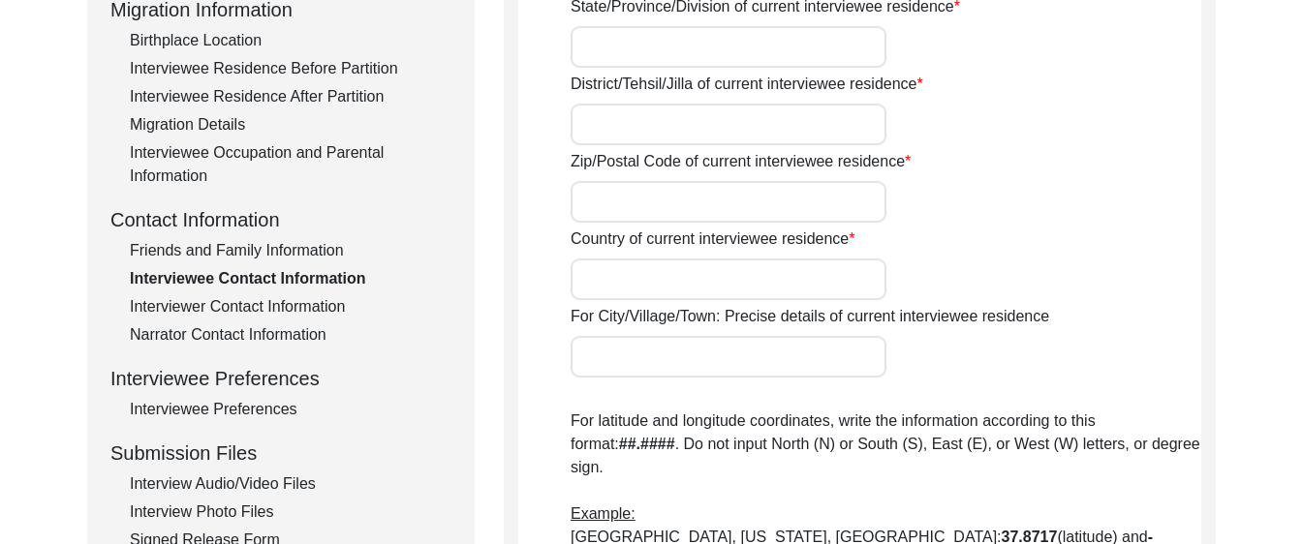
type input "36051"
type input "[GEOGRAPHIC_DATA]"
type input "Chak 390 JB Bajwara/ Toba Tek Singh Motorway Inter Change"
type input "Chak 390 JB Bajwara, [GEOGRAPHIC_DATA]"
type input "N/A"
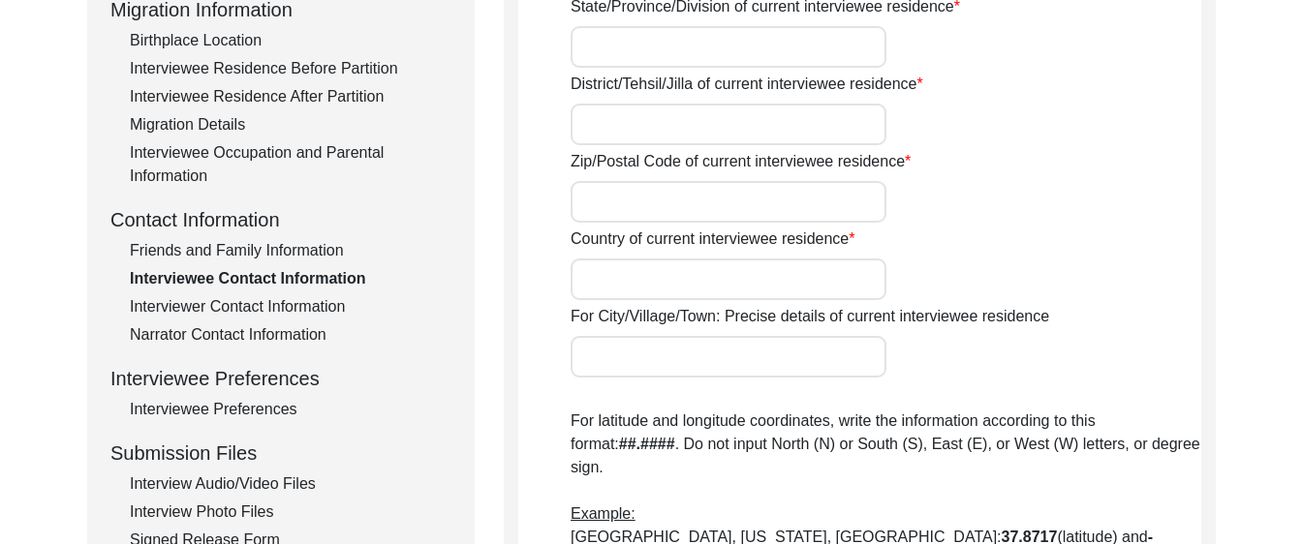
type input "N/A"
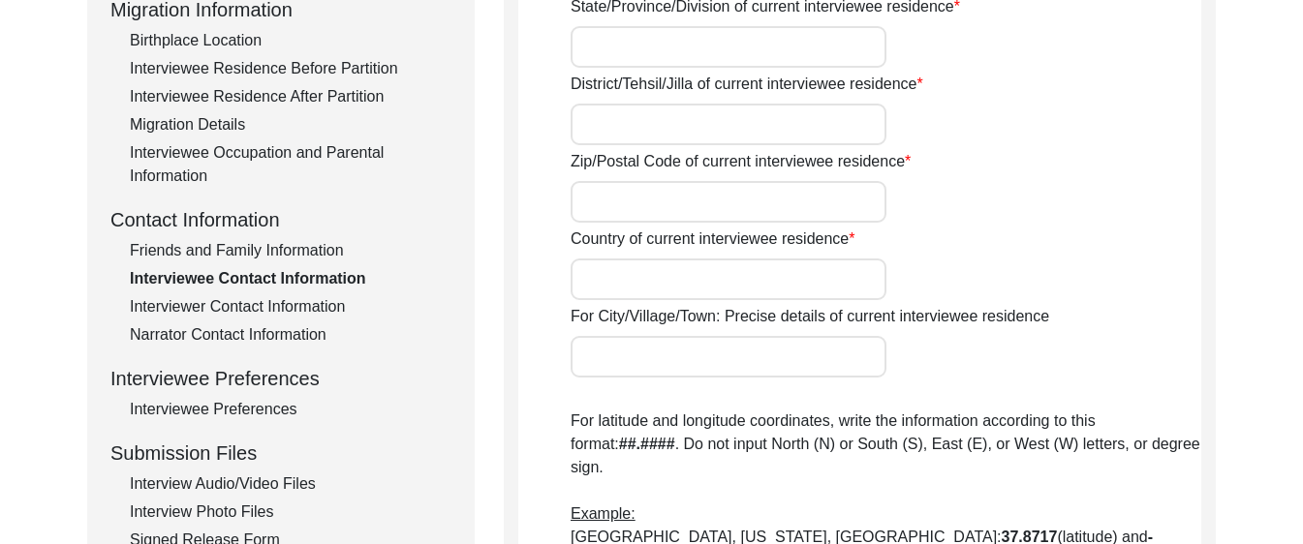
type input "N/A"
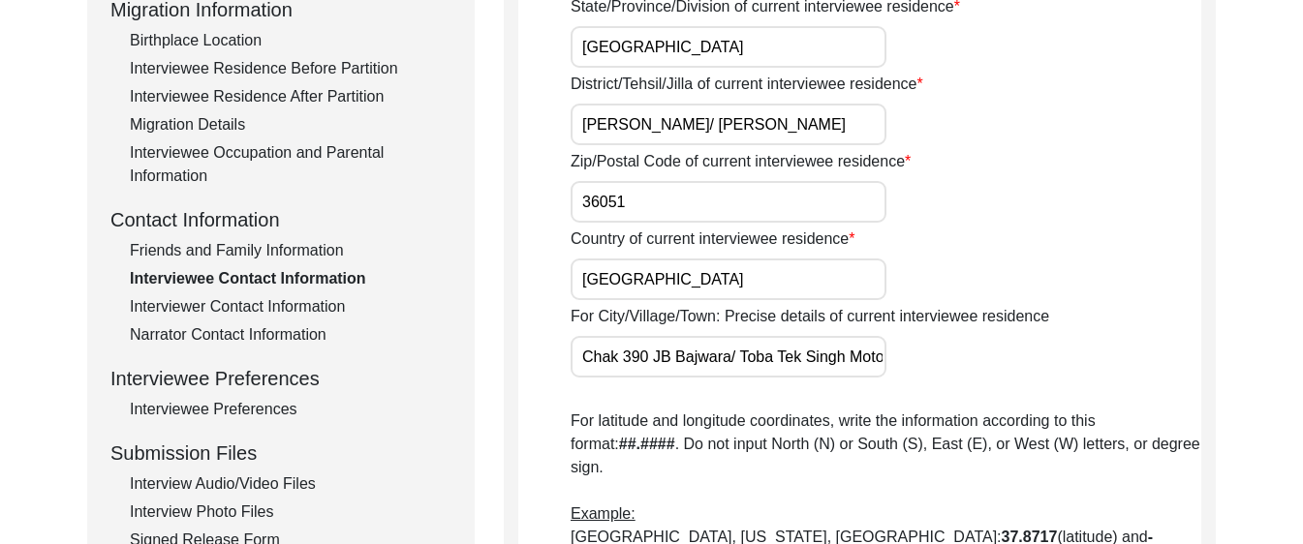
type input "N/A"
type textarea "N/A"
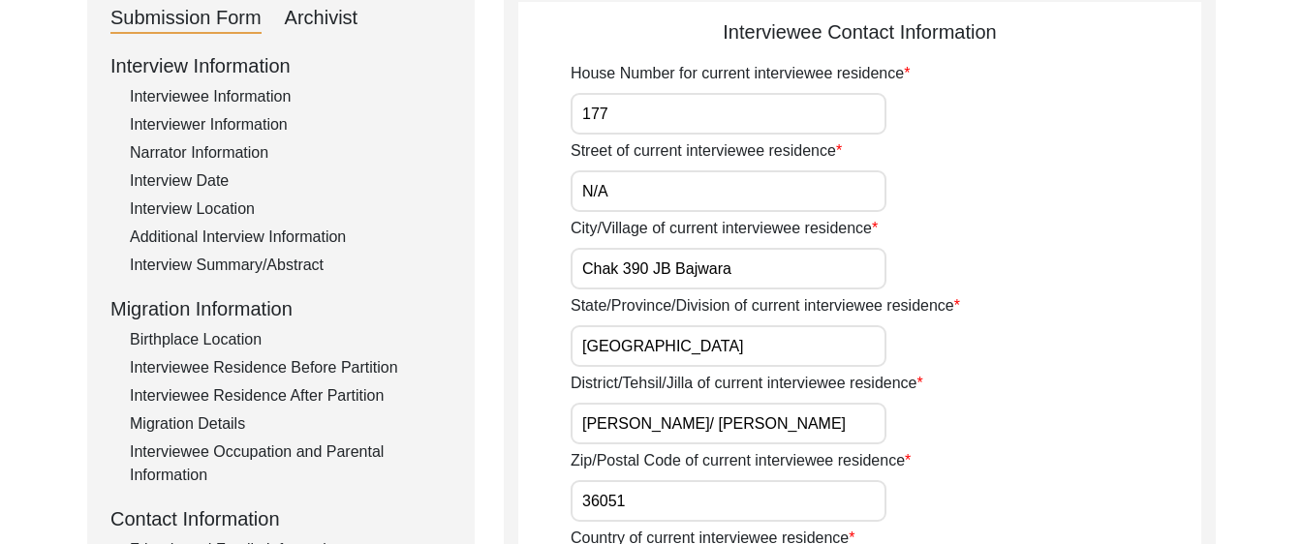
scroll to position [210, 0]
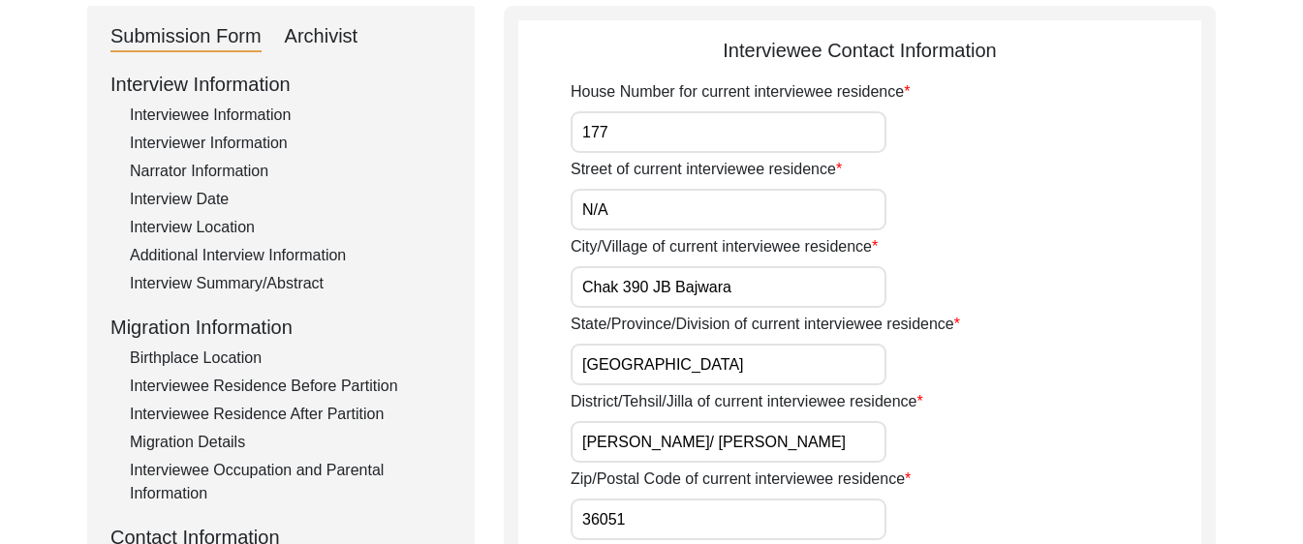
click at [636, 143] on input "177" at bounding box center [728, 132] width 316 height 42
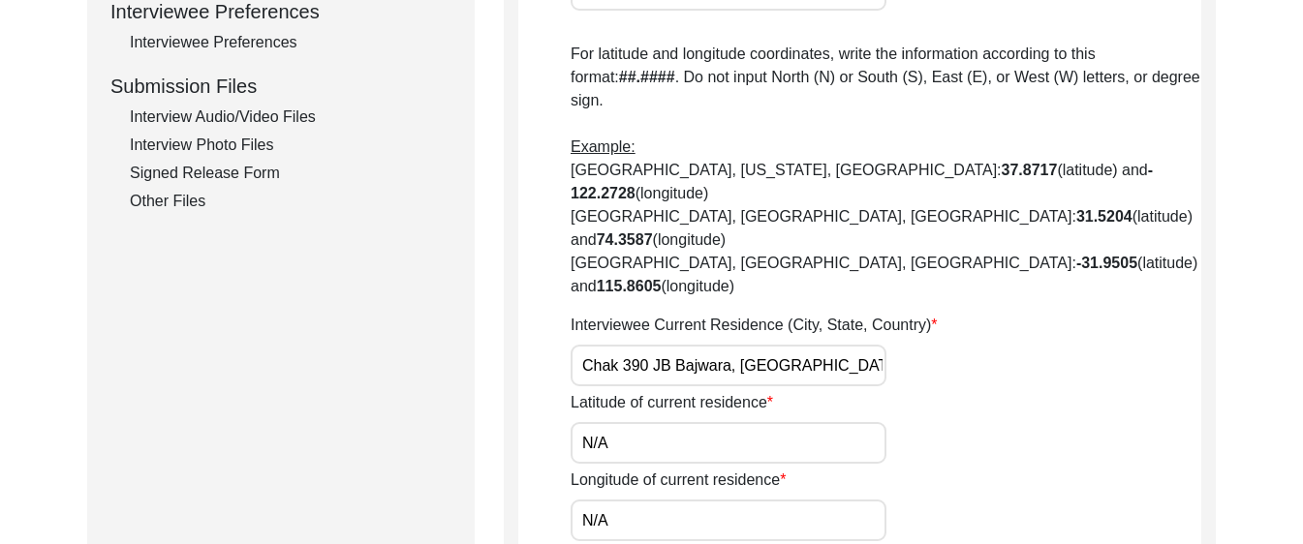
scroll to position [1205, 0]
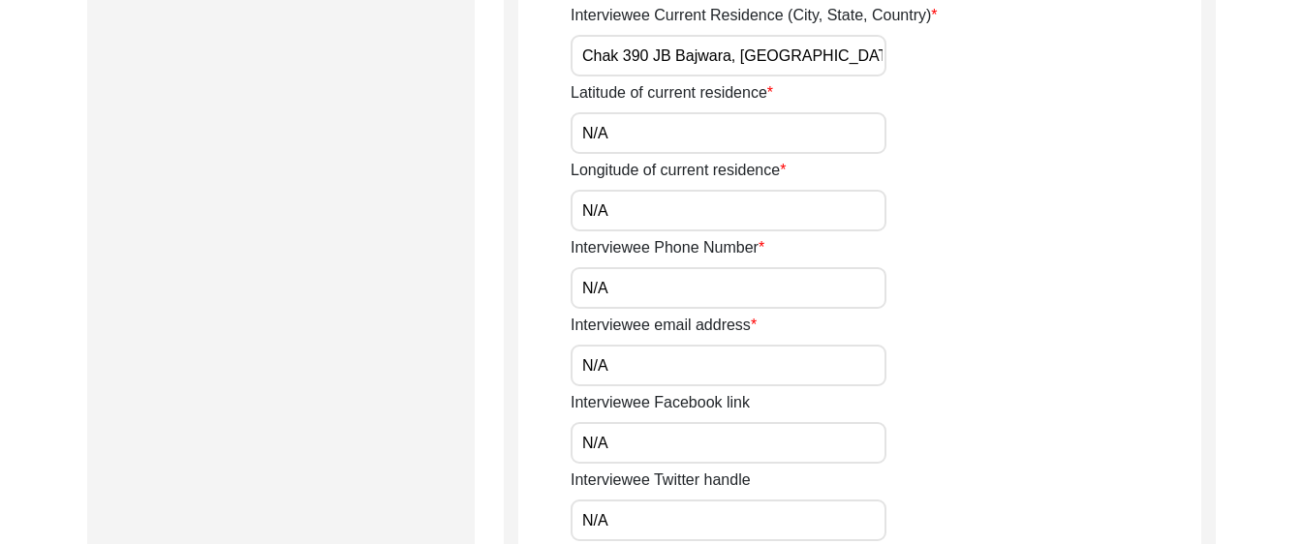
click at [662, 267] on input "N/A" at bounding box center [728, 288] width 316 height 42
click at [643, 345] on input "N/A" at bounding box center [728, 366] width 316 height 42
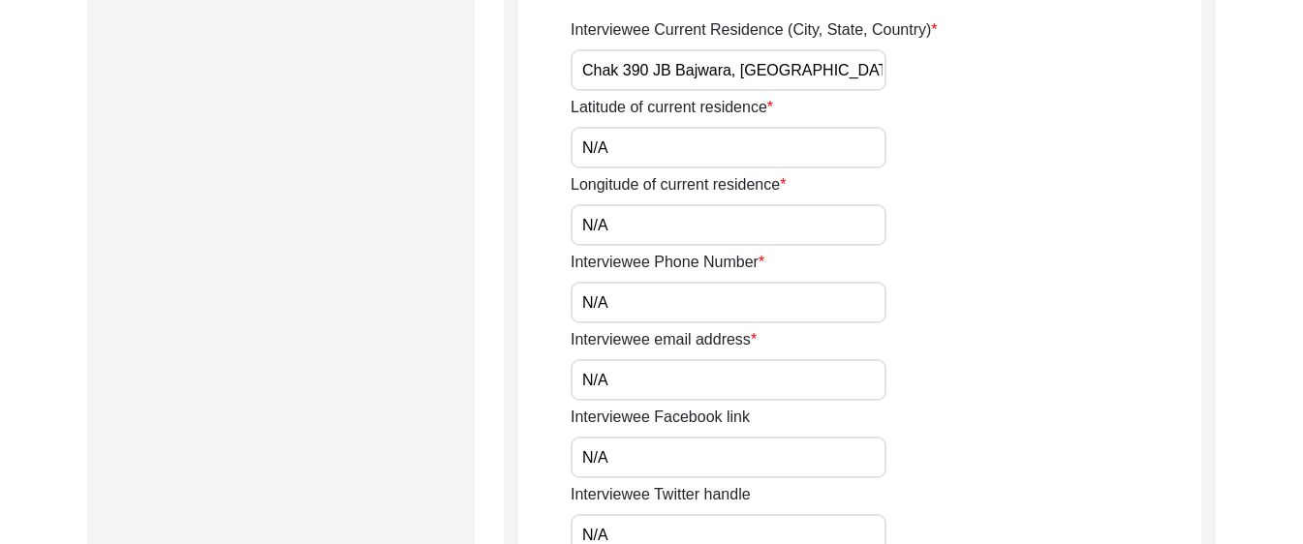
click at [668, 282] on input "N/A" at bounding box center [728, 303] width 316 height 42
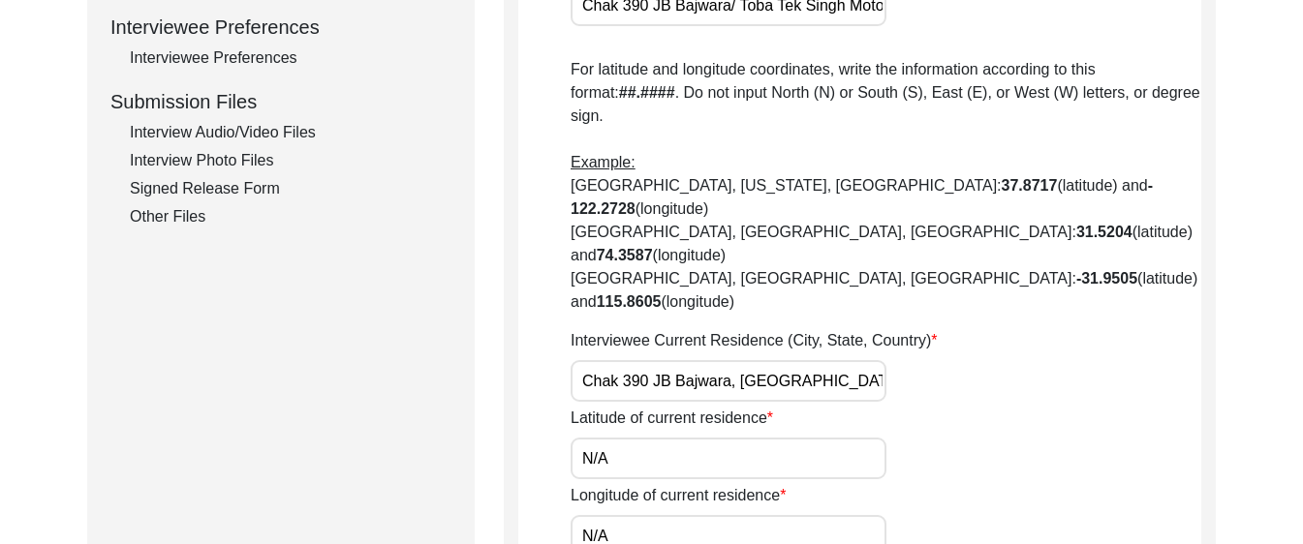
scroll to position [695, 0]
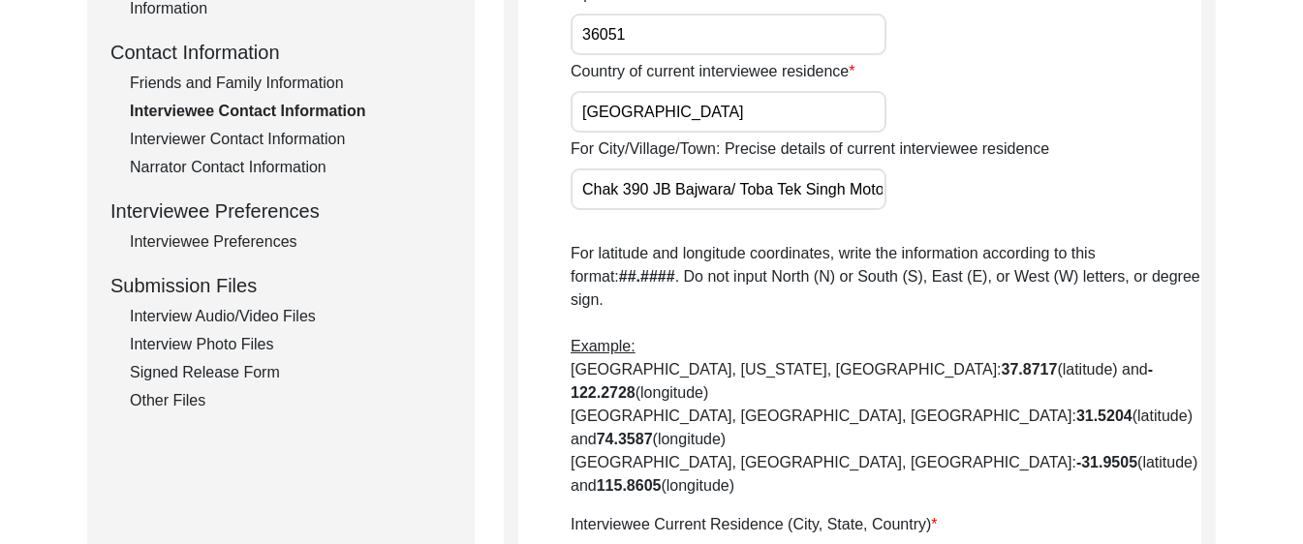
click at [233, 137] on div "Interviewer Contact Information" at bounding box center [291, 139] width 322 height 23
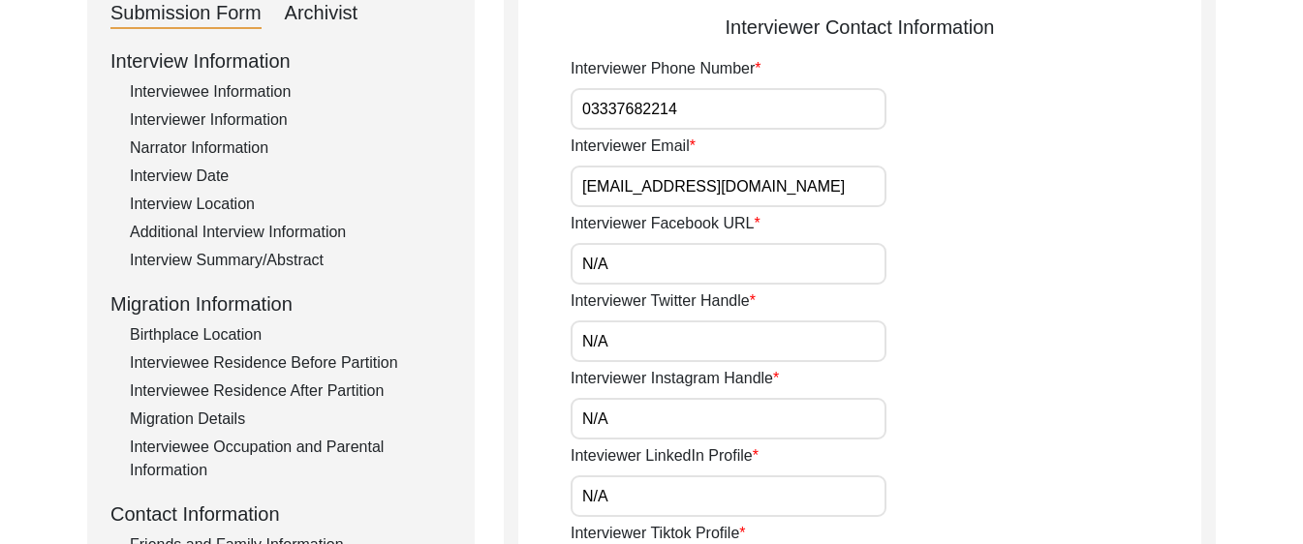
scroll to position [207, 0]
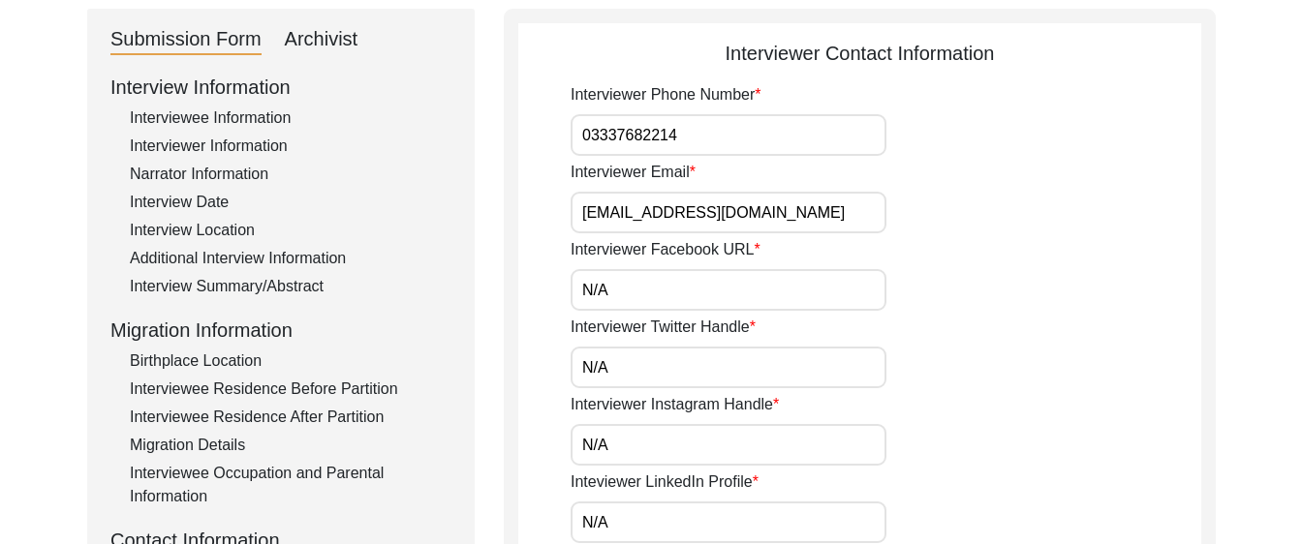
click at [777, 129] on input "03337682214" at bounding box center [728, 135] width 316 height 42
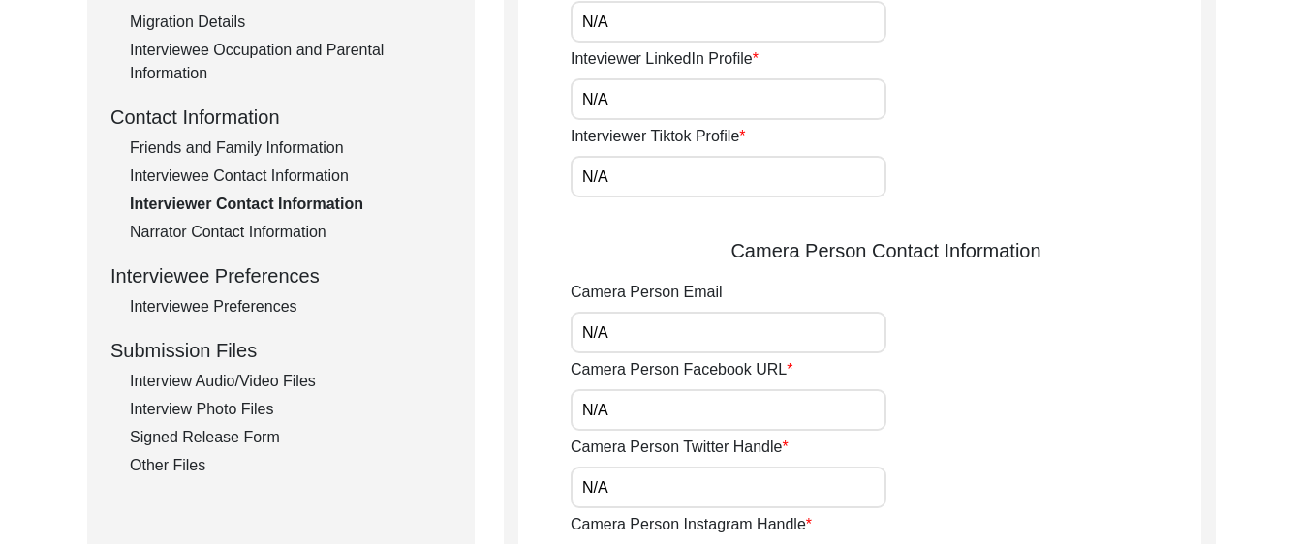
scroll to position [630, 0]
click at [182, 230] on div "Narrator Contact Information" at bounding box center [291, 233] width 322 height 23
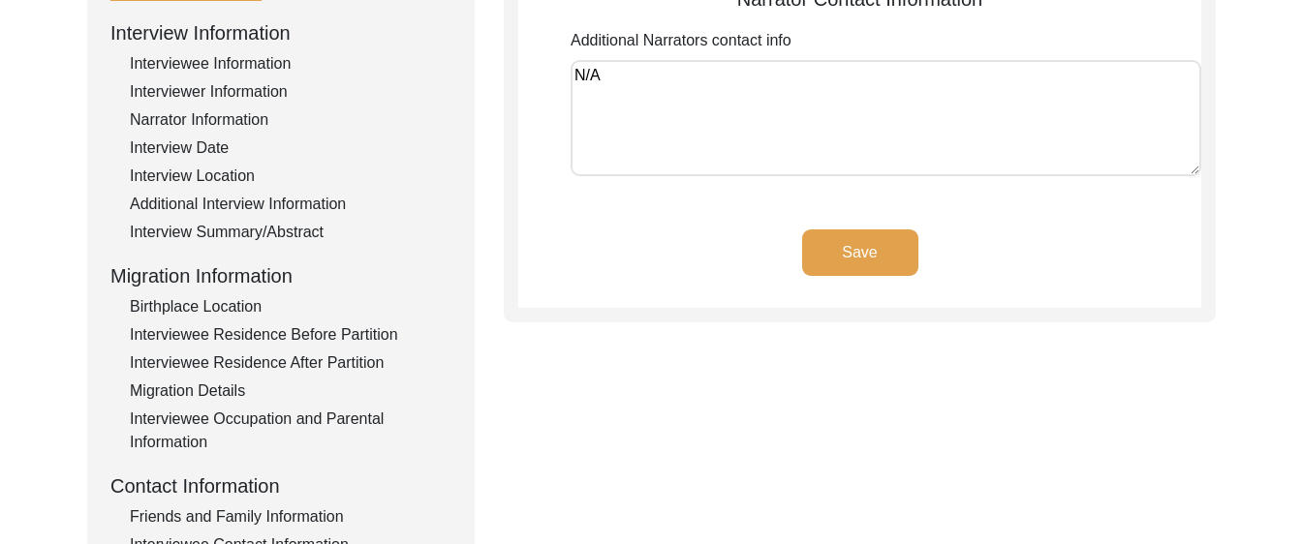
scroll to position [255, 0]
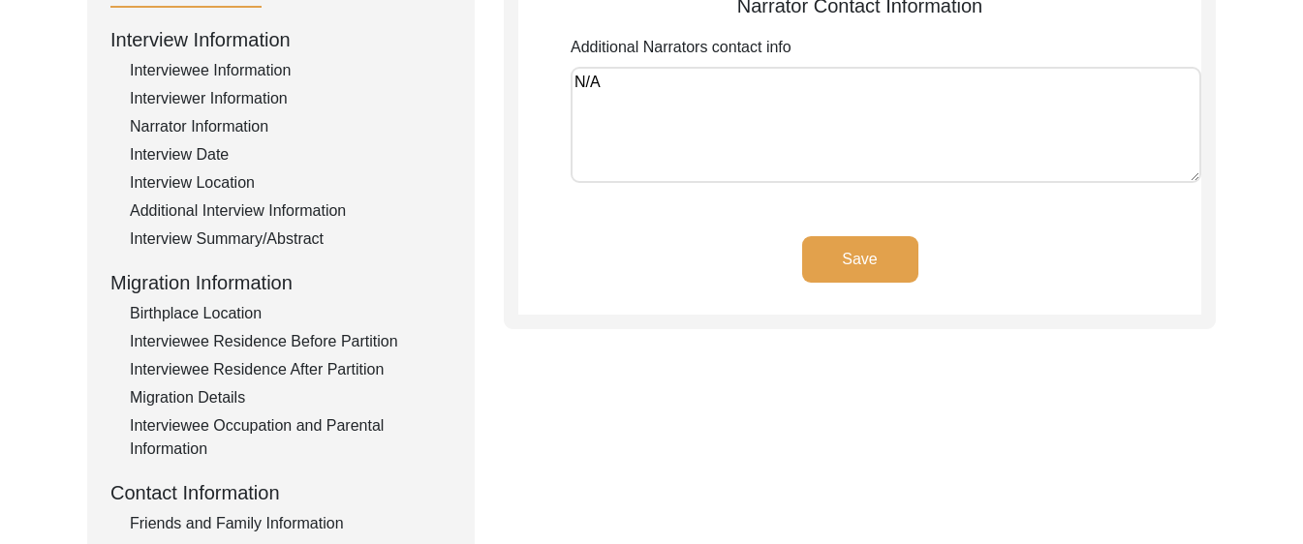
click at [669, 139] on textarea "N/A" at bounding box center [885, 125] width 630 height 116
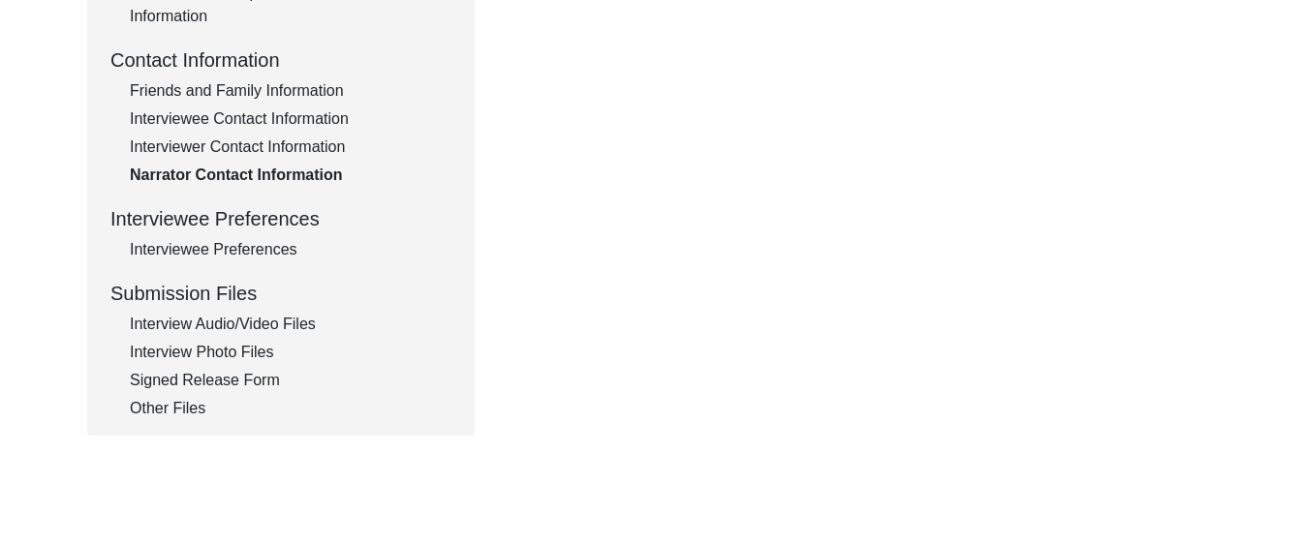
scroll to position [691, 0]
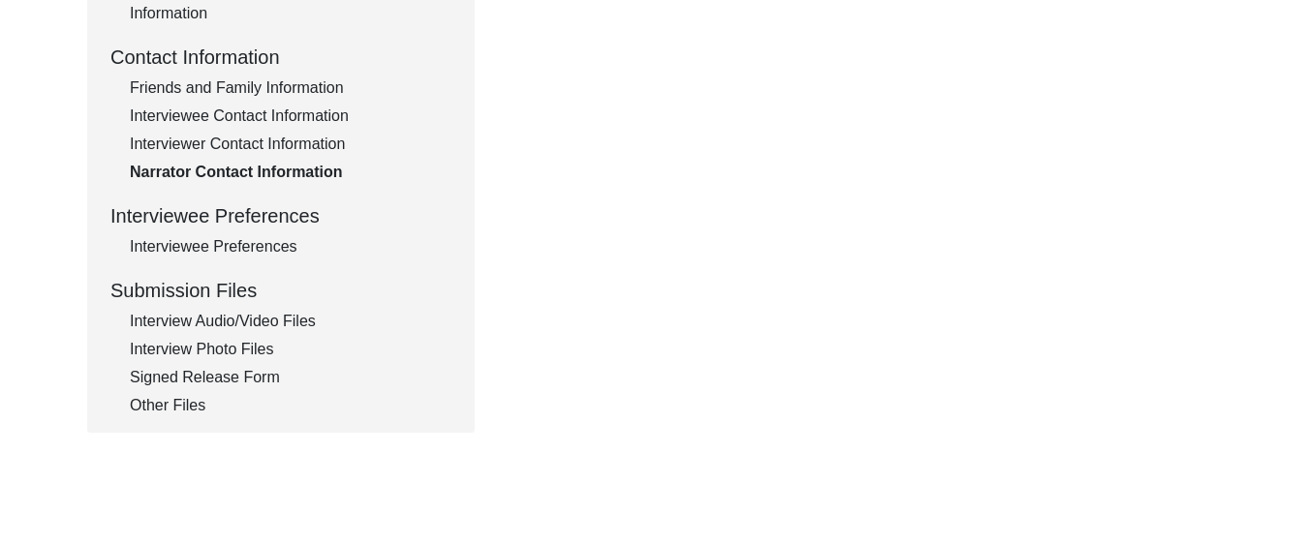
drag, startPoint x: 255, startPoint y: 251, endPoint x: 264, endPoint y: 248, distance: 10.1
click at [253, 250] on div "Interviewee Preferences" at bounding box center [291, 246] width 322 height 23
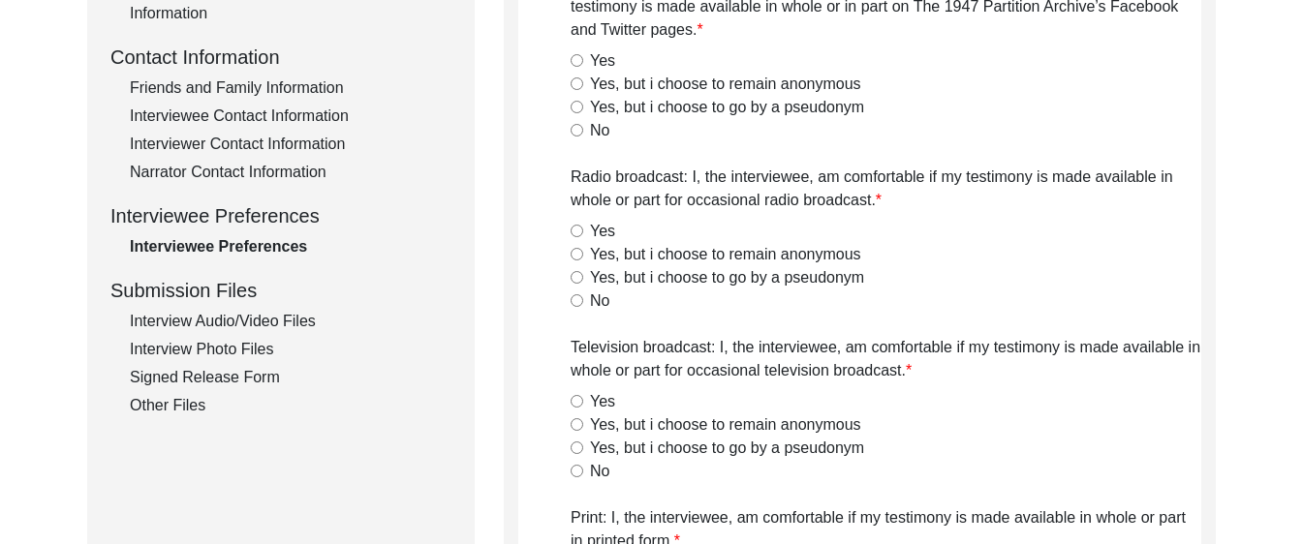
radio input "true"
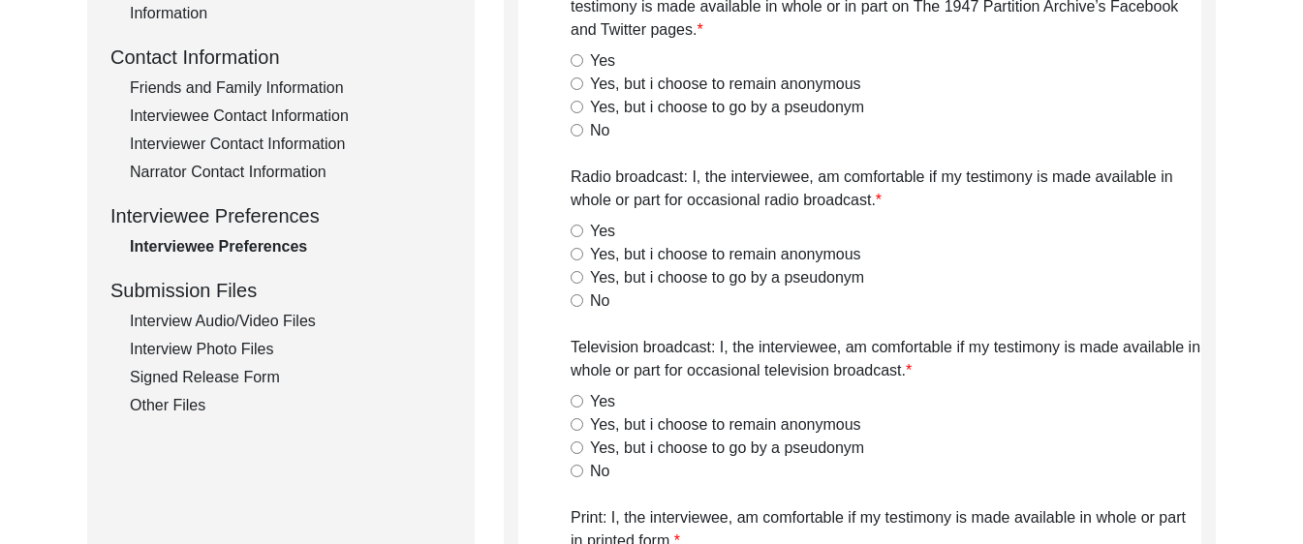
radio input "true"
type textarea "N/A"
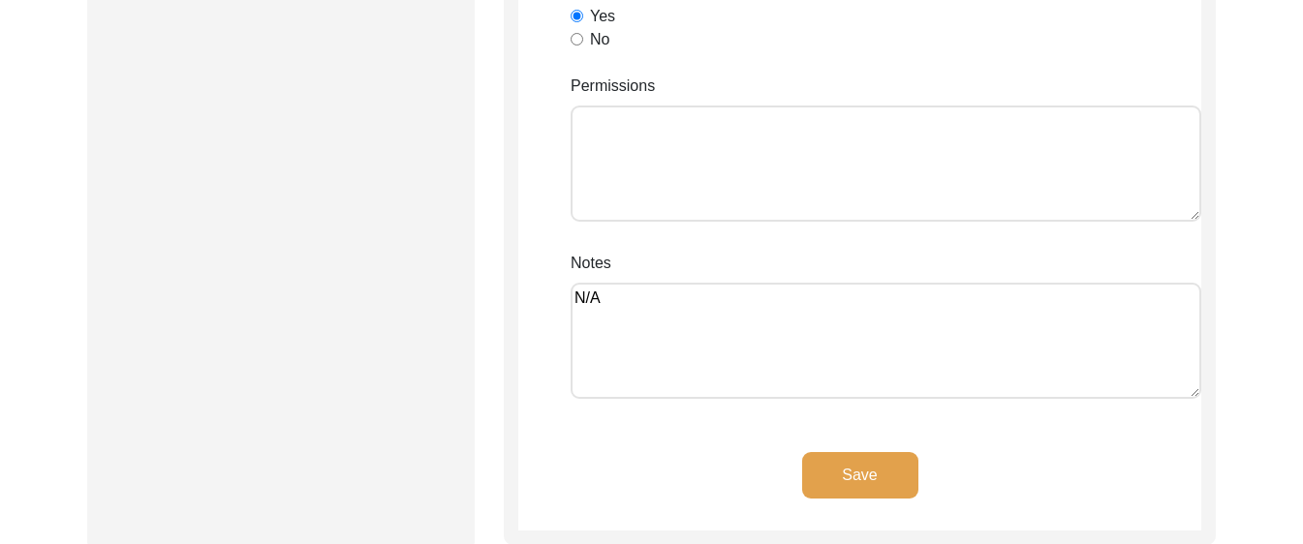
scroll to position [1689, 0]
click at [757, 314] on textarea "N/A" at bounding box center [885, 340] width 630 height 116
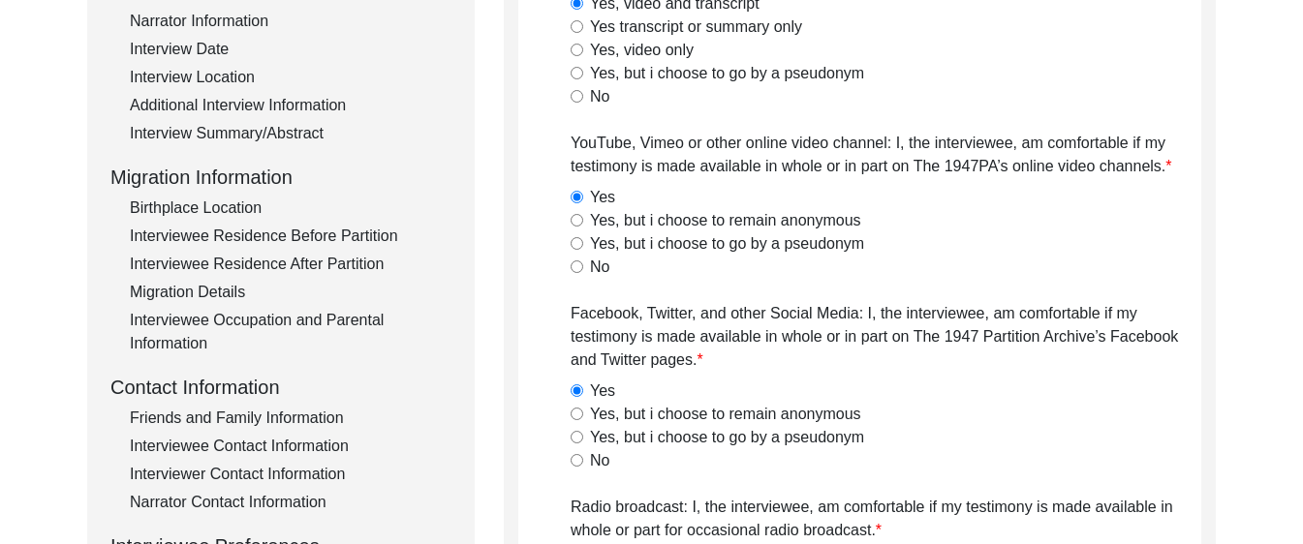
scroll to position [0, 0]
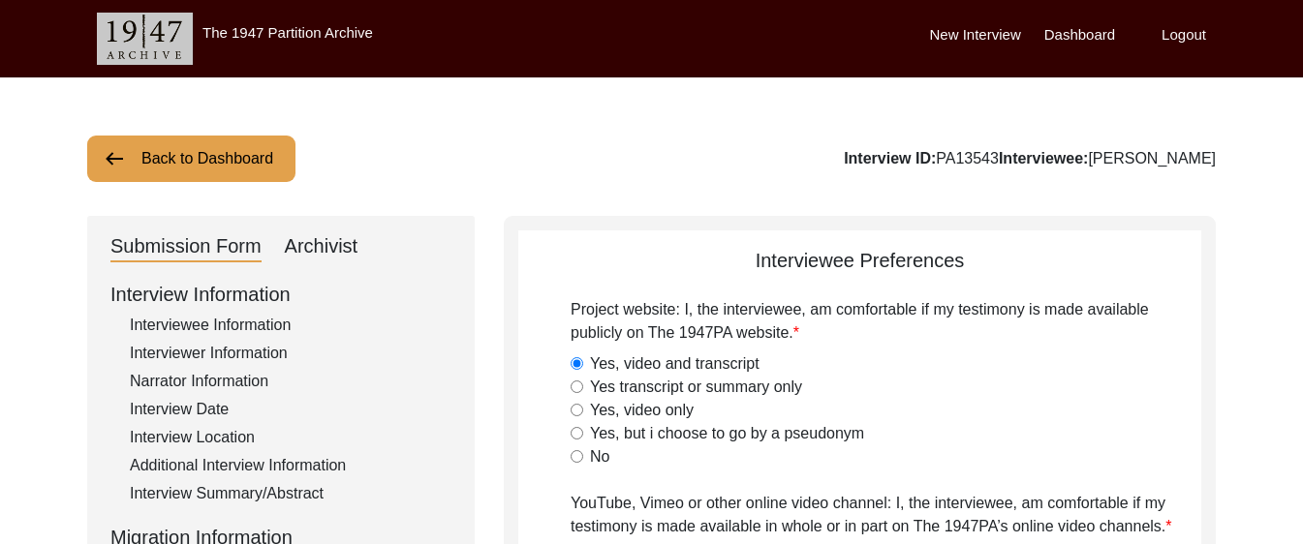
click at [220, 323] on div "Interviewee Information" at bounding box center [291, 325] width 322 height 23
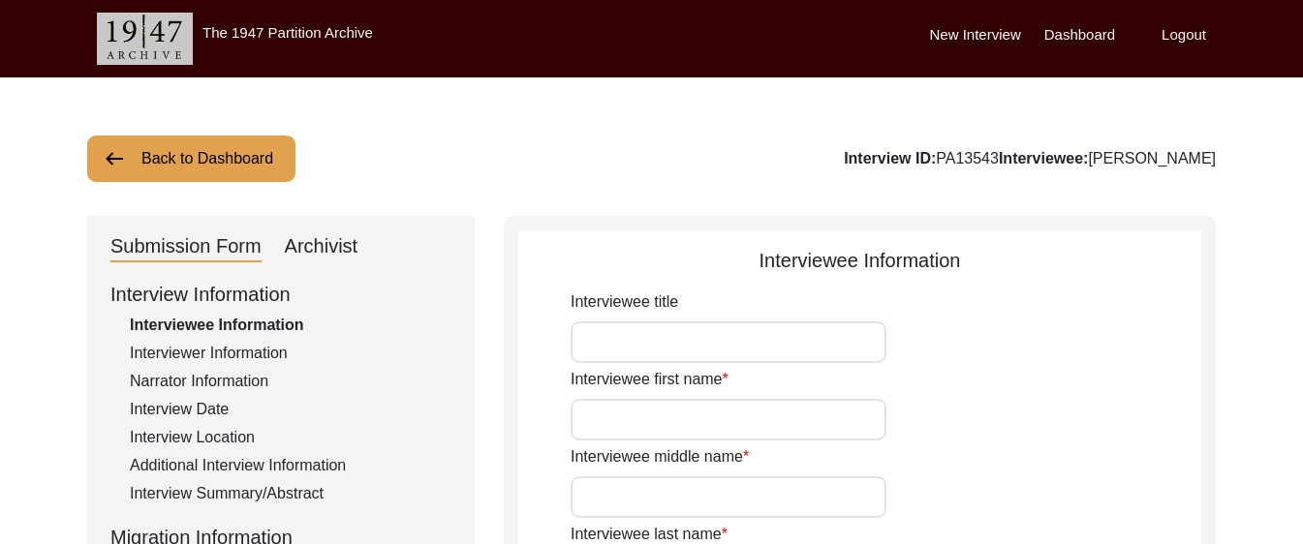
type input "Mr"
type input "[PERSON_NAME]"
type input "Hafeez"
type input "N/A"
type input "[PERSON_NAME]"
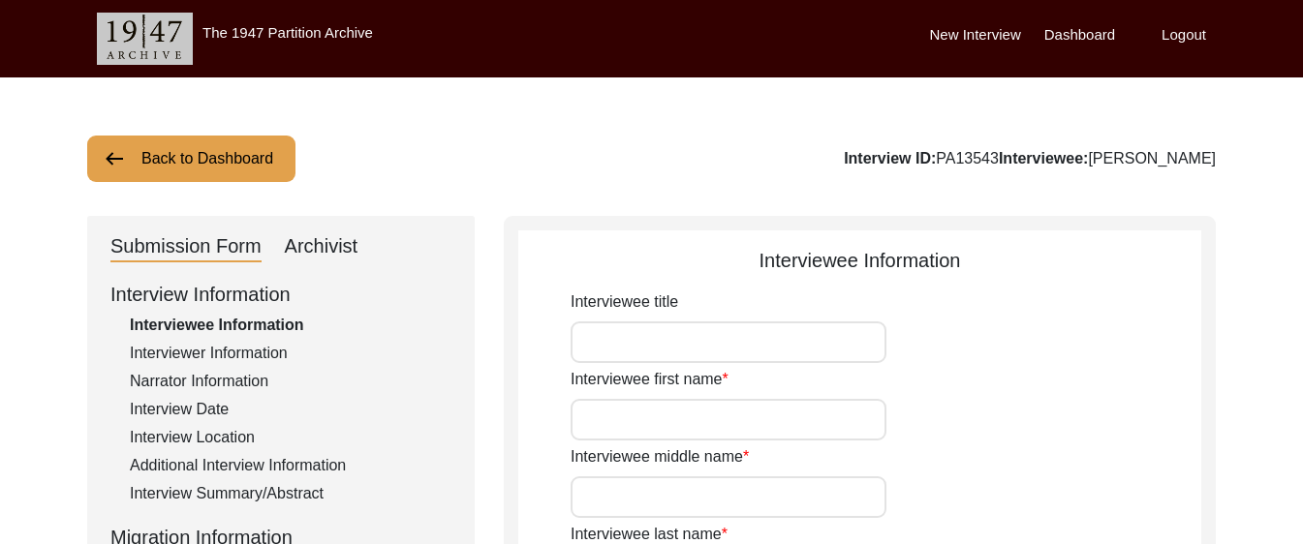
type input "N/A"
type input "[PERSON_NAME]"
type input "1936"
type input "1926"
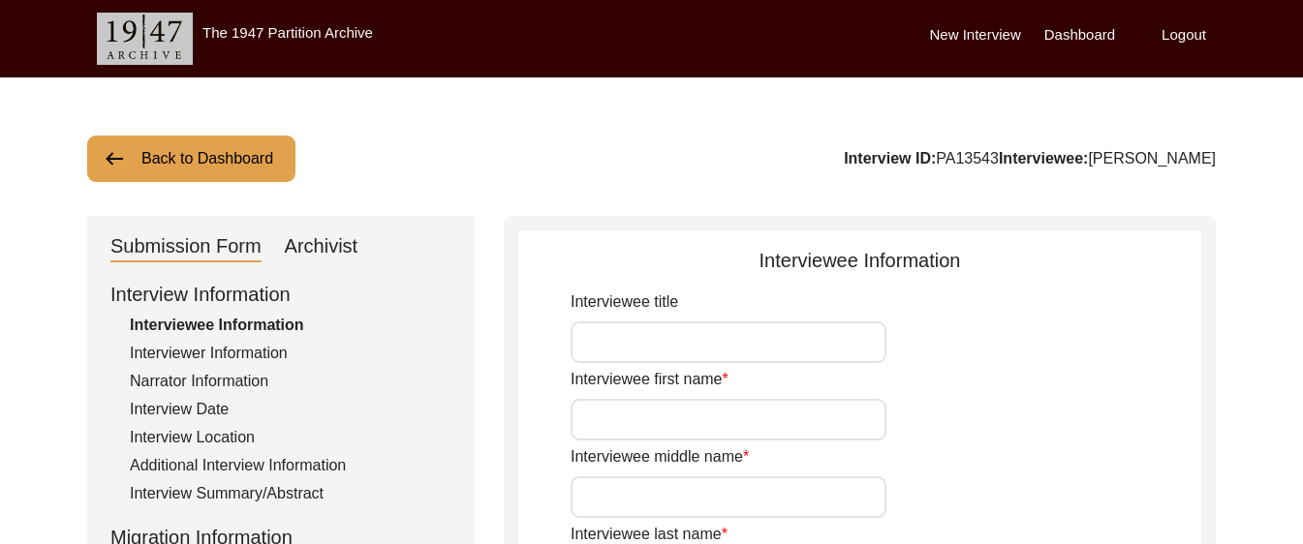
type input "99 Years"
type input "[DEMOGRAPHIC_DATA]"
type input "N/A"
type textarea "N/A"
type input "Punjabi"
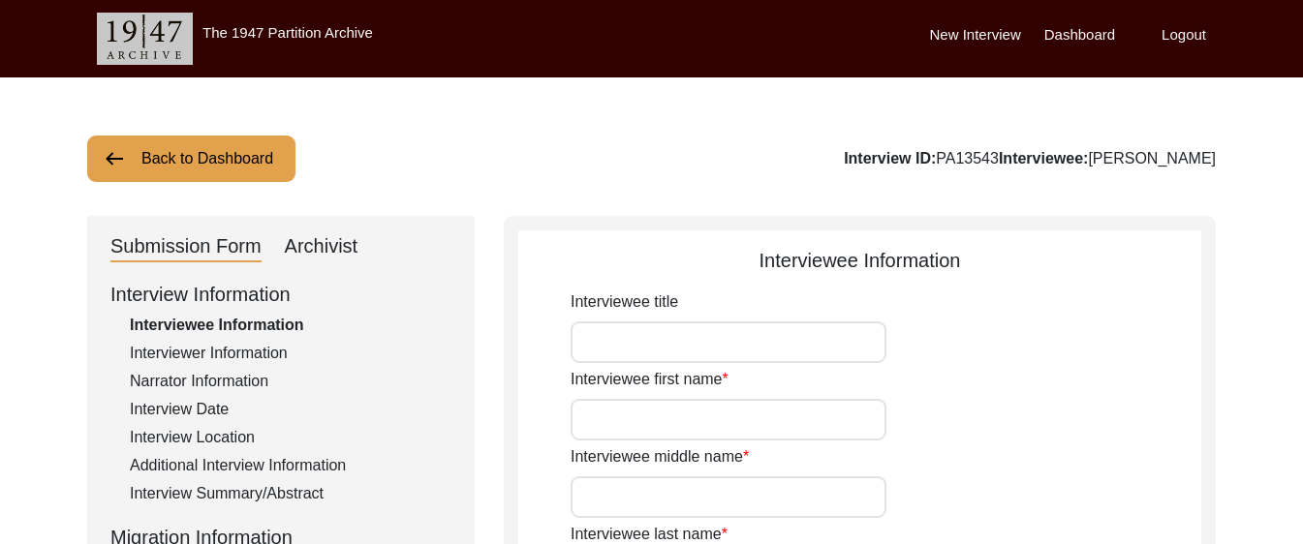
type input "Malwai"
type input "[DEMOGRAPHIC_DATA]"
type input "Araein"
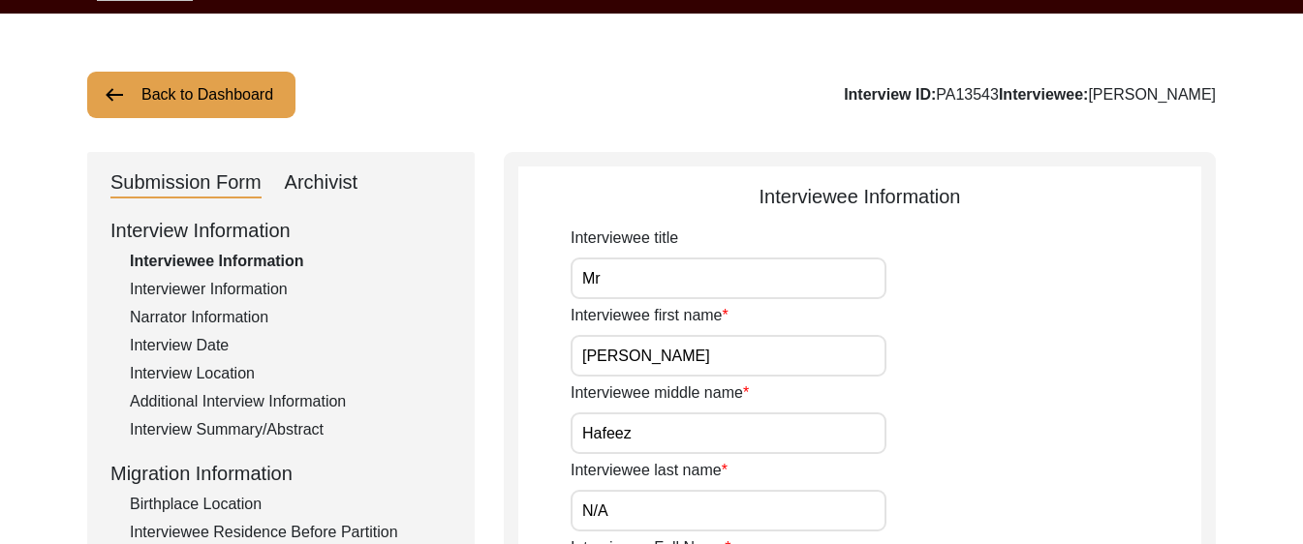
scroll to position [75, 0]
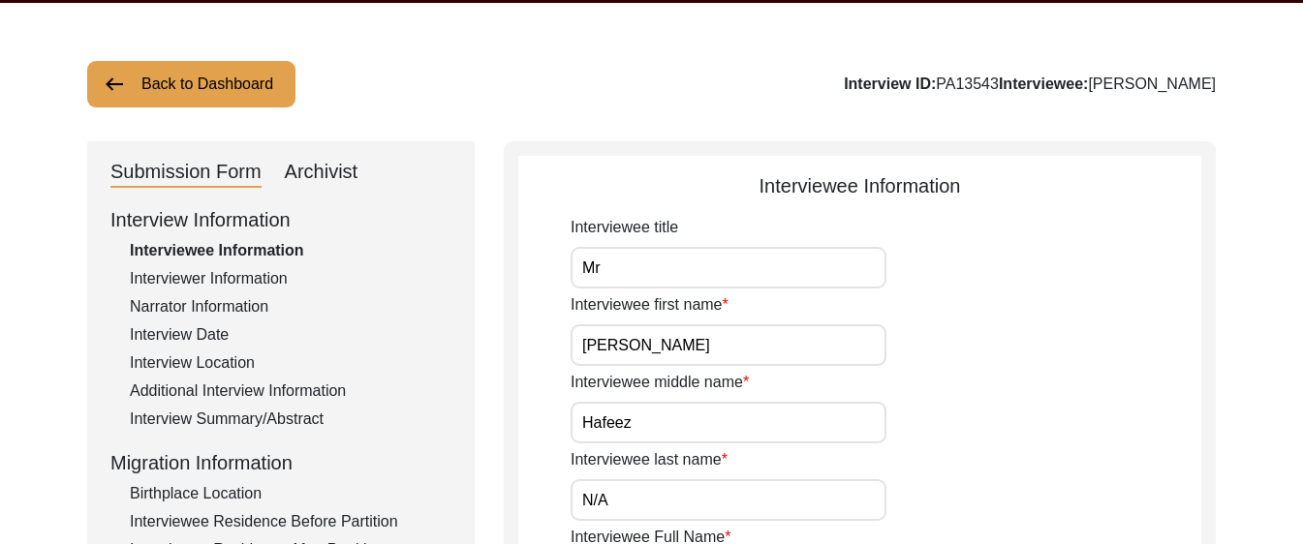
drag, startPoint x: 970, startPoint y: 184, endPoint x: 691, endPoint y: 194, distance: 280.1
click at [691, 194] on div "Interviewee Information" at bounding box center [859, 185] width 683 height 29
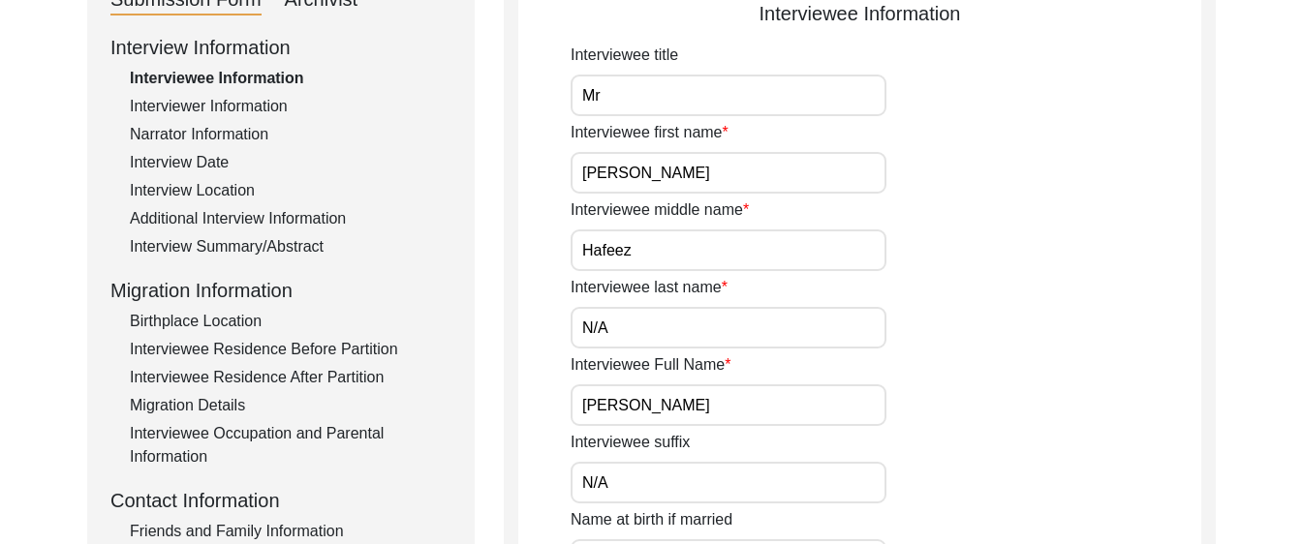
scroll to position [252, 0]
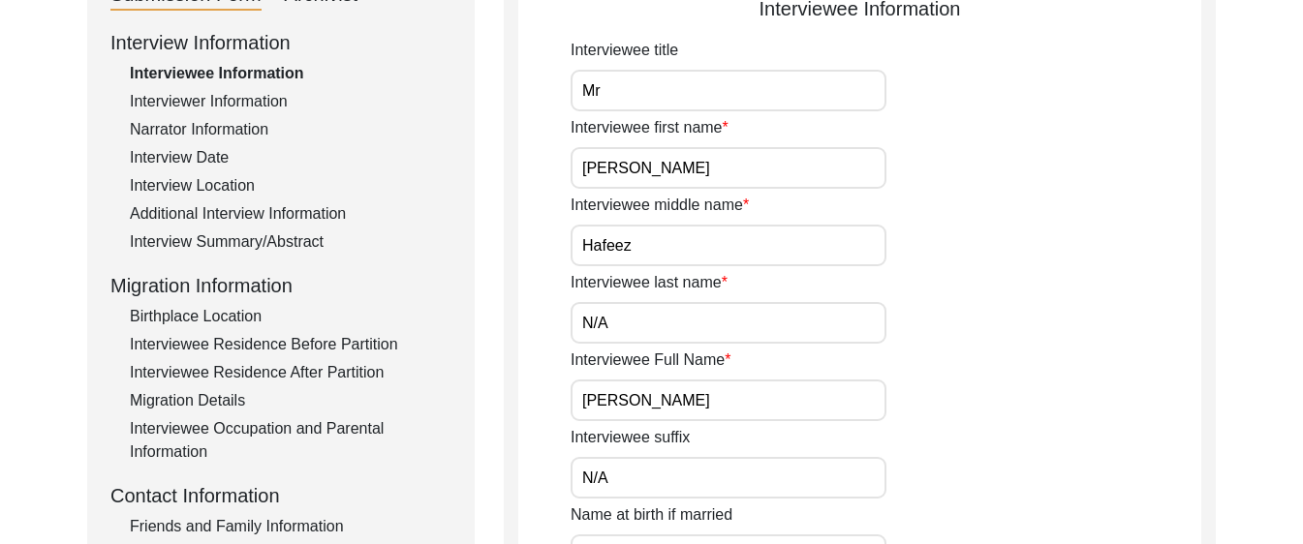
click at [611, 97] on input "Mr" at bounding box center [728, 91] width 316 height 42
type input "Mr"
click at [1068, 159] on div "Interviewee first name [PERSON_NAME]" at bounding box center [885, 152] width 630 height 73
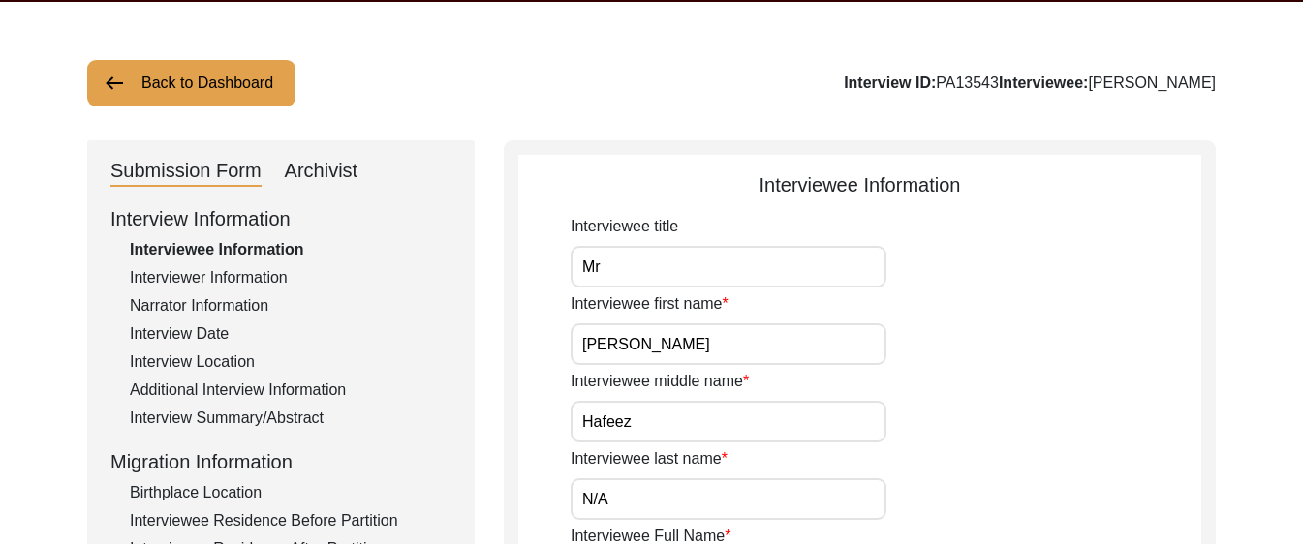
scroll to position [0, 0]
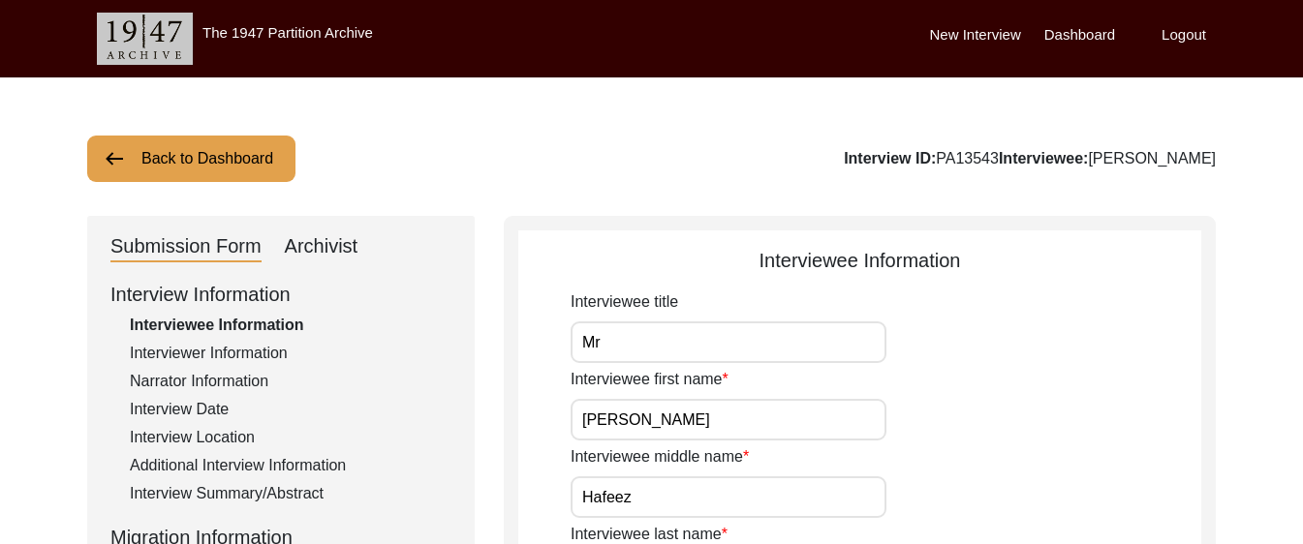
click at [210, 168] on button "Back to Dashboard" at bounding box center [191, 159] width 208 height 46
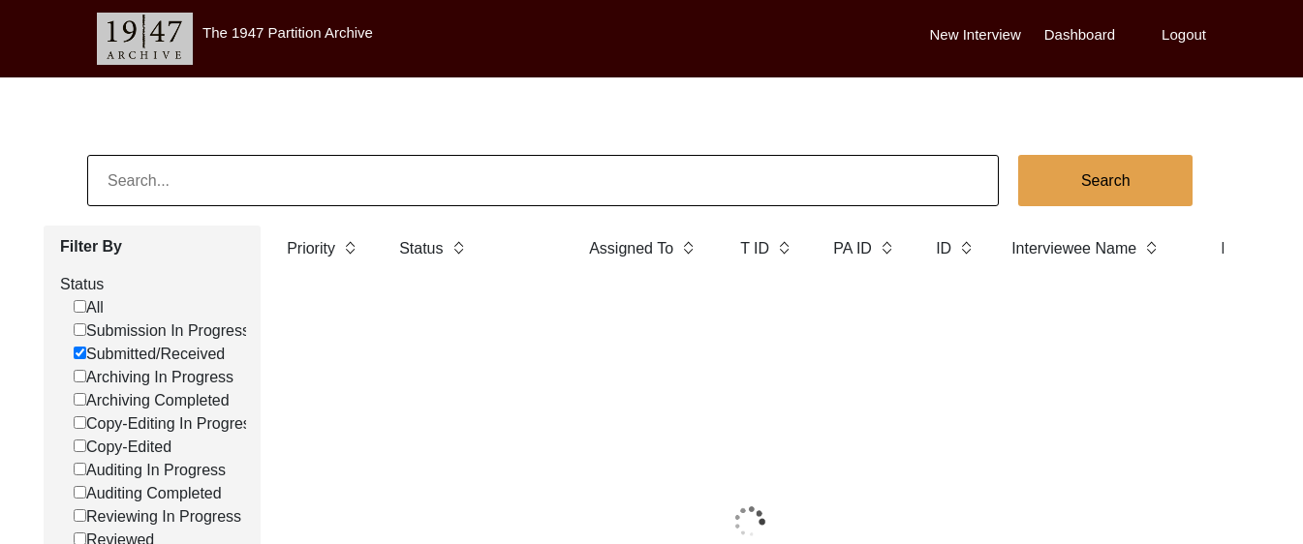
click at [448, 183] on input at bounding box center [542, 180] width 911 height 51
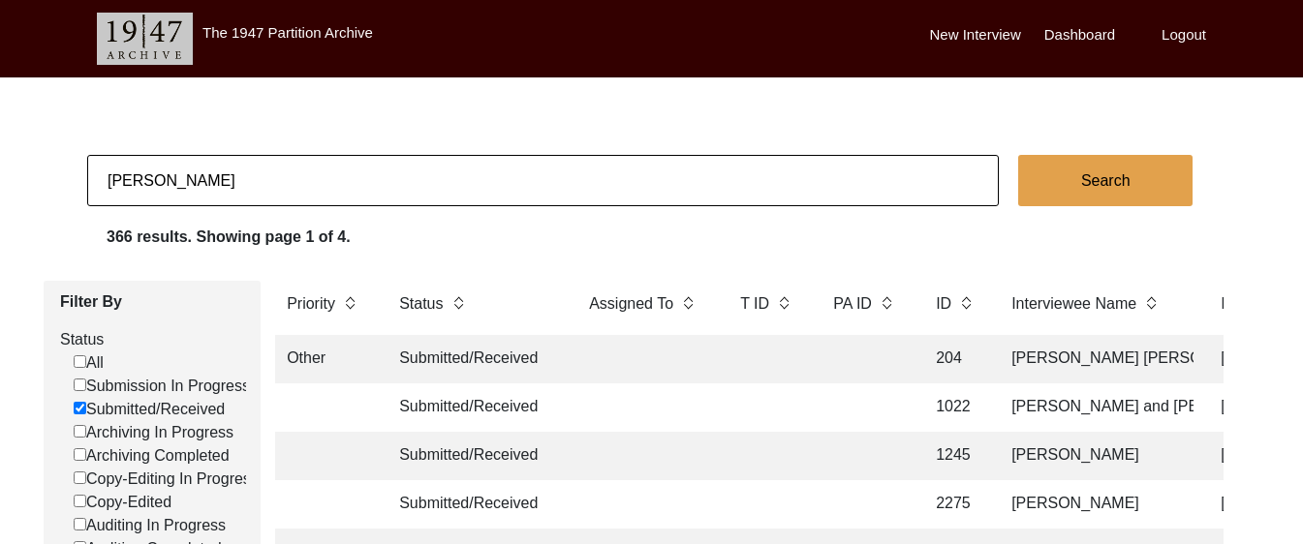
type input "[PERSON_NAME]"
checkbox input "false"
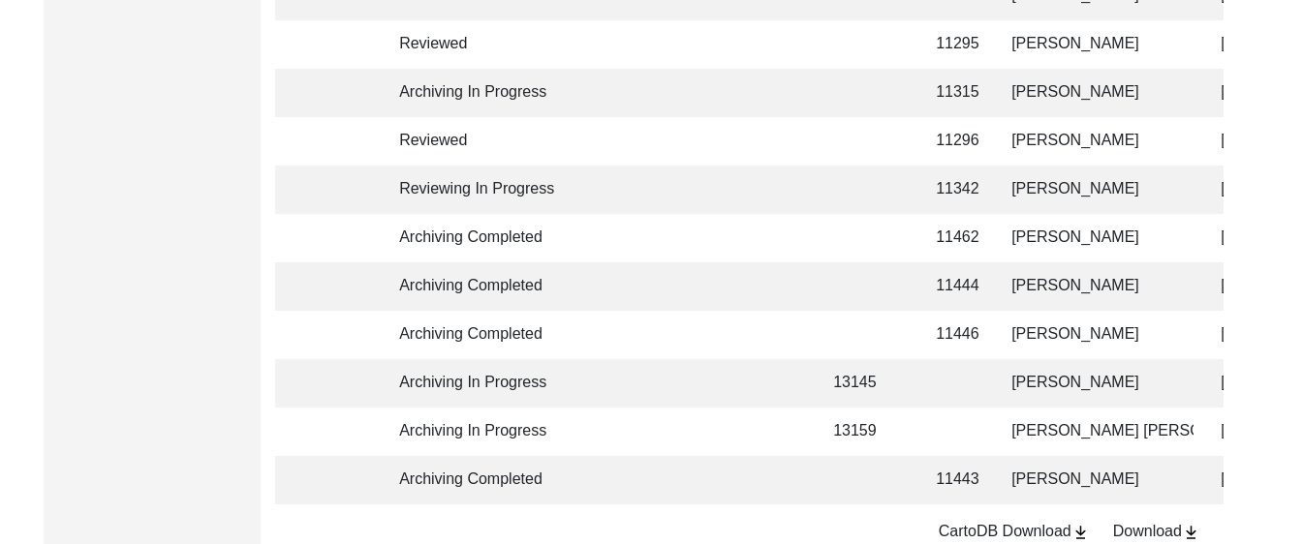
click at [790, 345] on td at bounding box center [766, 335] width 77 height 48
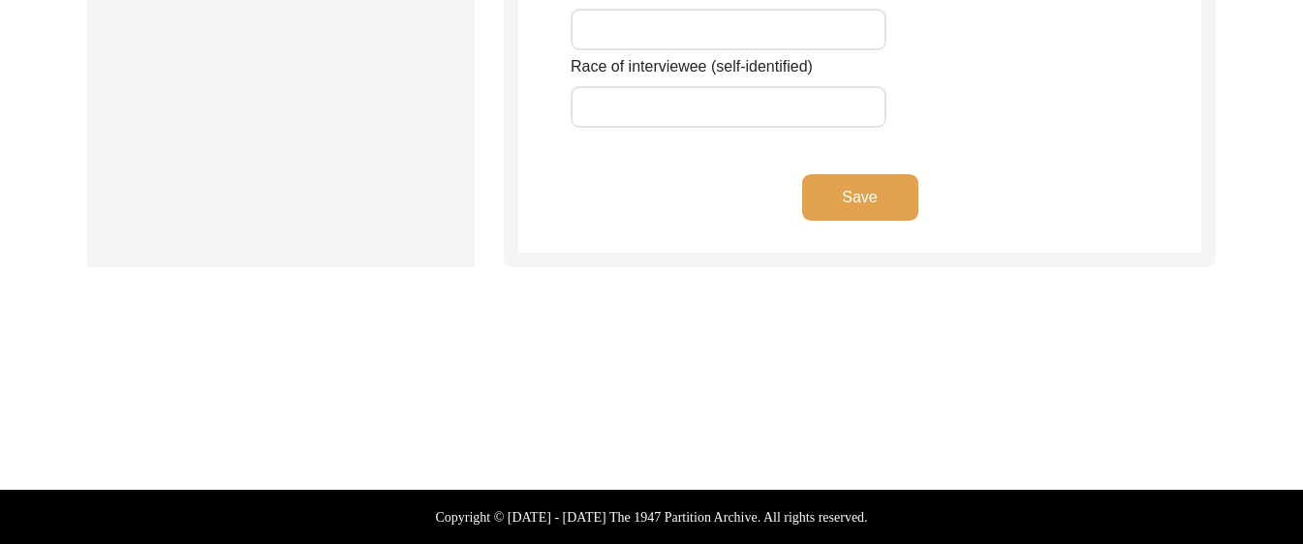
type input "Mr."
type input "Sadhu"
type input "Tayyappa"
type input "[PERSON_NAME]"
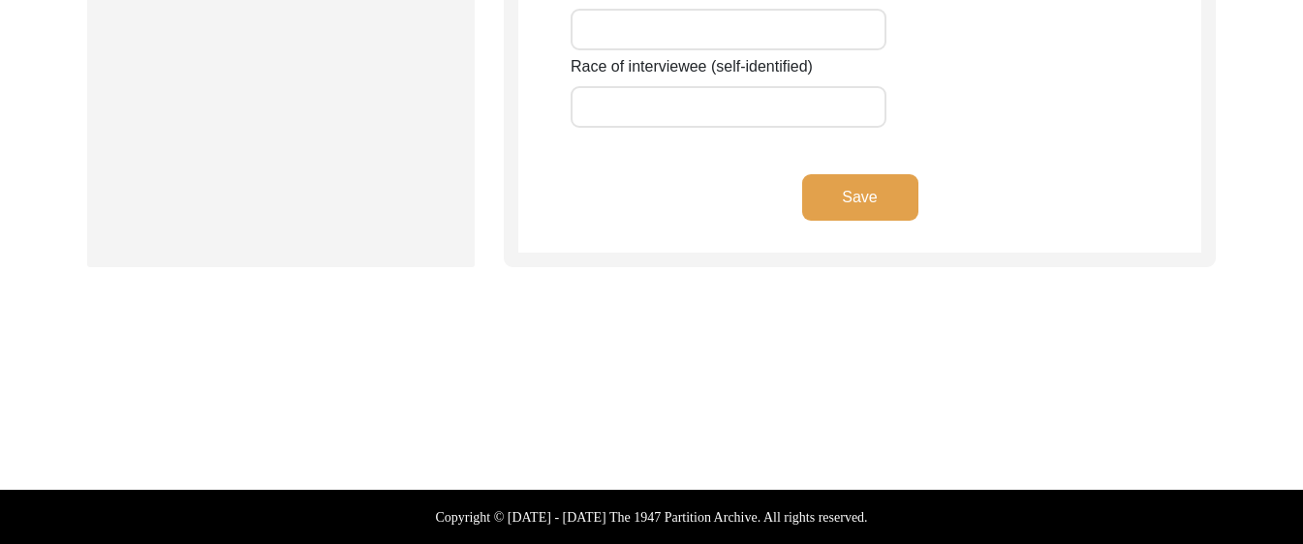
type input "[DATE]"
type input "81"
type input "[DEMOGRAPHIC_DATA]"
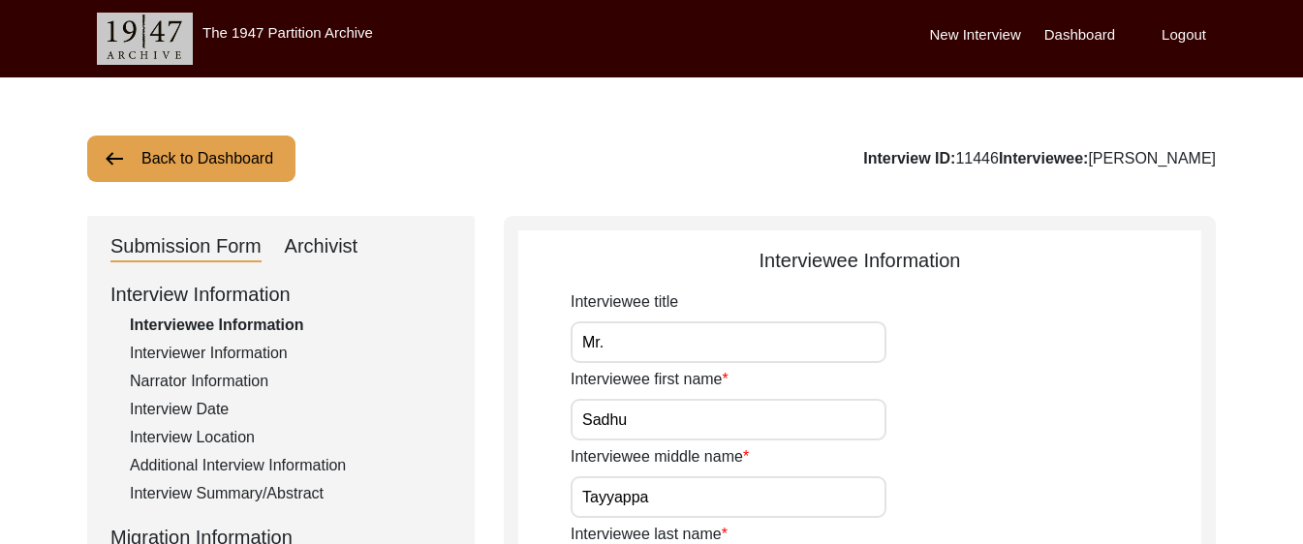
click at [347, 247] on div "Archivist" at bounding box center [322, 246] width 74 height 31
select select "Archiving Completed"
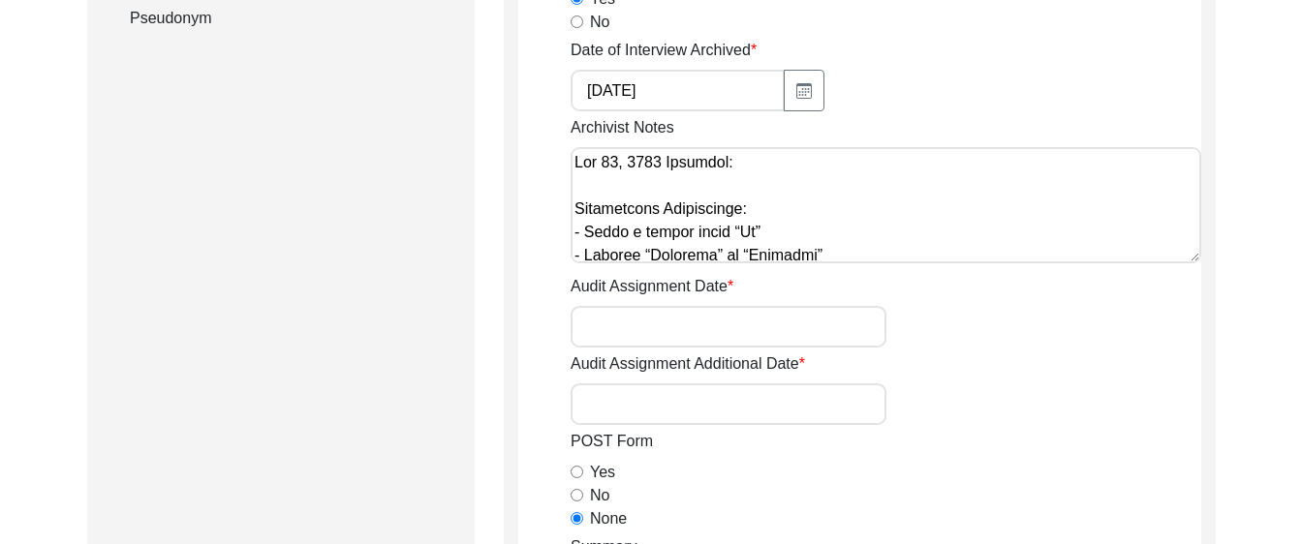
scroll to position [868, 0]
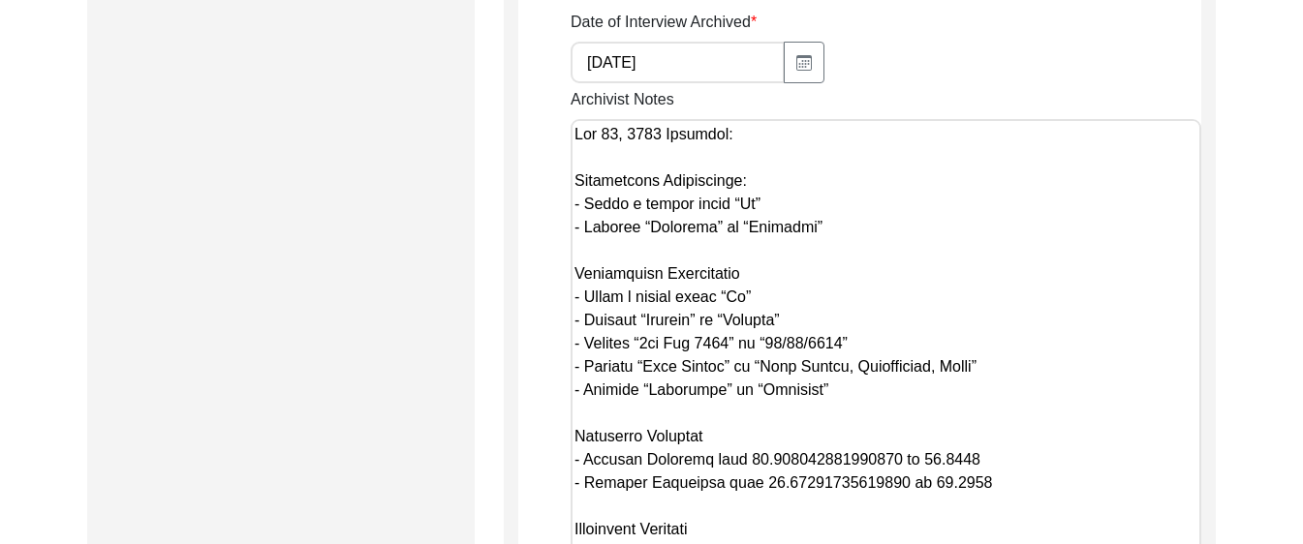
drag, startPoint x: 1196, startPoint y: 228, endPoint x: 1182, endPoint y: 596, distance: 368.3
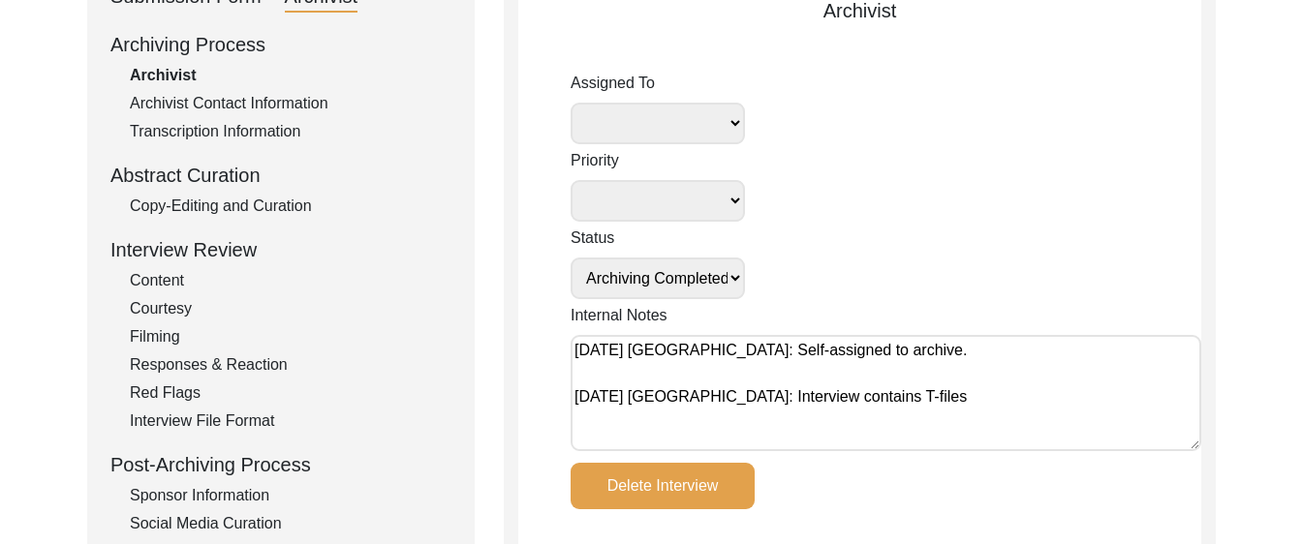
scroll to position [0, 0]
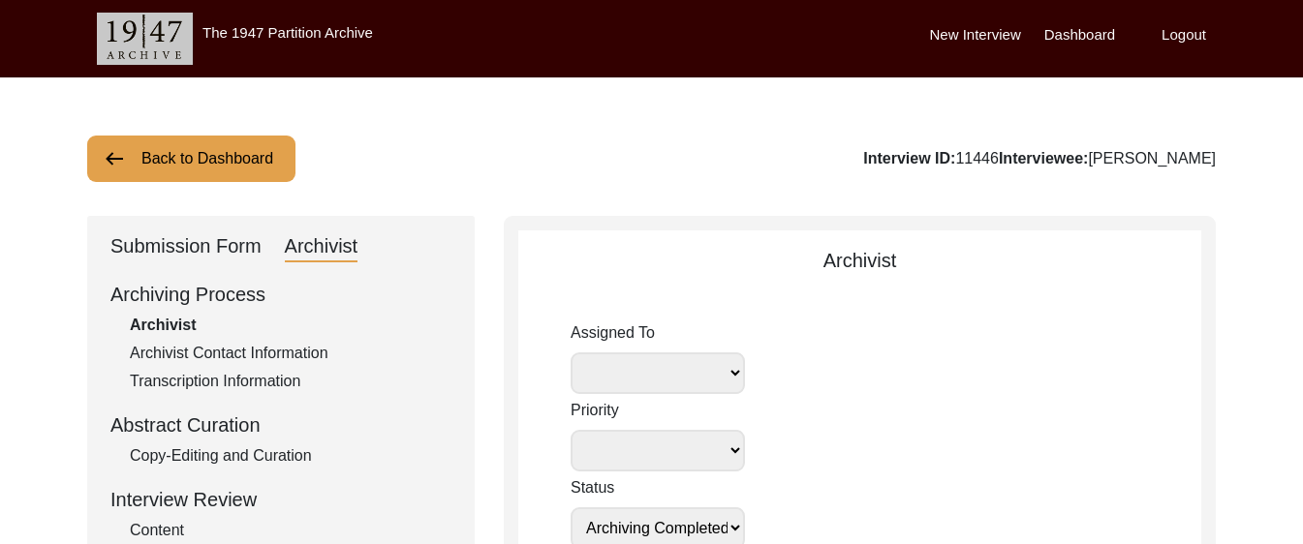
drag, startPoint x: 934, startPoint y: 158, endPoint x: 890, endPoint y: 155, distance: 43.7
click at [890, 155] on div "Interview ID: 11446 Interviewee: [PERSON_NAME]" at bounding box center [1039, 158] width 353 height 23
